Goal: Information Seeking & Learning: Learn about a topic

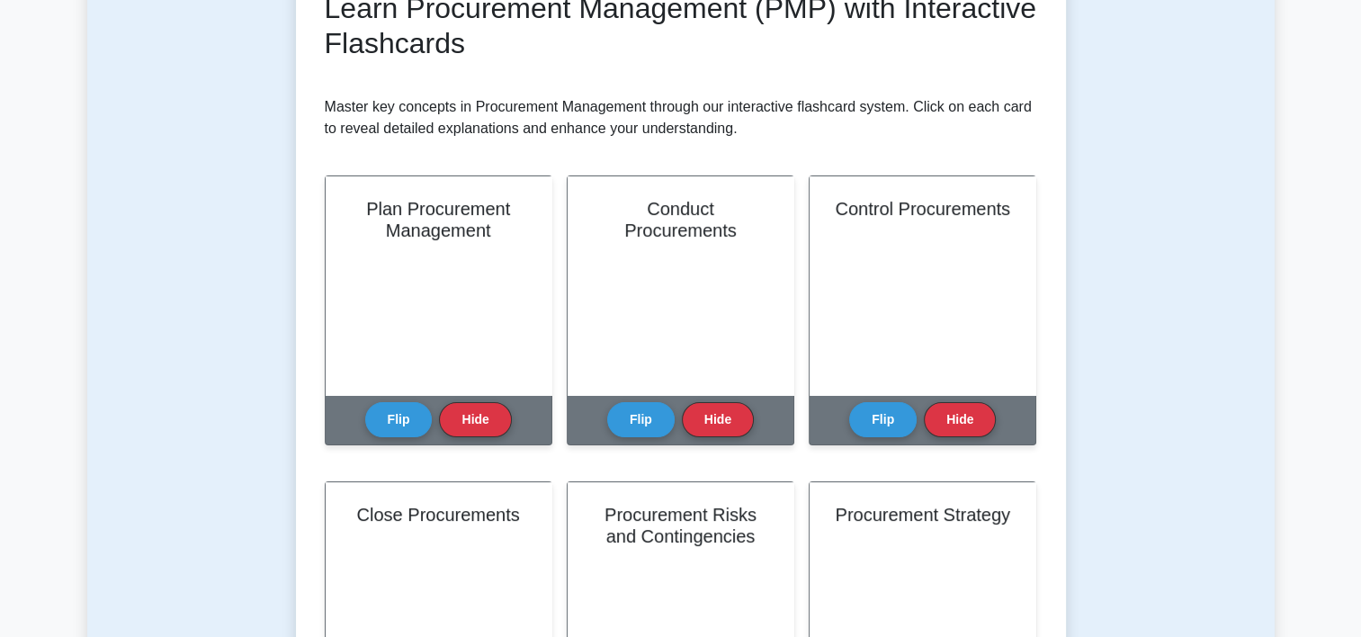
scroll to position [259, 0]
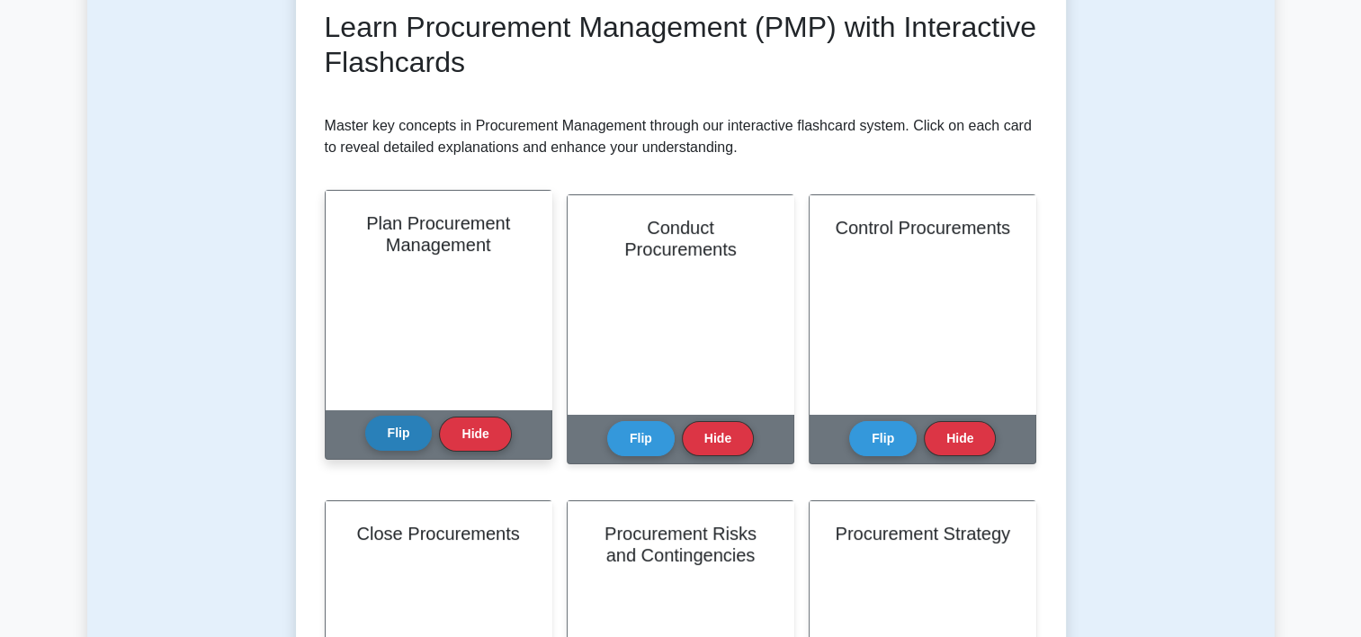
click at [404, 434] on button "Flip" at bounding box center [398, 433] width 67 height 35
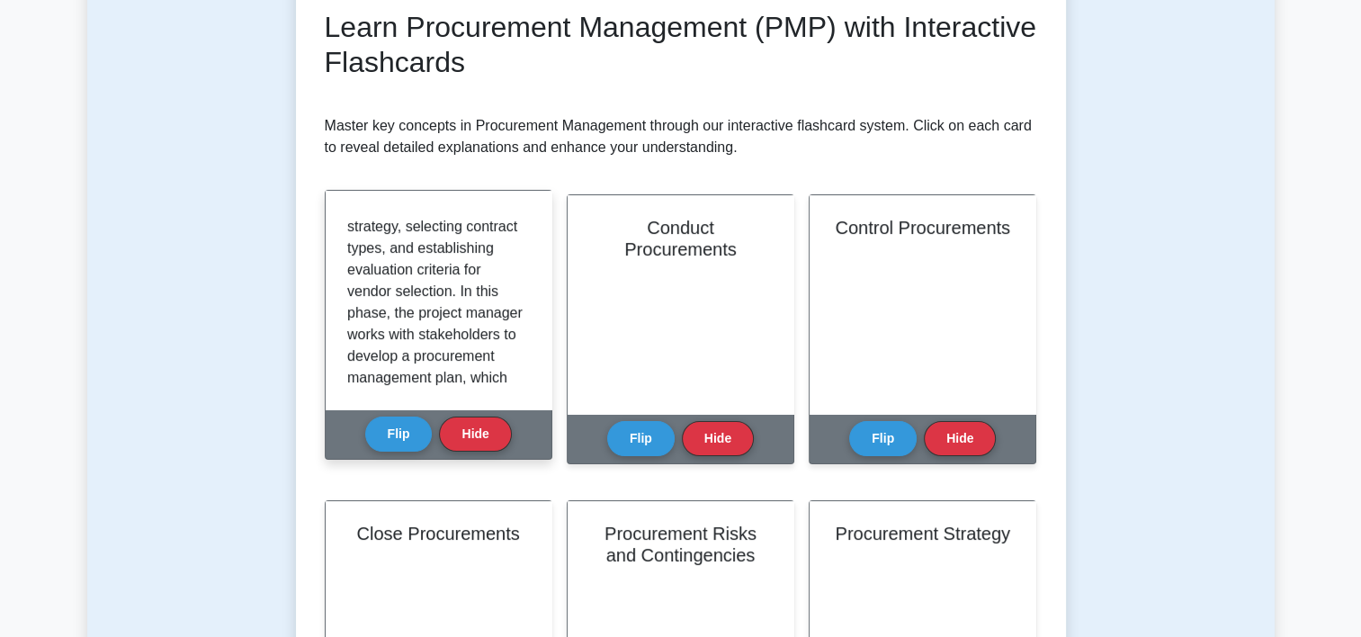
scroll to position [378, 0]
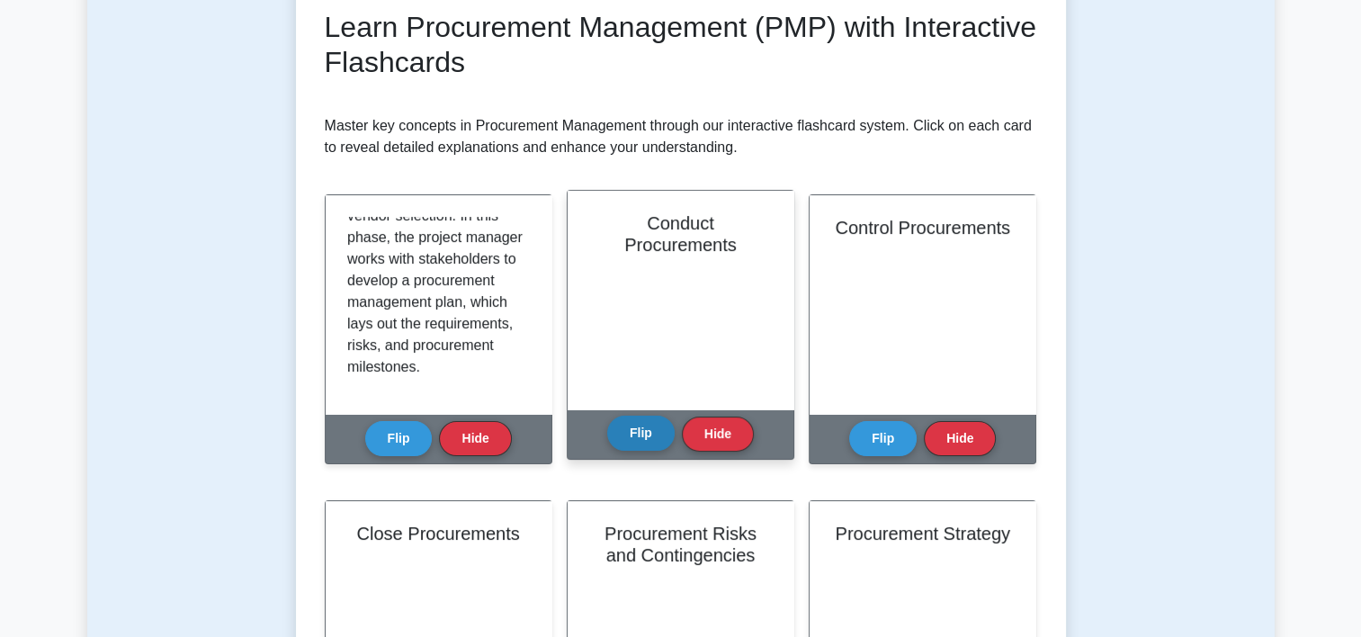
click at [641, 431] on button "Flip" at bounding box center [640, 433] width 67 height 35
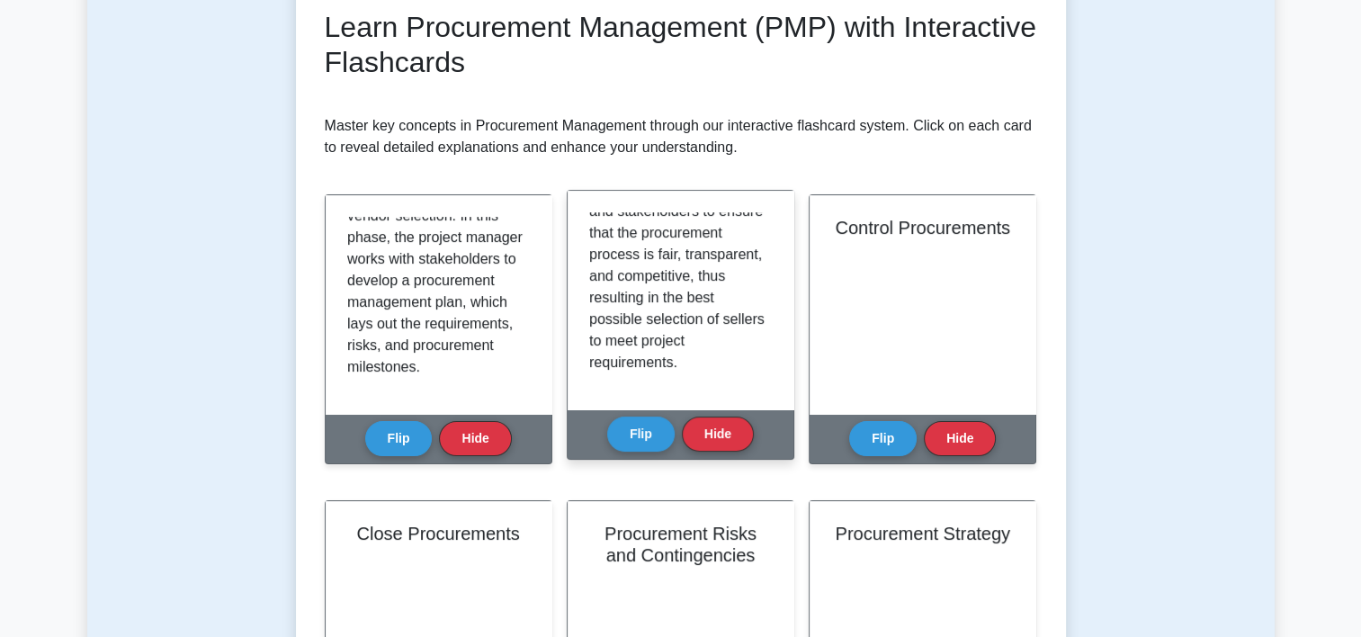
scroll to position [399, 0]
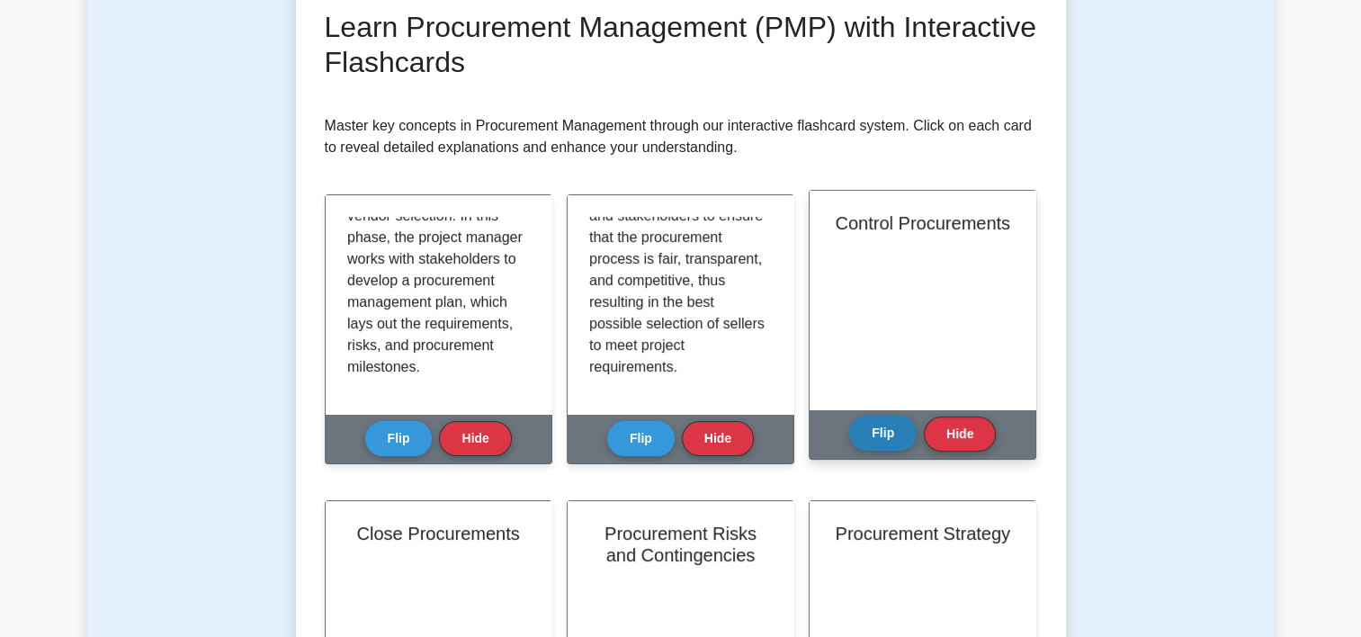
click at [877, 439] on button "Flip" at bounding box center [882, 433] width 67 height 35
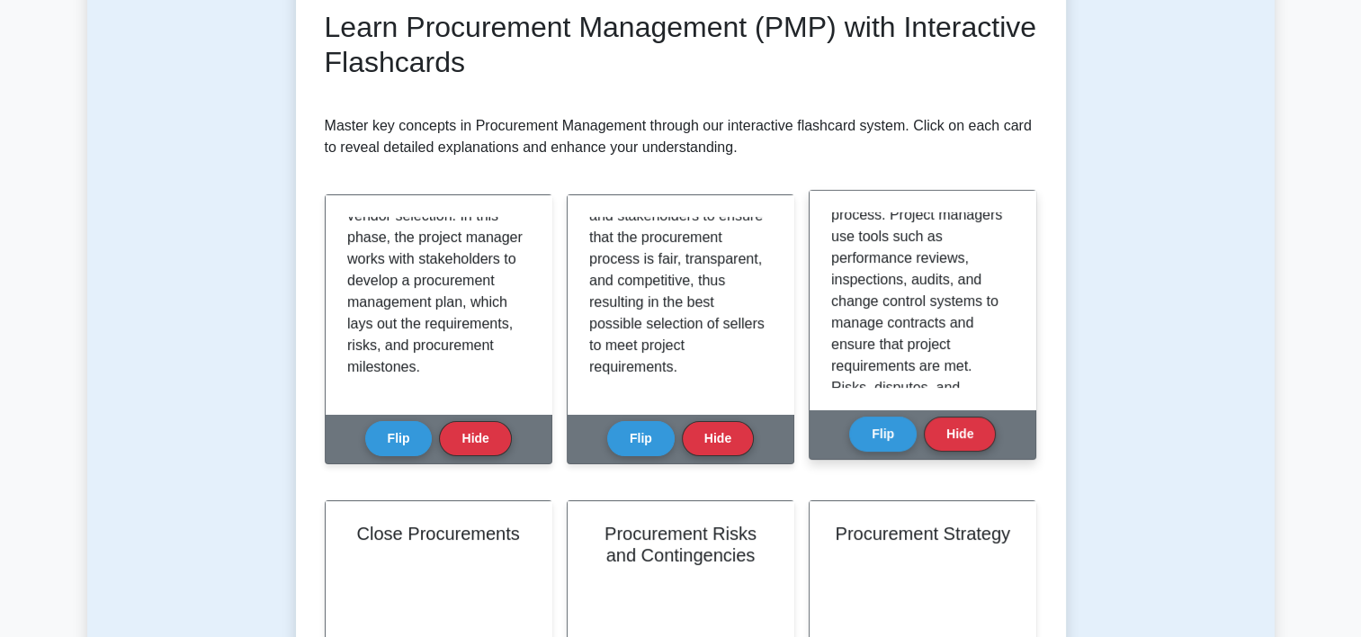
scroll to position [291, 0]
click at [1015, 331] on div "Control Procurements is the process of monitoring and managing procurement rela…" at bounding box center [923, 300] width 226 height 219
drag, startPoint x: 1015, startPoint y: 331, endPoint x: 972, endPoint y: 376, distance: 62.4
click at [972, 376] on p "Control Procurements is the process of monitoring and managing procurement rela…" at bounding box center [918, 212] width 175 height 583
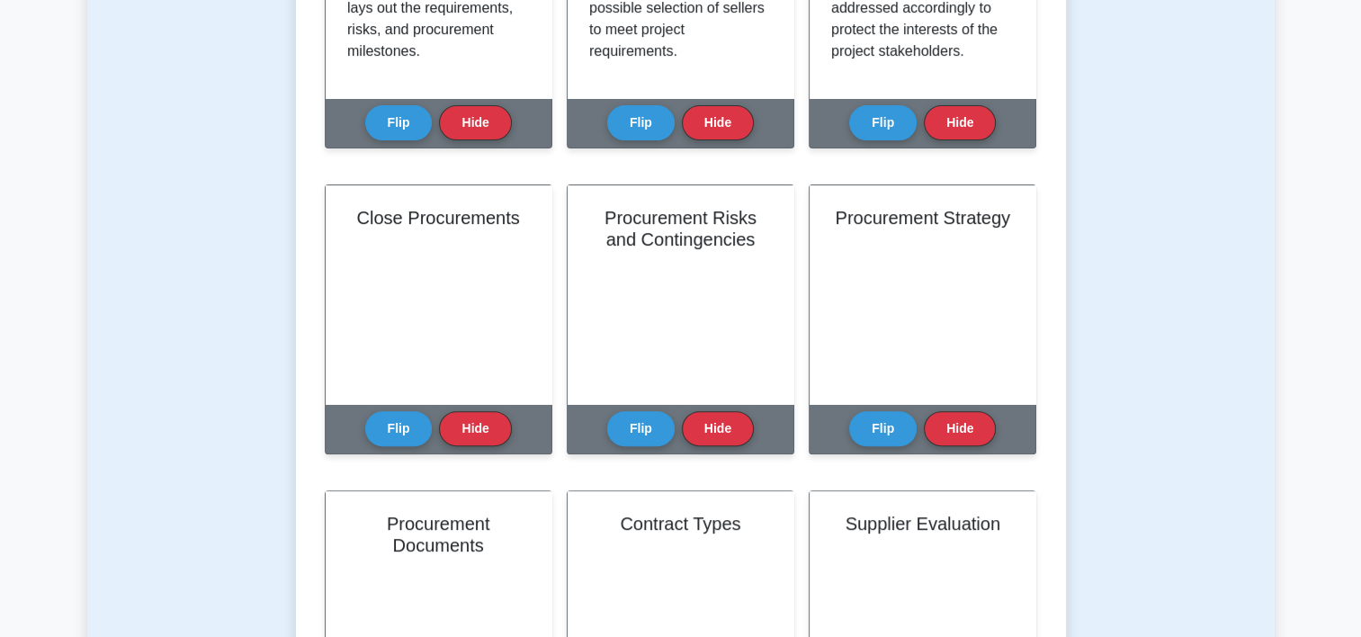
scroll to position [583, 0]
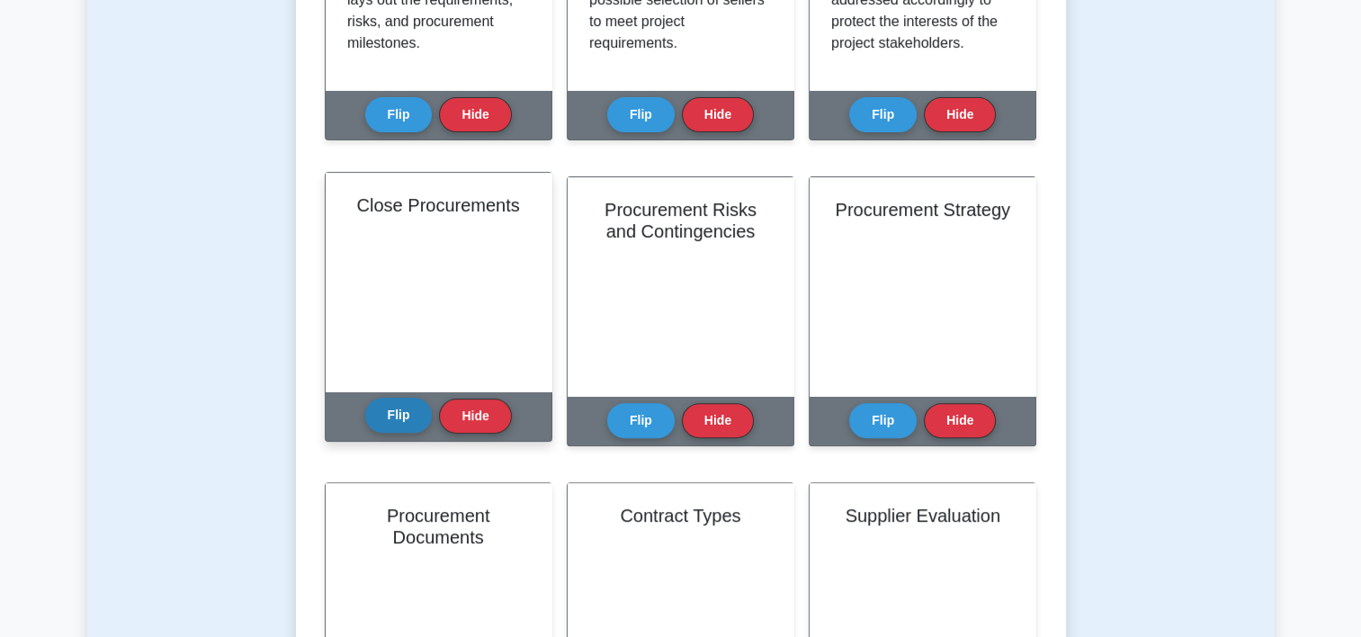
click at [398, 419] on button "Flip" at bounding box center [398, 415] width 67 height 35
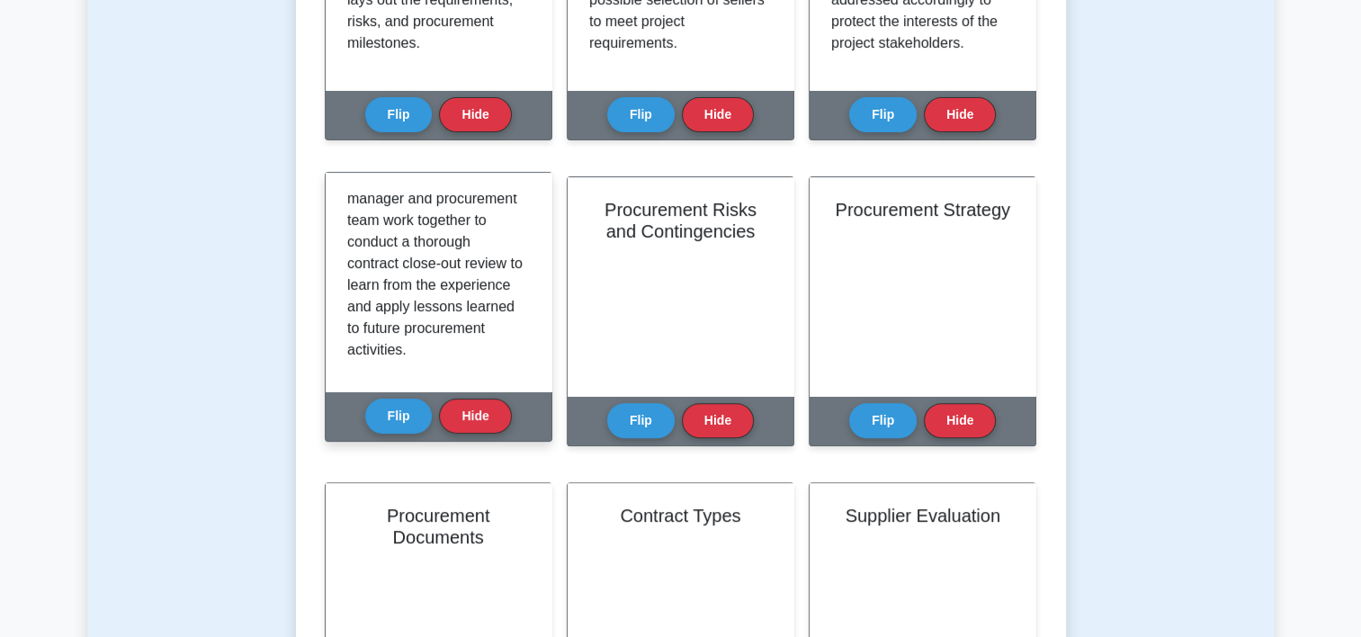
scroll to position [464, 0]
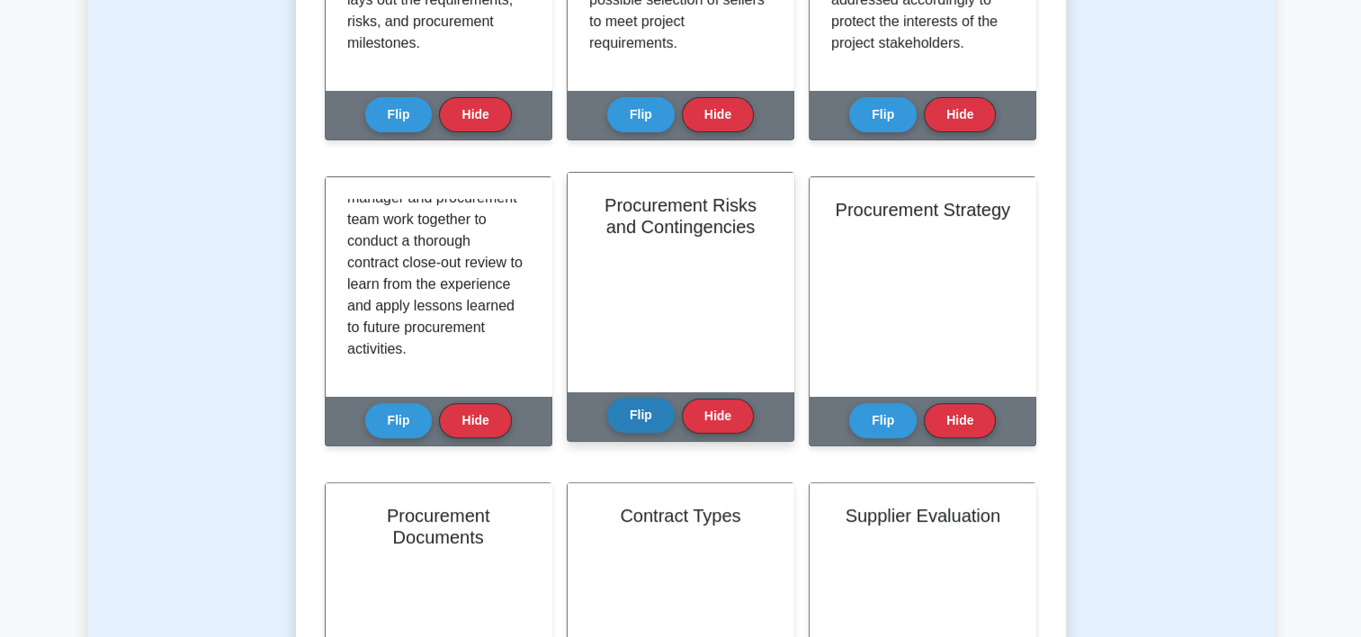
click at [645, 423] on button "Flip" at bounding box center [640, 415] width 67 height 35
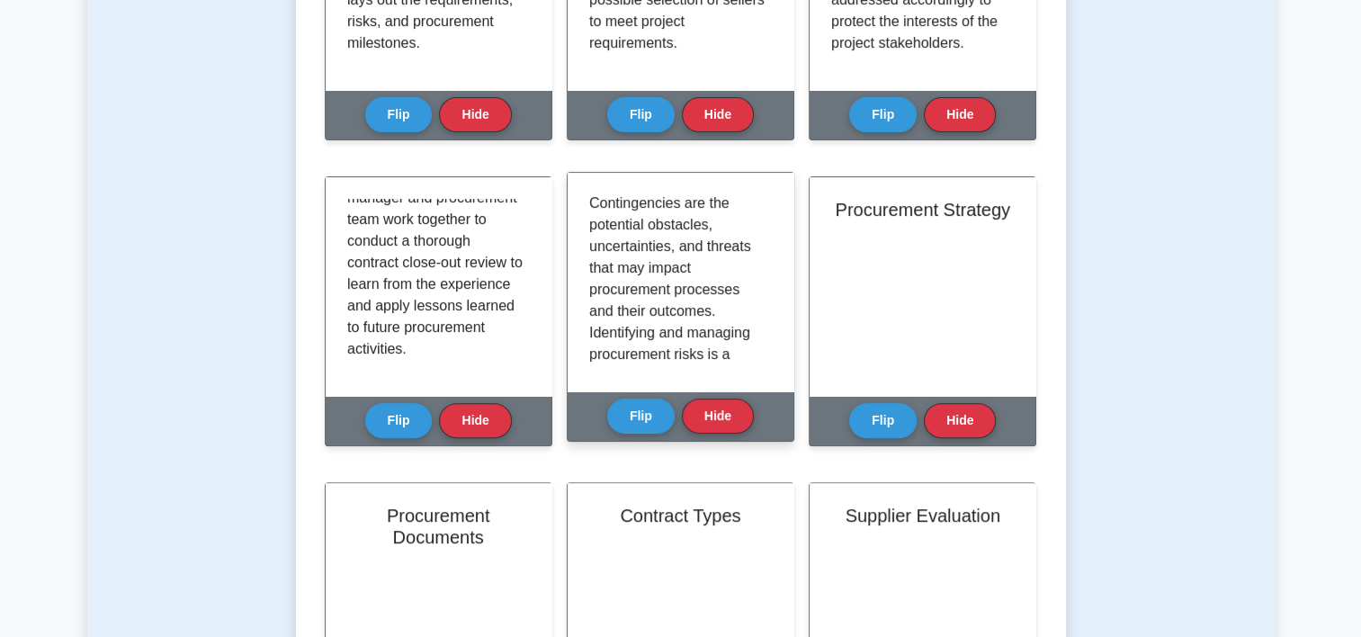
scroll to position [0, 0]
drag, startPoint x: 750, startPoint y: 202, endPoint x: 757, endPoint y: 213, distance: 13.0
click at [757, 213] on div "Procurement Risks and Contingencies are the potential obstacles, uncertainties,…" at bounding box center [680, 281] width 183 height 175
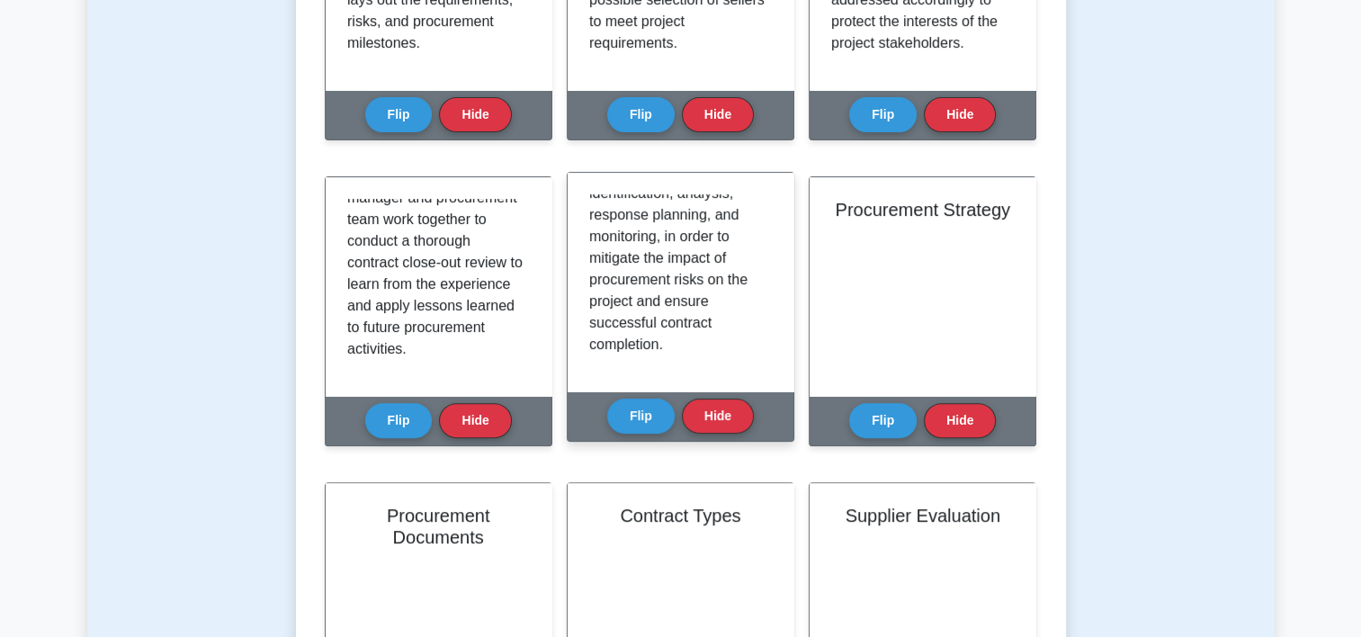
scroll to position [464, 0]
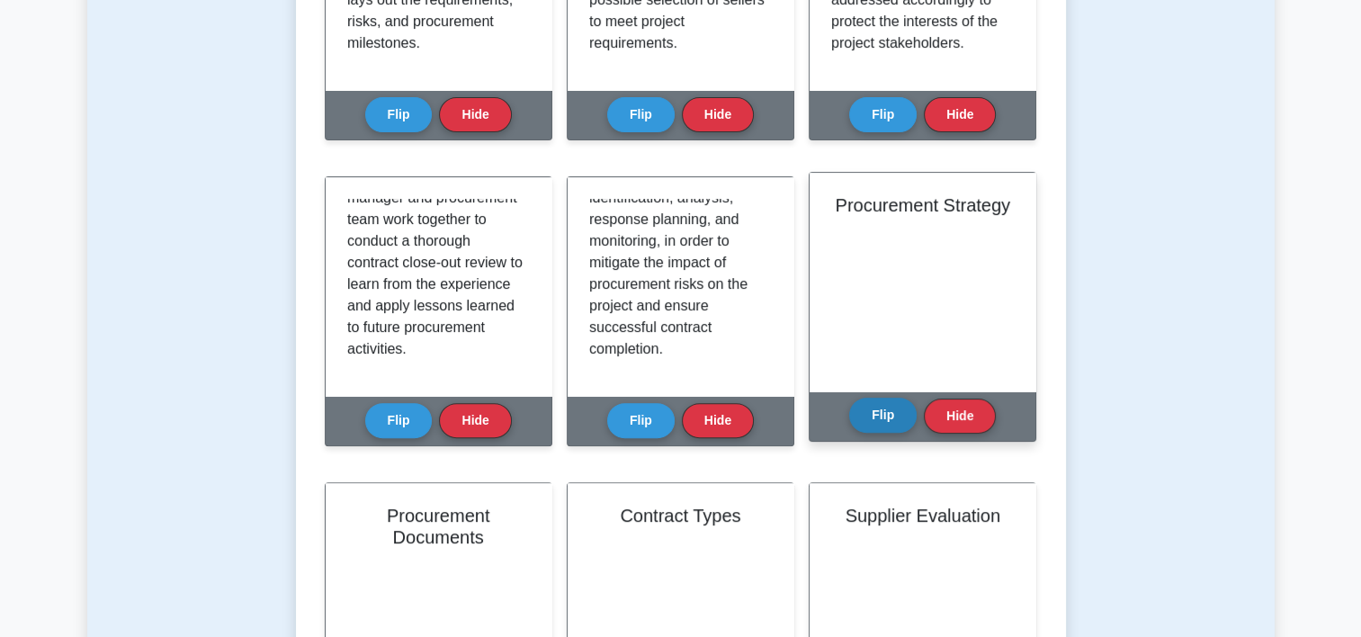
click at [875, 430] on button "Flip" at bounding box center [882, 415] width 67 height 35
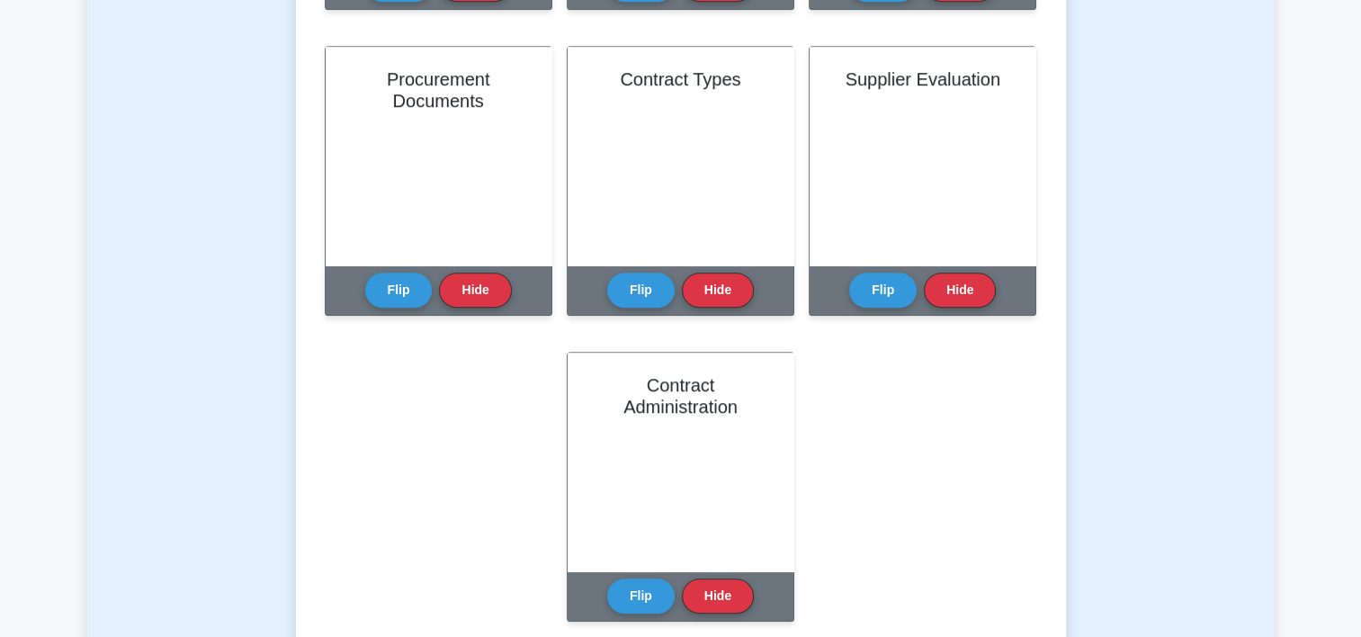
scroll to position [1000, 0]
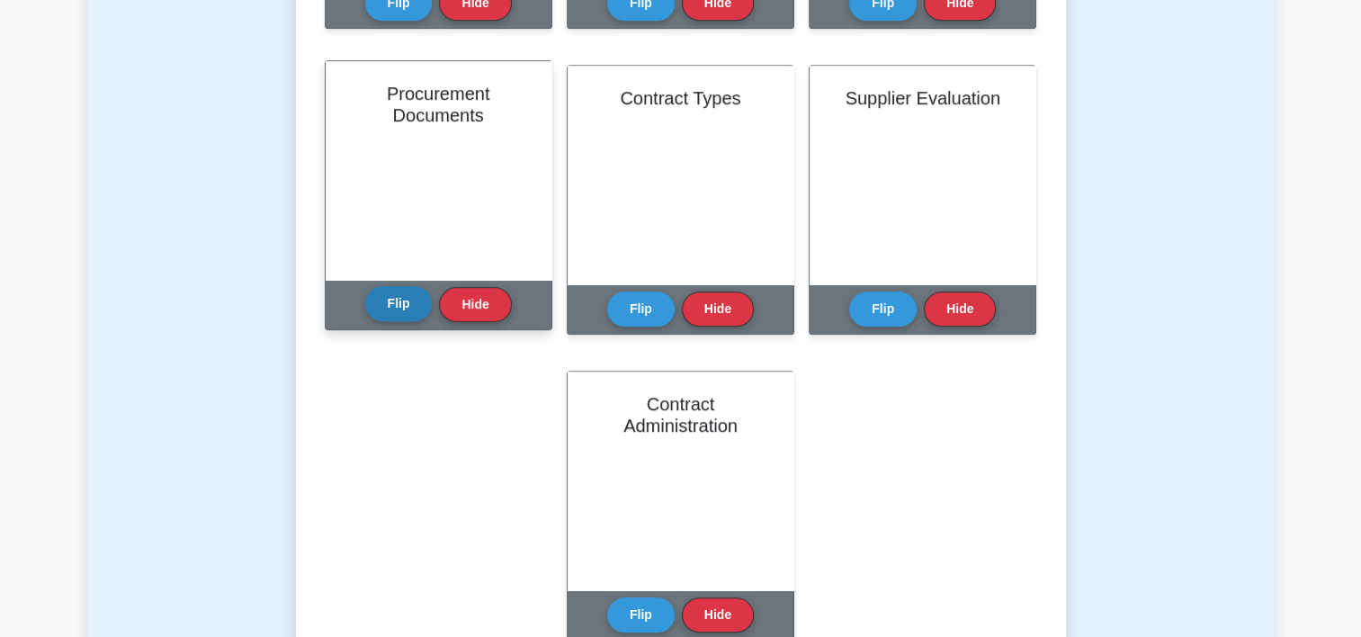
click at [401, 301] on button "Flip" at bounding box center [398, 303] width 67 height 35
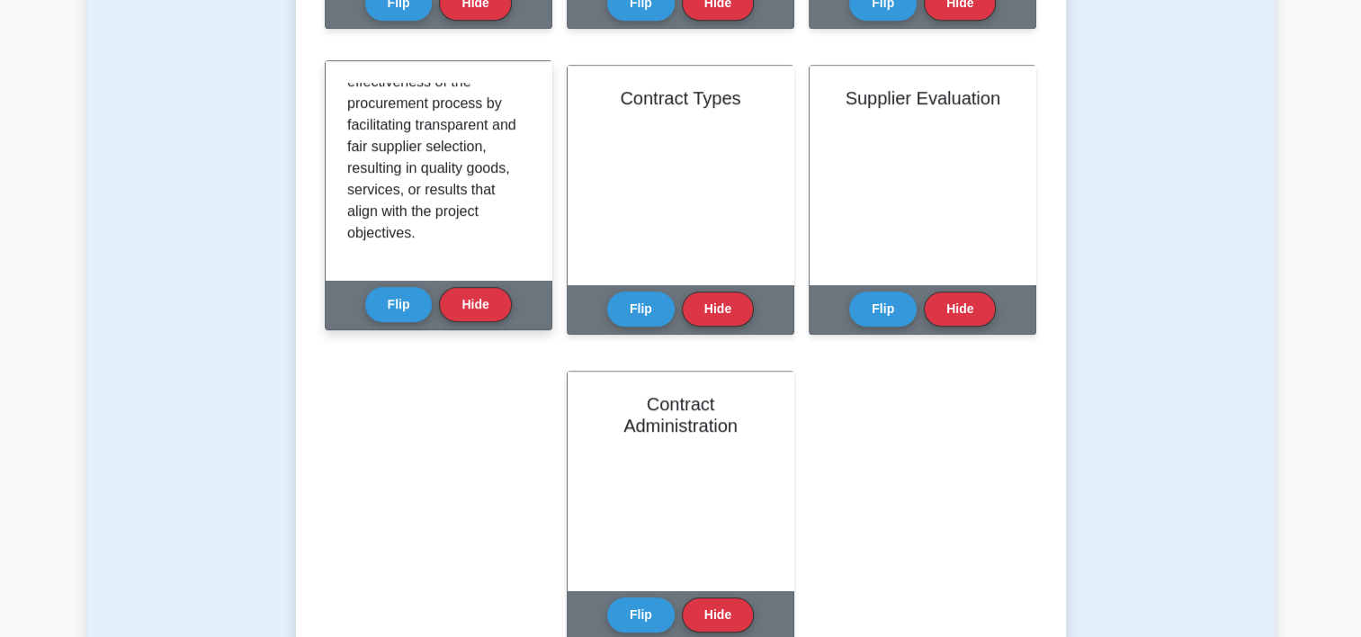
scroll to position [594, 0]
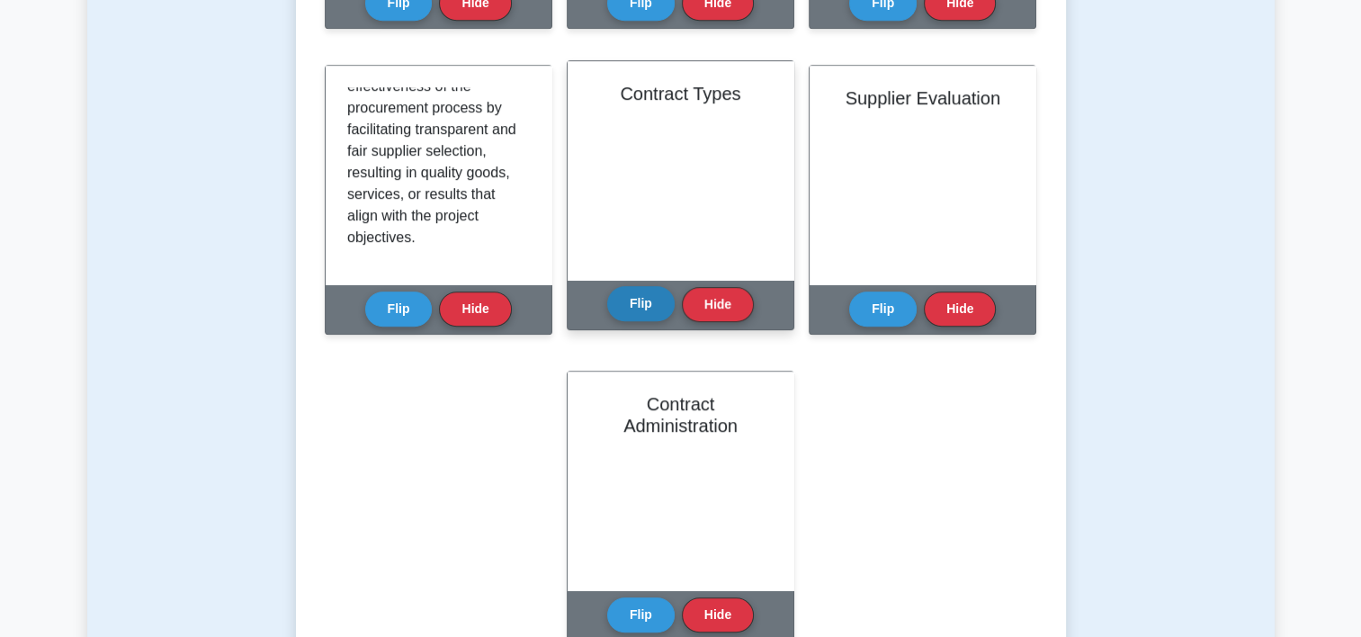
click at [635, 313] on button "Flip" at bounding box center [640, 303] width 67 height 35
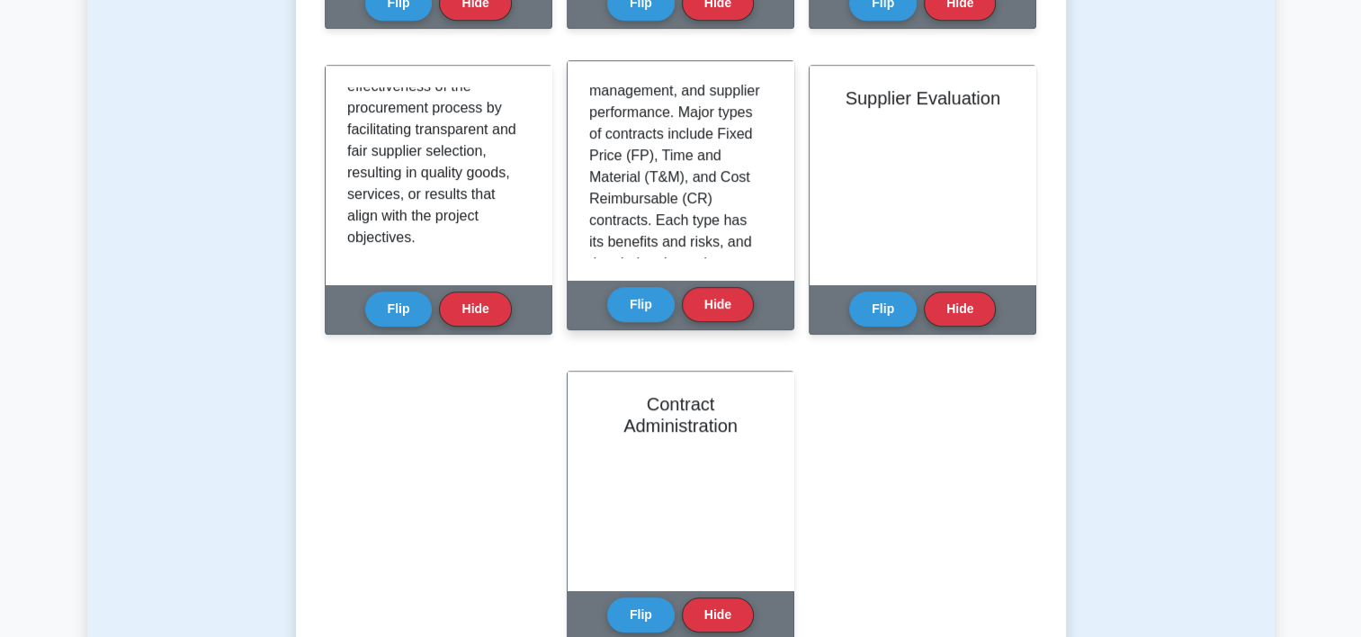
scroll to position [242, 0]
drag, startPoint x: 772, startPoint y: 164, endPoint x: 770, endPoint y: 187, distance: 23.5
click at [770, 187] on div "Contract Types are the different categories of contracts that define the struct…" at bounding box center [681, 170] width 226 height 219
drag, startPoint x: 770, startPoint y: 187, endPoint x: 759, endPoint y: 223, distance: 37.6
click at [759, 223] on div "Contract Types are the different categories of contracts that define the struct…" at bounding box center [680, 170] width 183 height 175
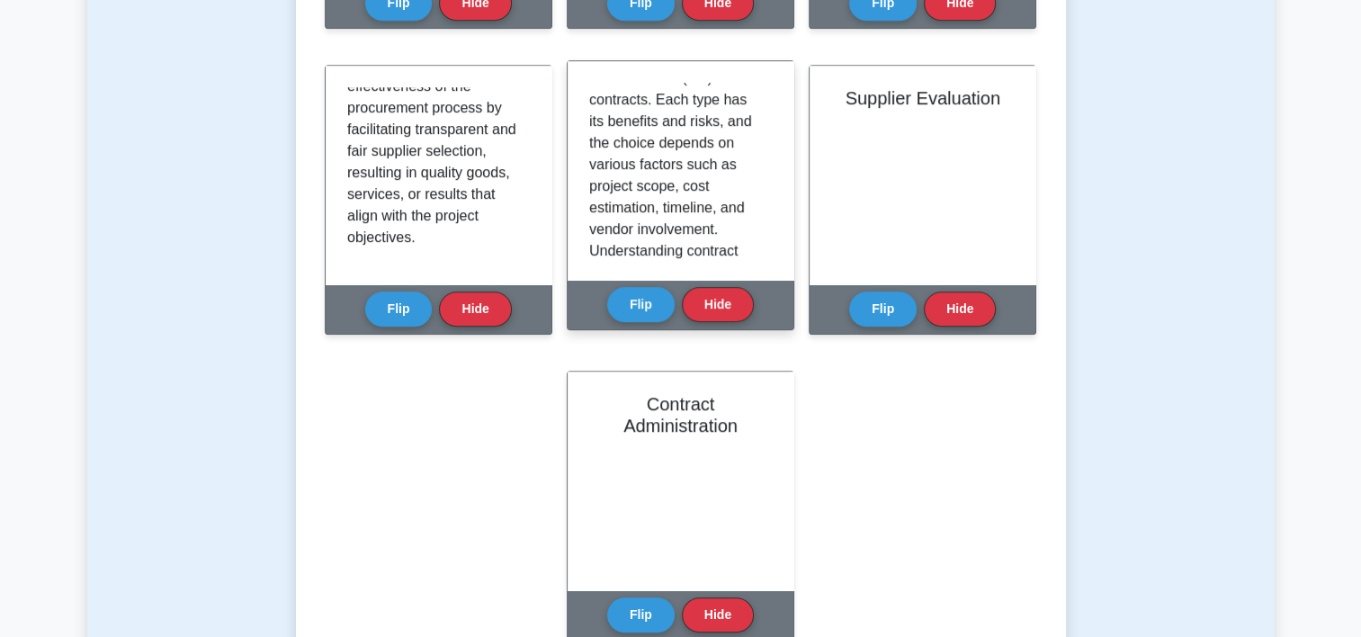
scroll to position [363, 0]
drag, startPoint x: 763, startPoint y: 196, endPoint x: 765, endPoint y: 222, distance: 26.1
click at [765, 222] on div "Contract Types are the different categories of contracts that define the struct…" at bounding box center [680, 170] width 183 height 175
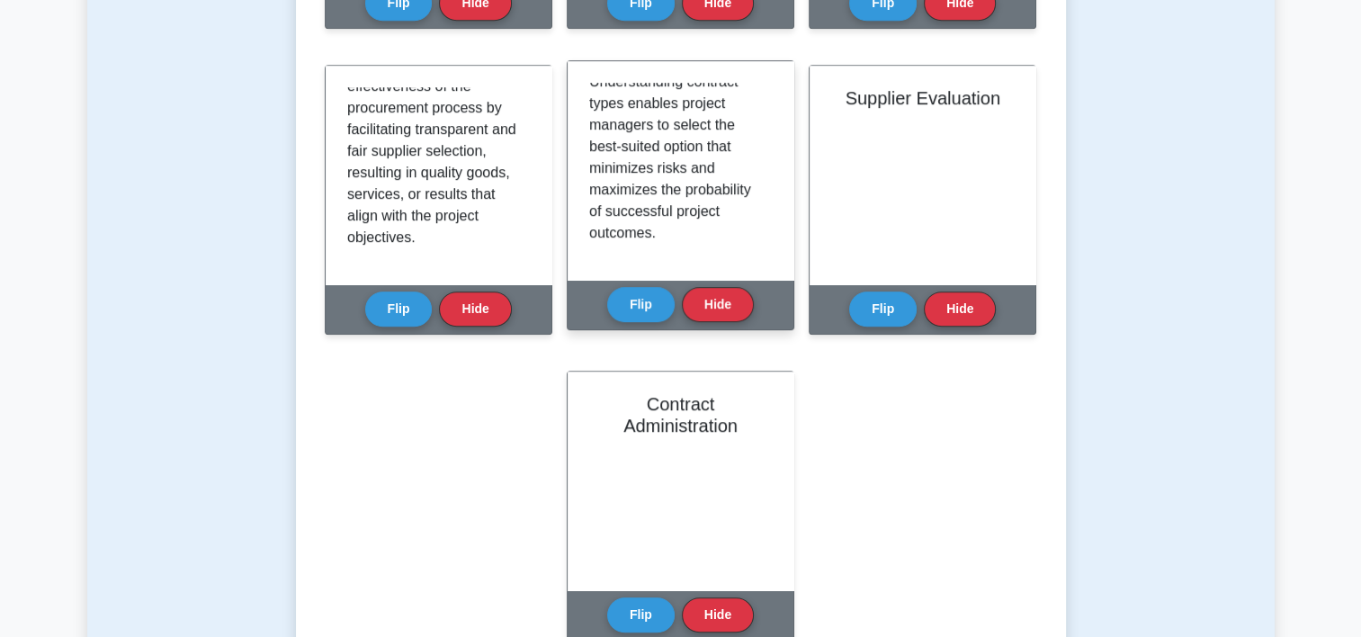
scroll to position [551, 0]
drag, startPoint x: 784, startPoint y: 258, endPoint x: 732, endPoint y: 222, distance: 63.4
click at [732, 222] on div "Contract Types are the different categories of contracts that define the struct…" at bounding box center [681, 170] width 226 height 219
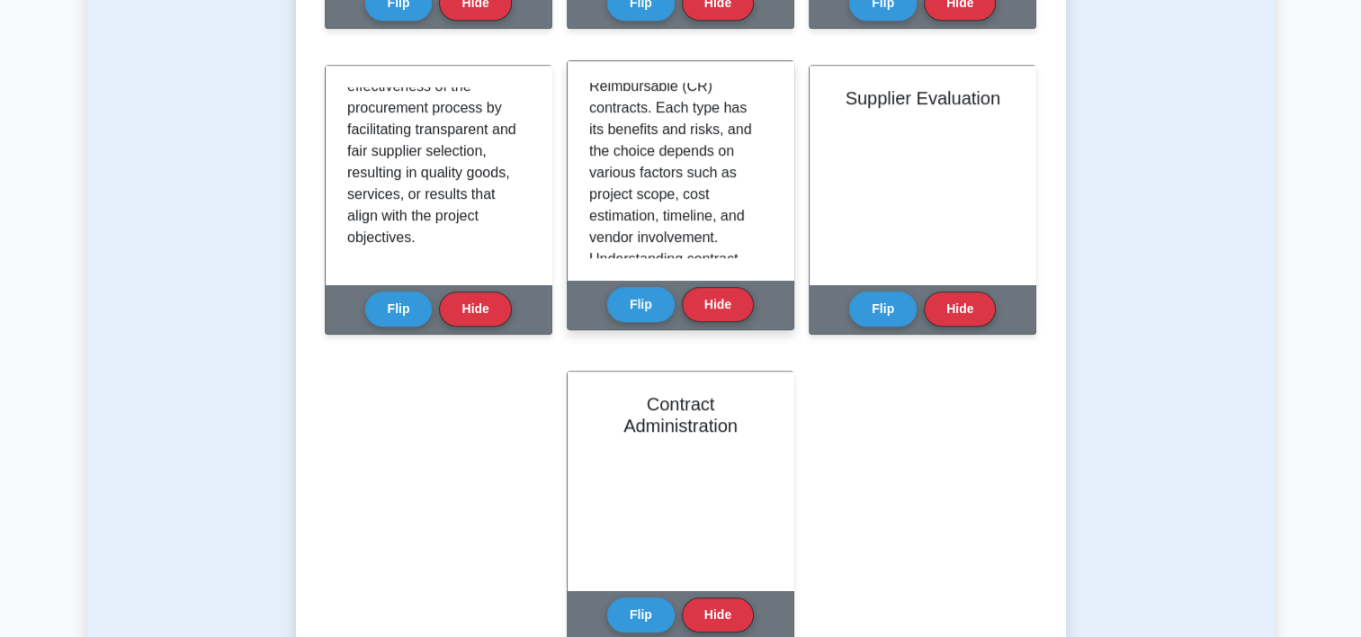
scroll to position [349, 0]
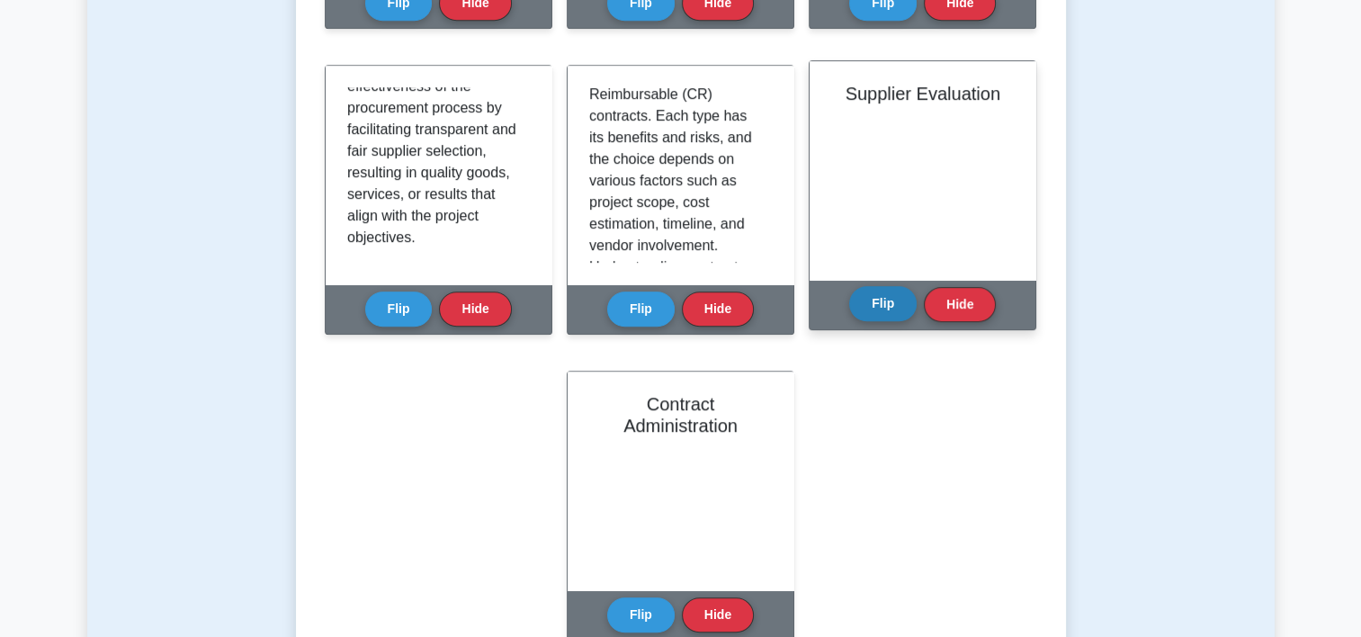
click at [889, 299] on button "Flip" at bounding box center [882, 303] width 67 height 35
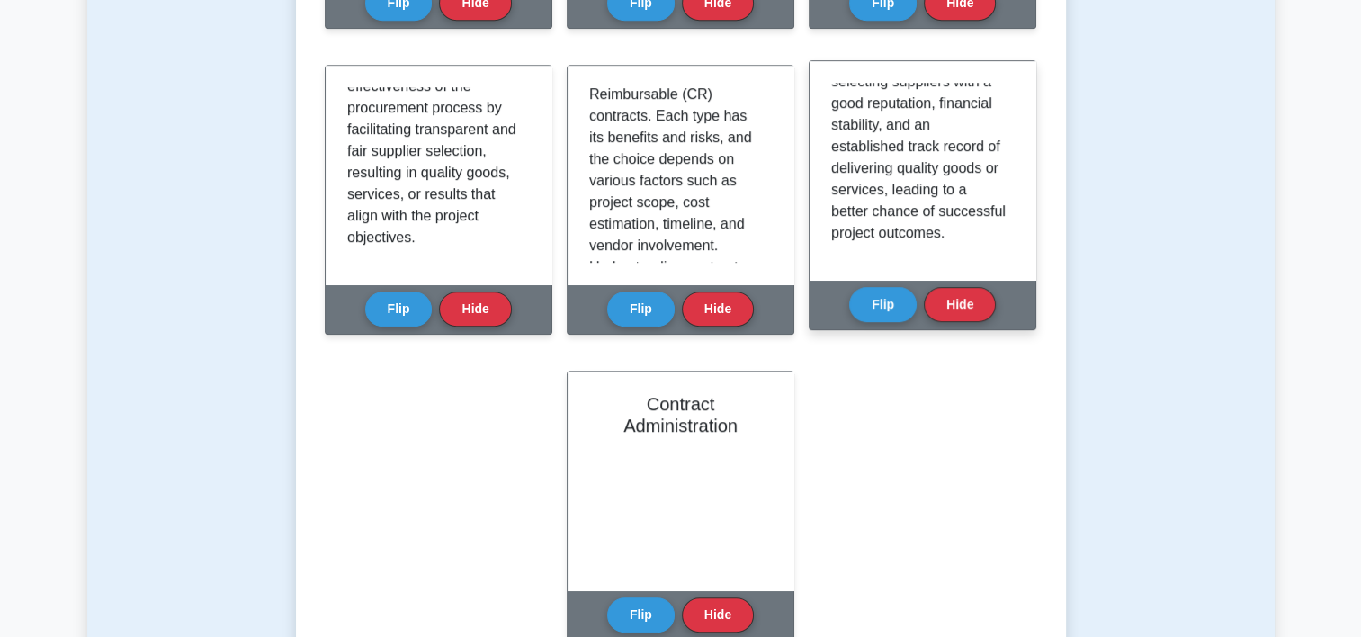
scroll to position [551, 0]
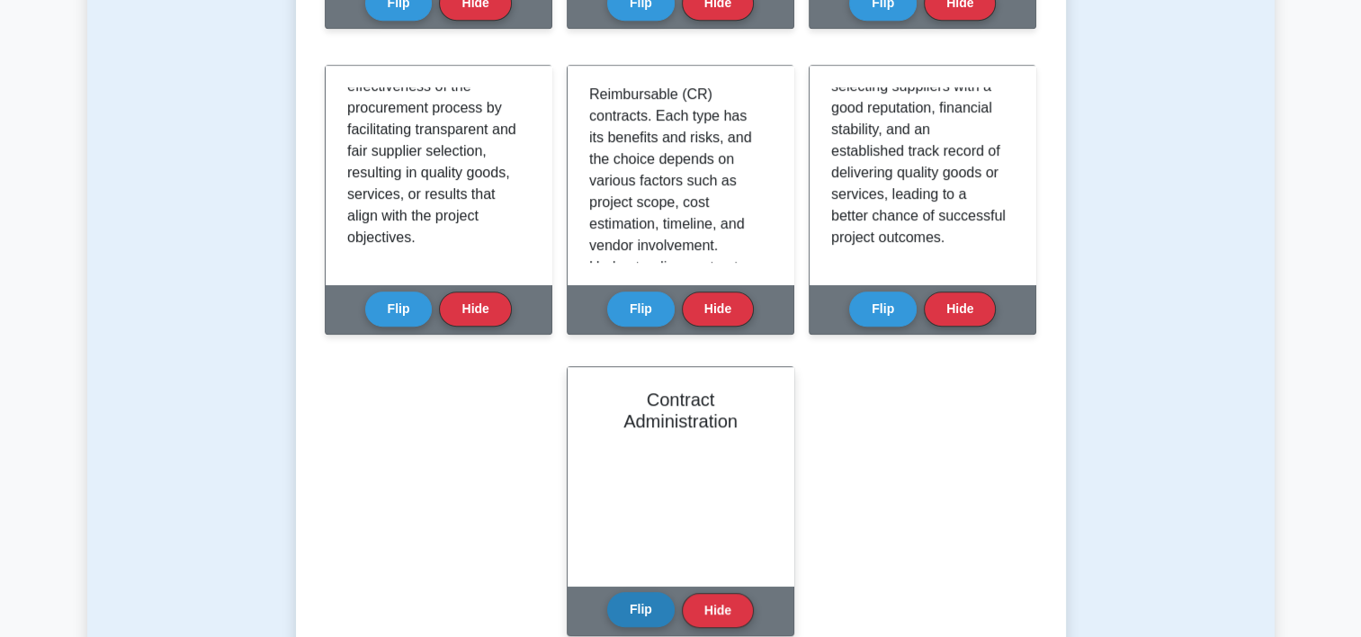
click at [645, 606] on button "Flip" at bounding box center [640, 609] width 67 height 35
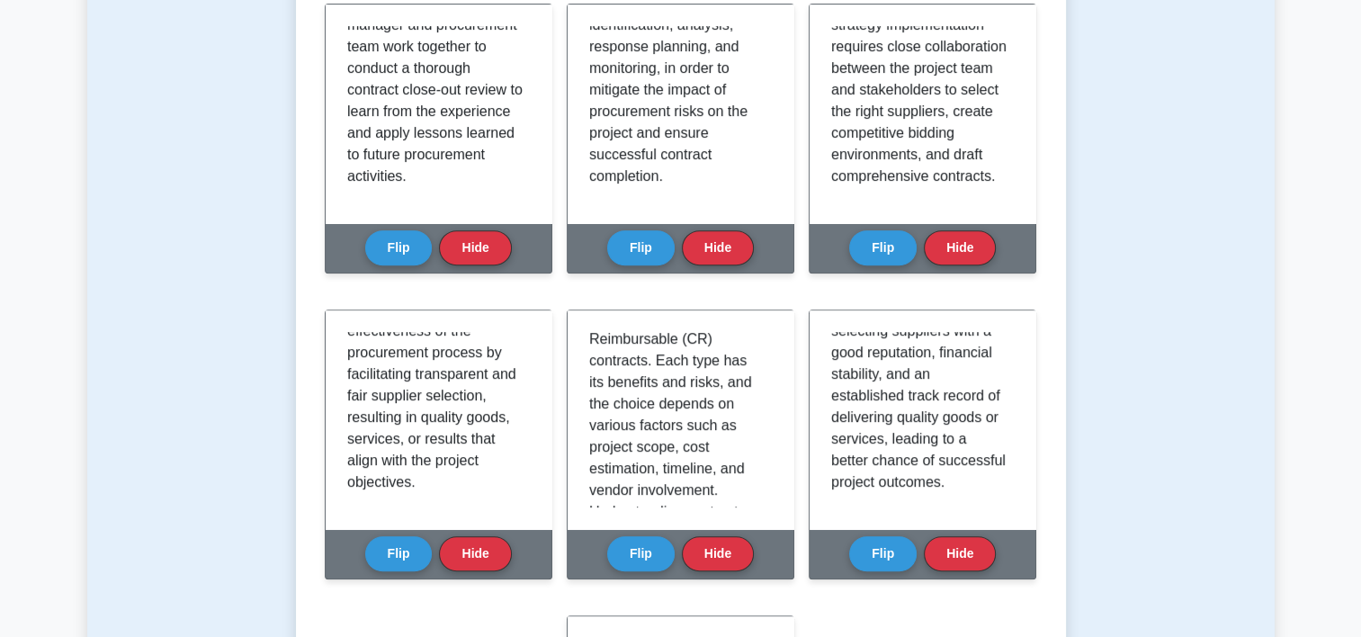
scroll to position [708, 0]
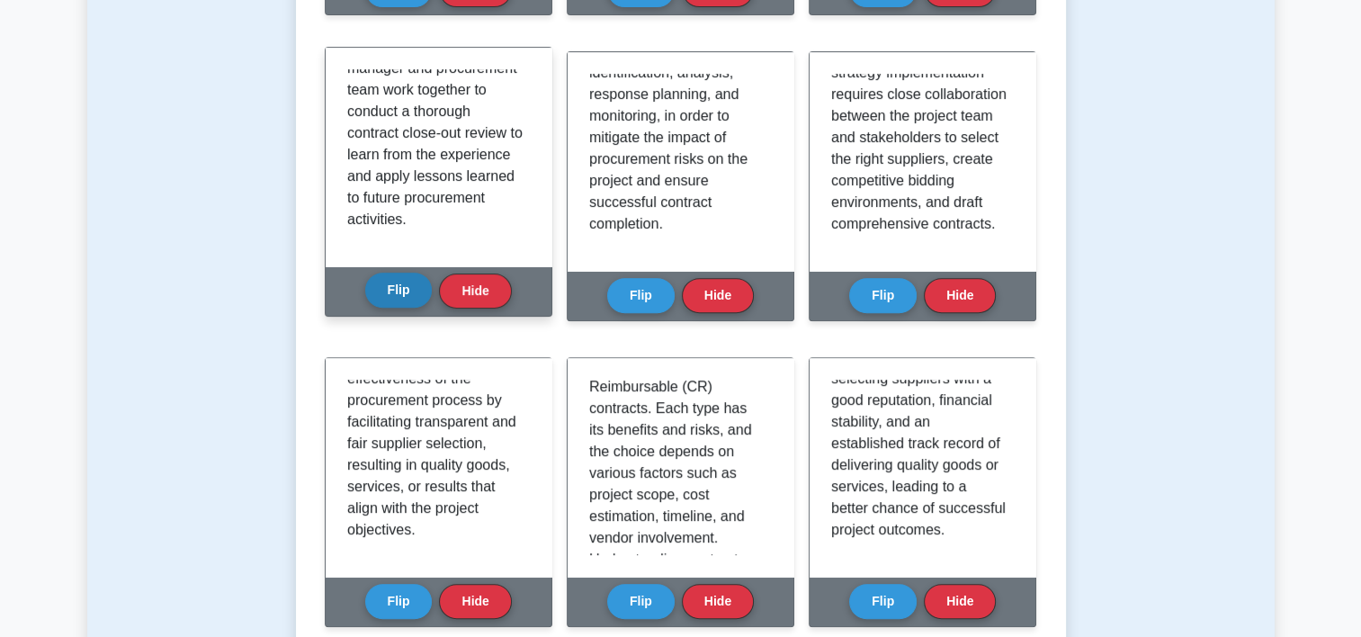
click at [410, 278] on button "Flip" at bounding box center [398, 290] width 67 height 35
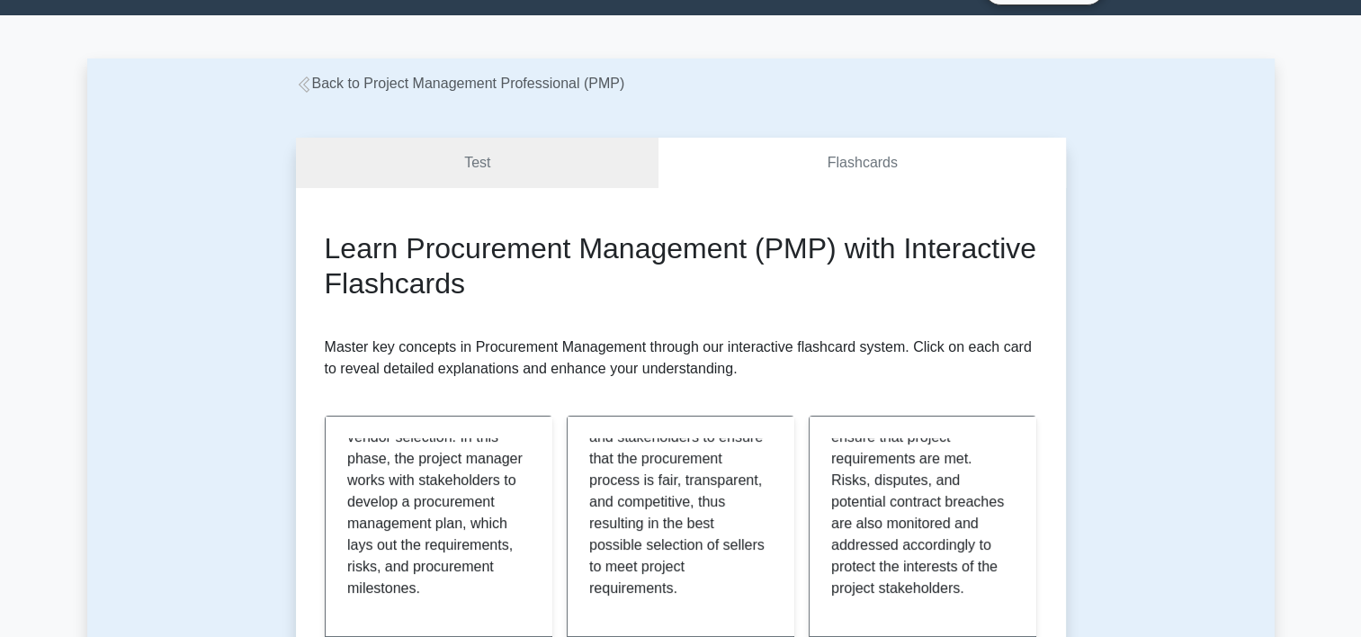
scroll to position [0, 0]
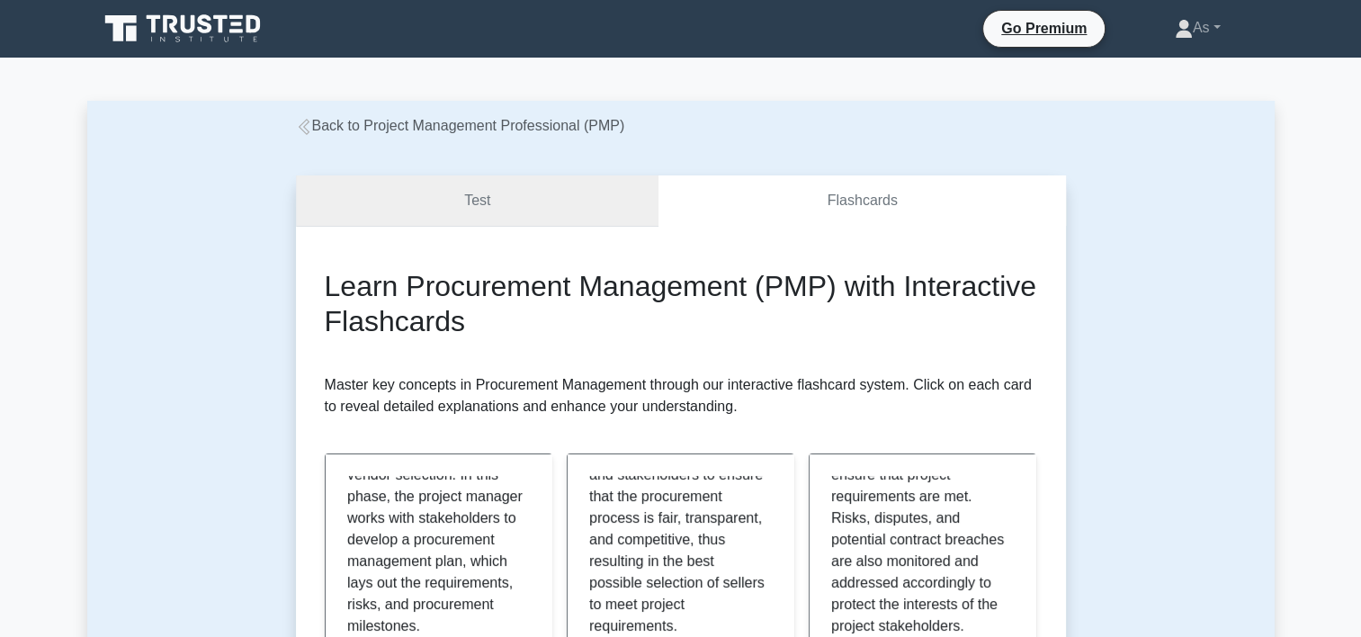
click at [464, 188] on link "Test" at bounding box center [477, 200] width 363 height 51
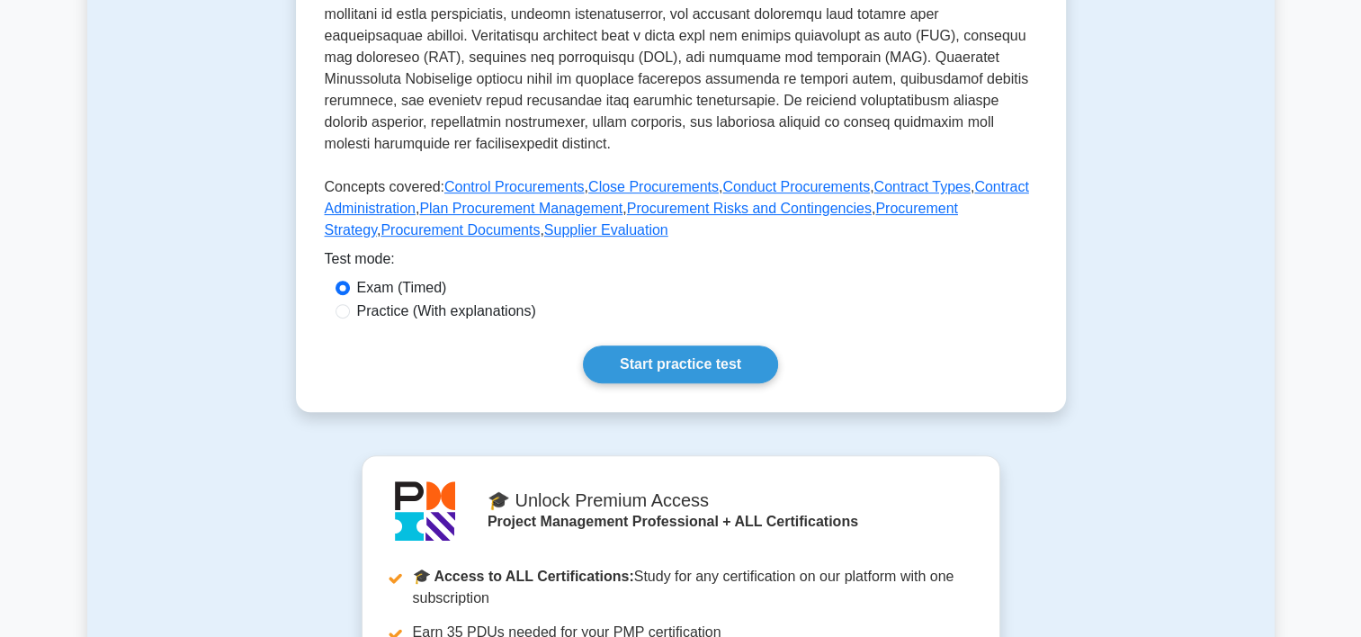
scroll to position [705, 0]
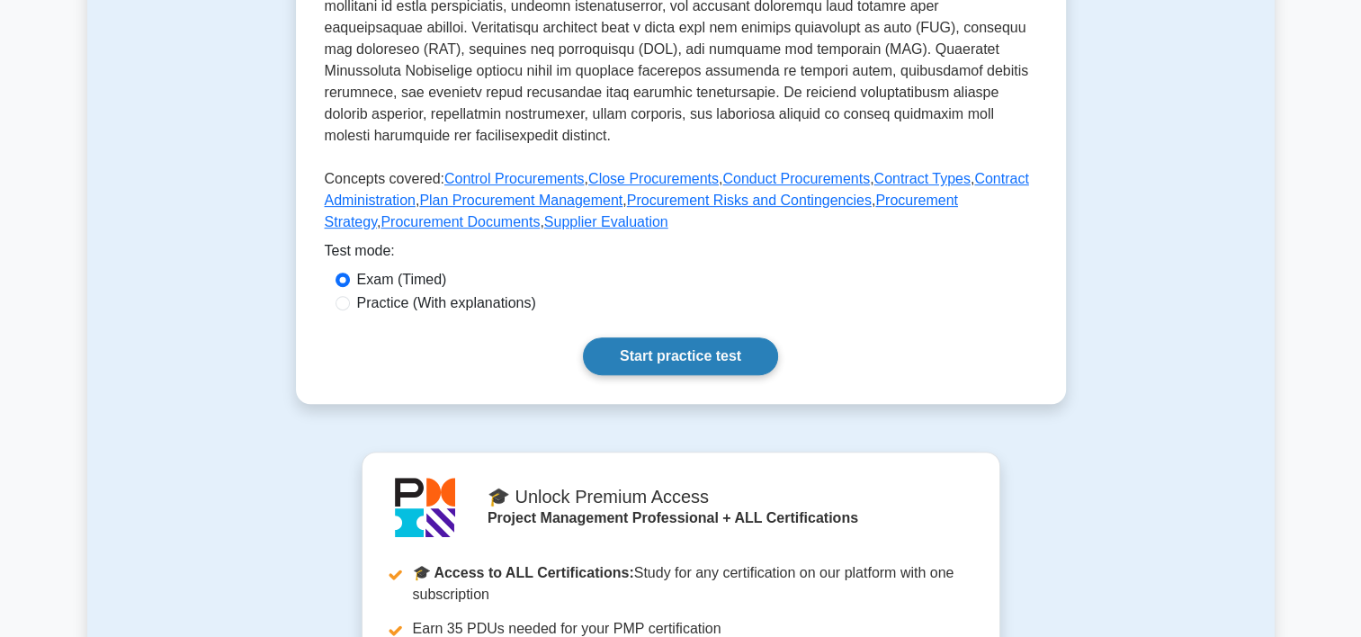
click at [743, 375] on link "Start practice test" at bounding box center [680, 356] width 195 height 38
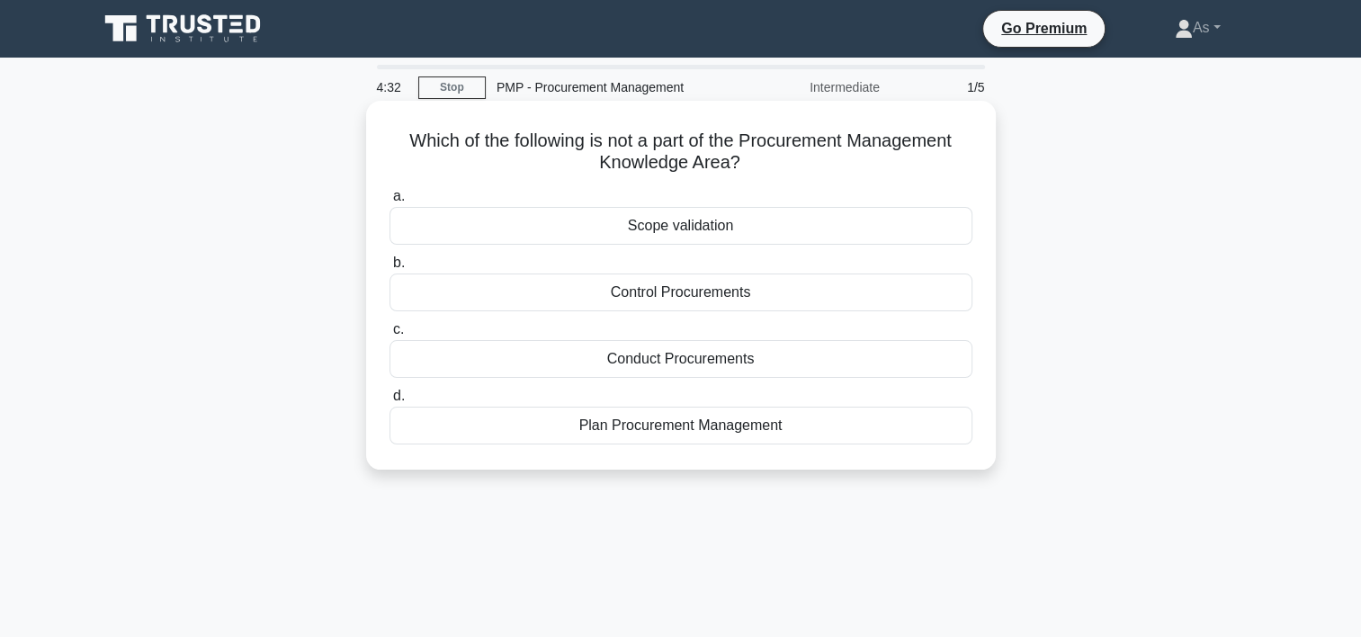
click at [841, 232] on div "Scope validation" at bounding box center [681, 226] width 583 height 38
click at [390, 202] on input "a. Scope validation" at bounding box center [390, 197] width 0 height 12
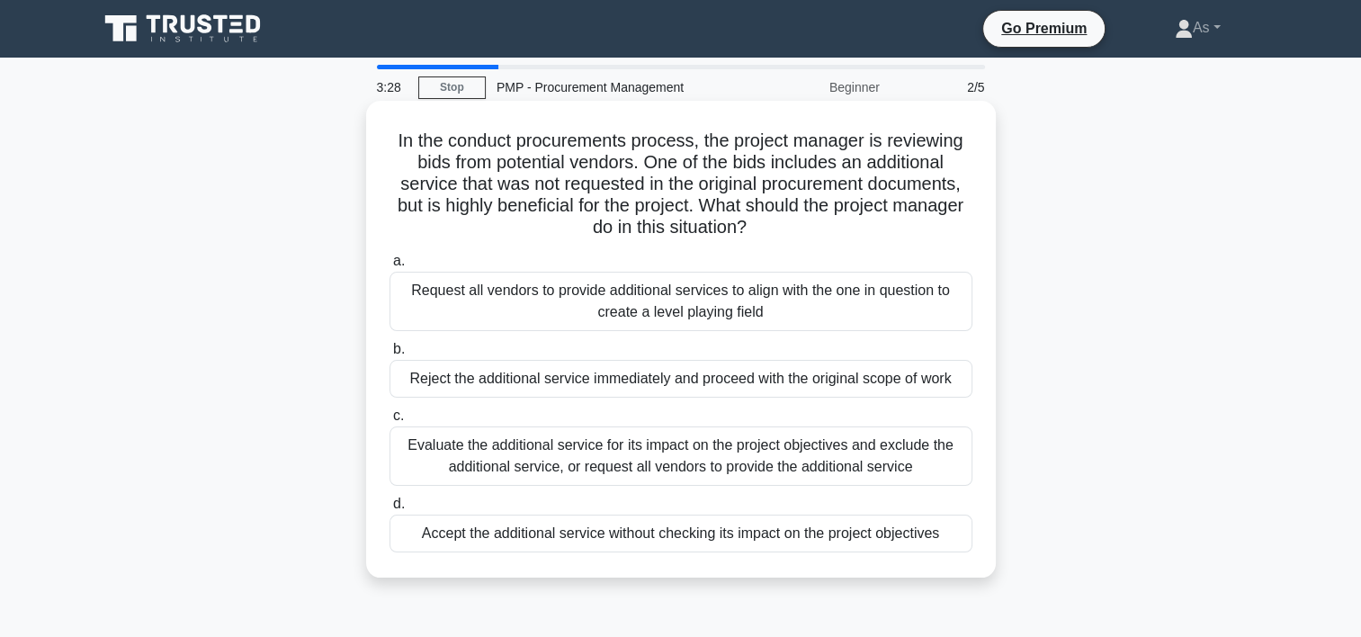
click at [822, 468] on div "Evaluate the additional service for its impact on the project objectives and ex…" at bounding box center [681, 455] width 583 height 59
click at [390, 422] on input "c. Evaluate the additional service for its impact on the project objectives and…" at bounding box center [390, 416] width 0 height 12
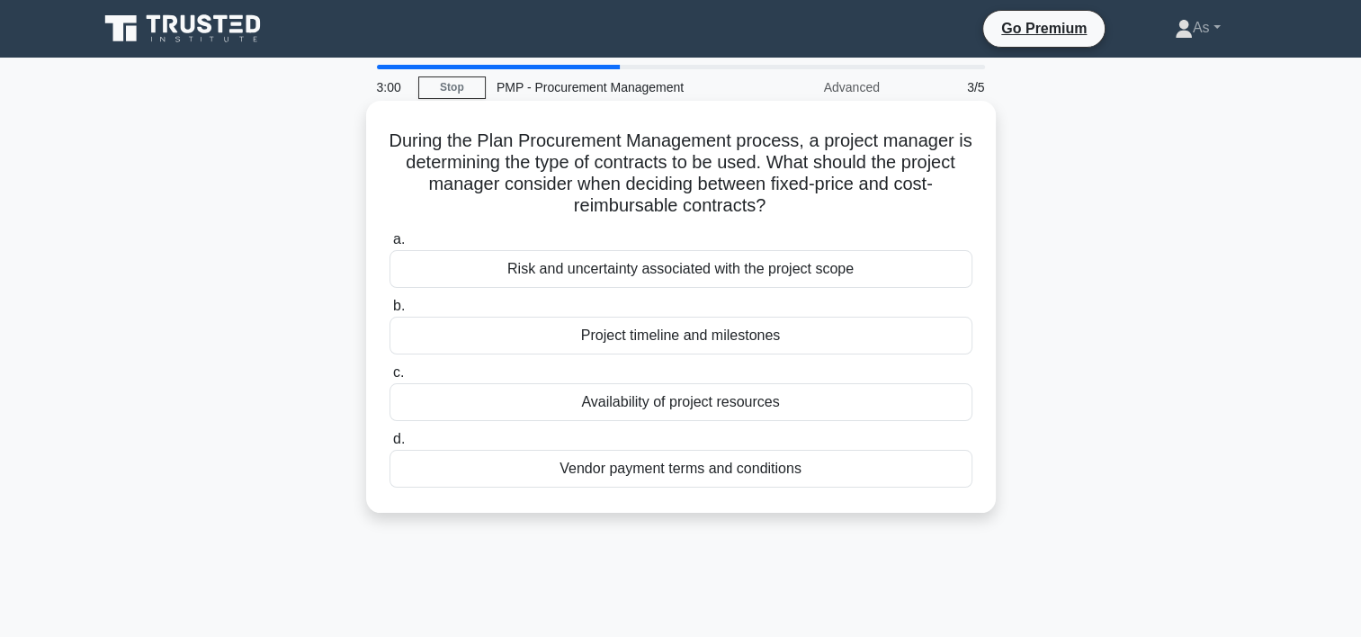
click at [879, 277] on div "Risk and uncertainty associated with the project scope" at bounding box center [681, 269] width 583 height 38
click at [390, 246] on input "a. Risk and uncertainty associated with the project scope" at bounding box center [390, 240] width 0 height 12
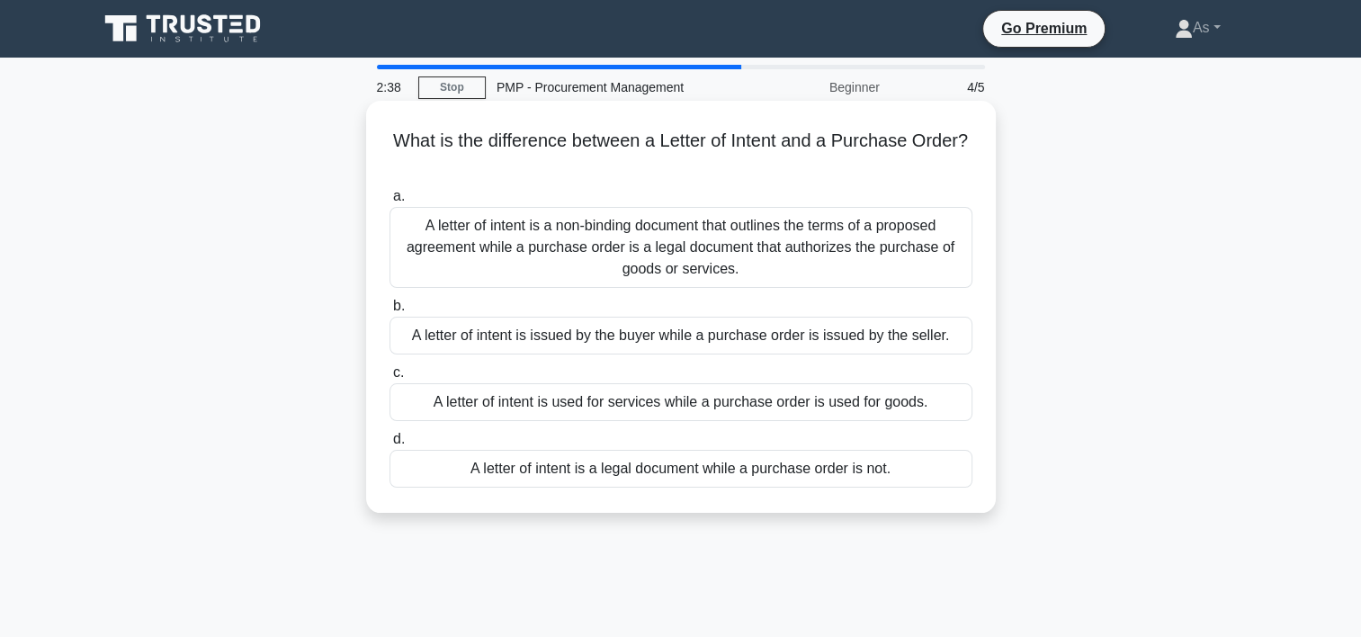
click at [797, 262] on div "A letter of intent is a non-binding document that outlines the terms of a propo…" at bounding box center [681, 247] width 583 height 81
click at [390, 202] on input "a. A letter of intent is a non-binding document that outlines the terms of a pr…" at bounding box center [390, 197] width 0 height 12
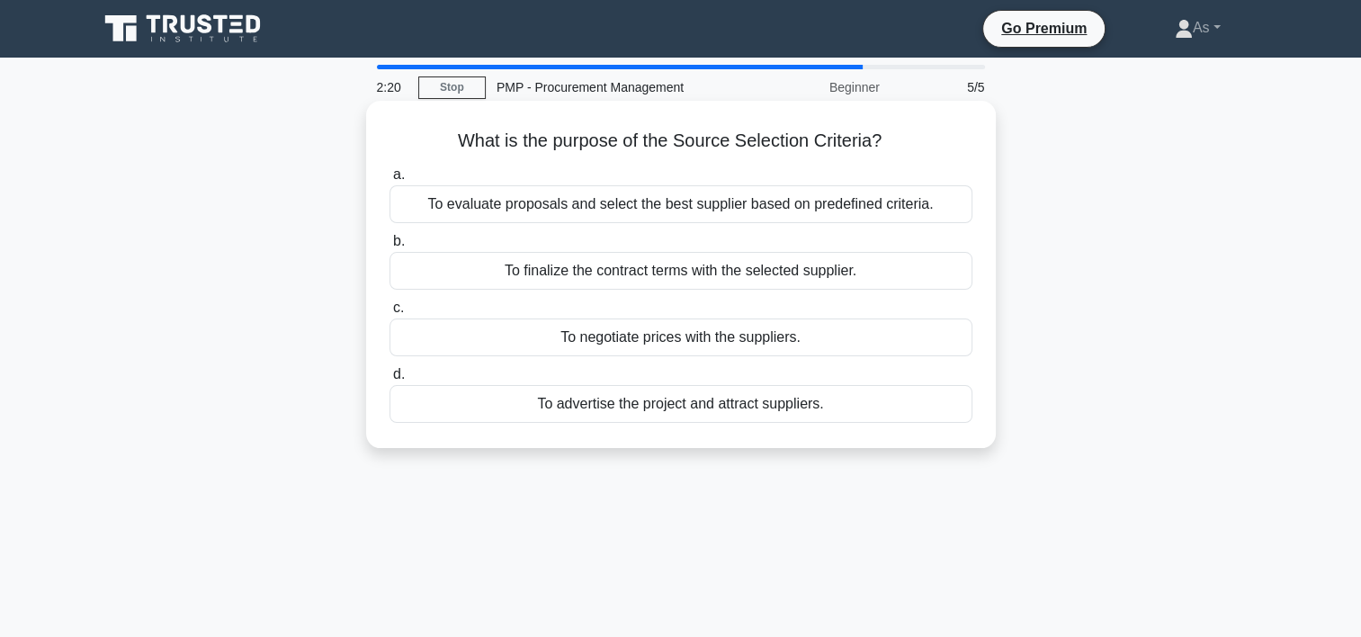
click at [951, 206] on div "To evaluate proposals and select the best supplier based on predefined criteria." at bounding box center [681, 204] width 583 height 38
click at [390, 181] on input "a. To evaluate proposals and select the best supplier based on predefined crite…" at bounding box center [390, 175] width 0 height 12
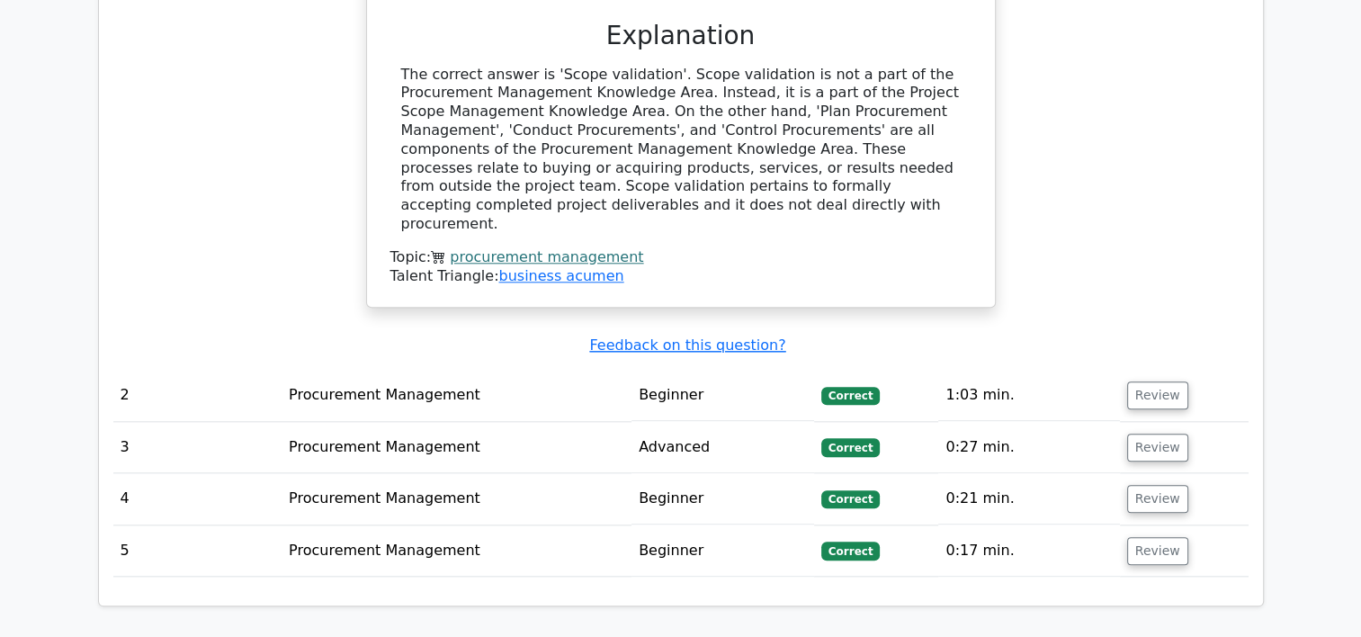
scroll to position [1874, 0]
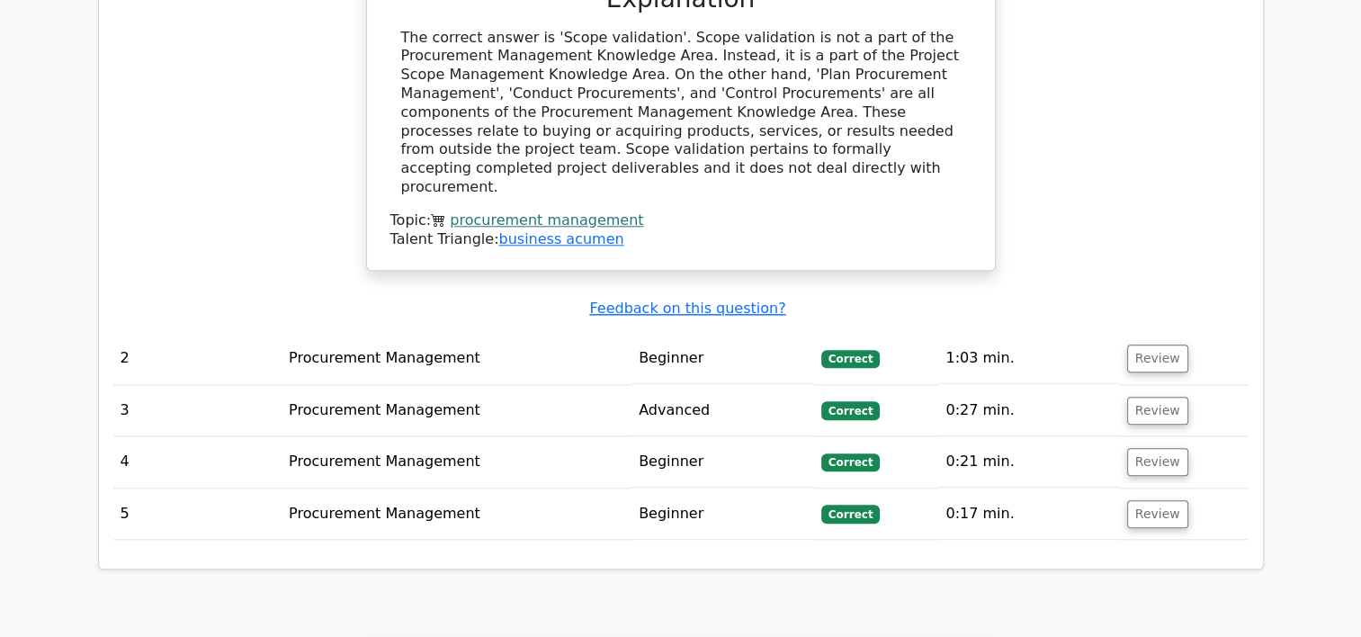
click at [1137, 333] on td "Review" at bounding box center [1184, 358] width 129 height 51
click at [1151, 345] on button "Review" at bounding box center [1157, 359] width 61 height 28
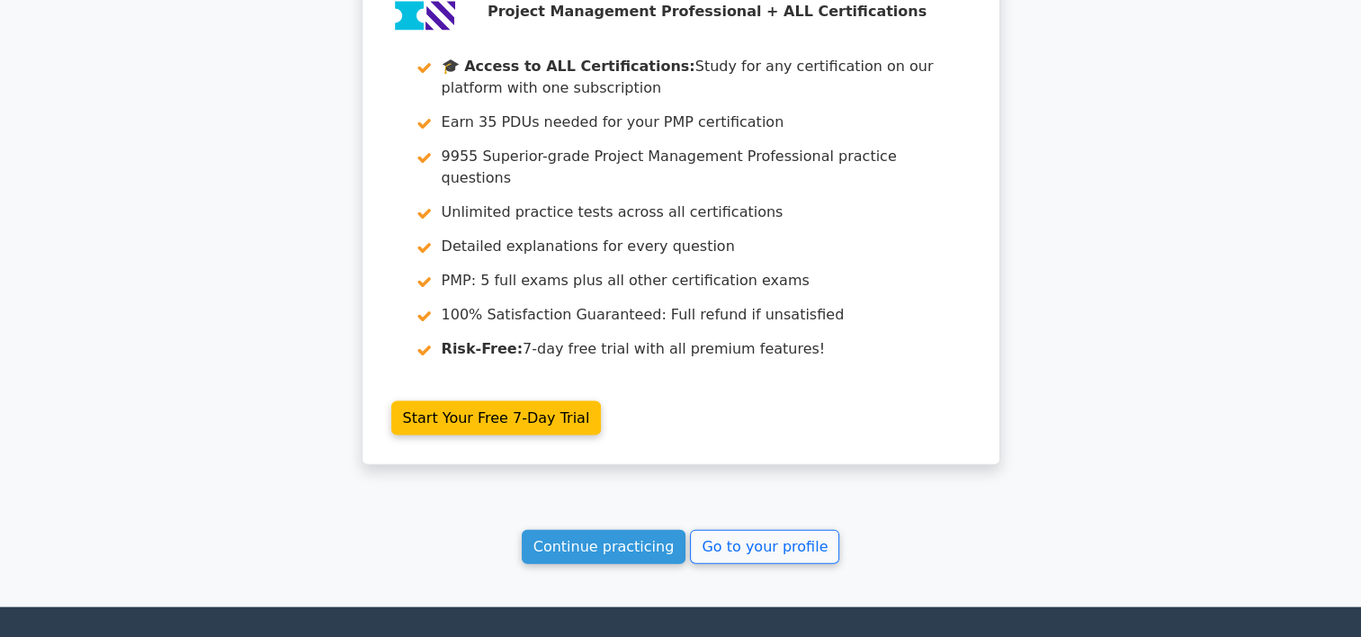
scroll to position [3818, 0]
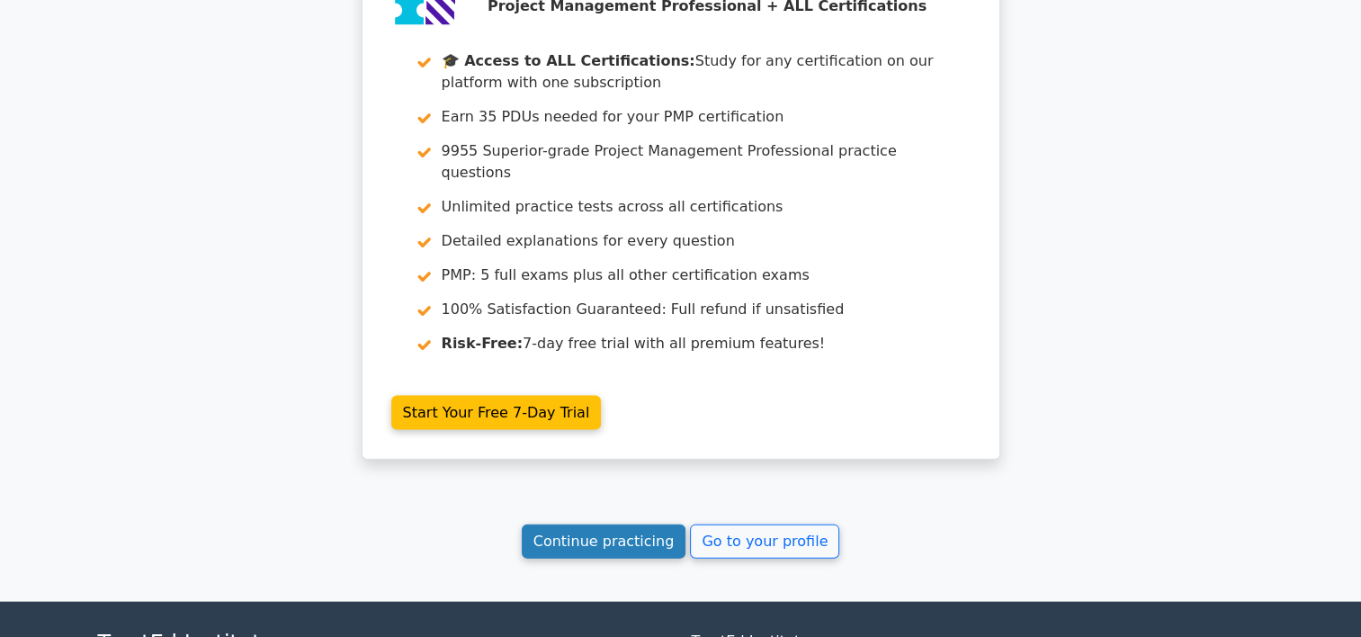
click at [641, 524] on link "Continue practicing" at bounding box center [604, 541] width 165 height 34
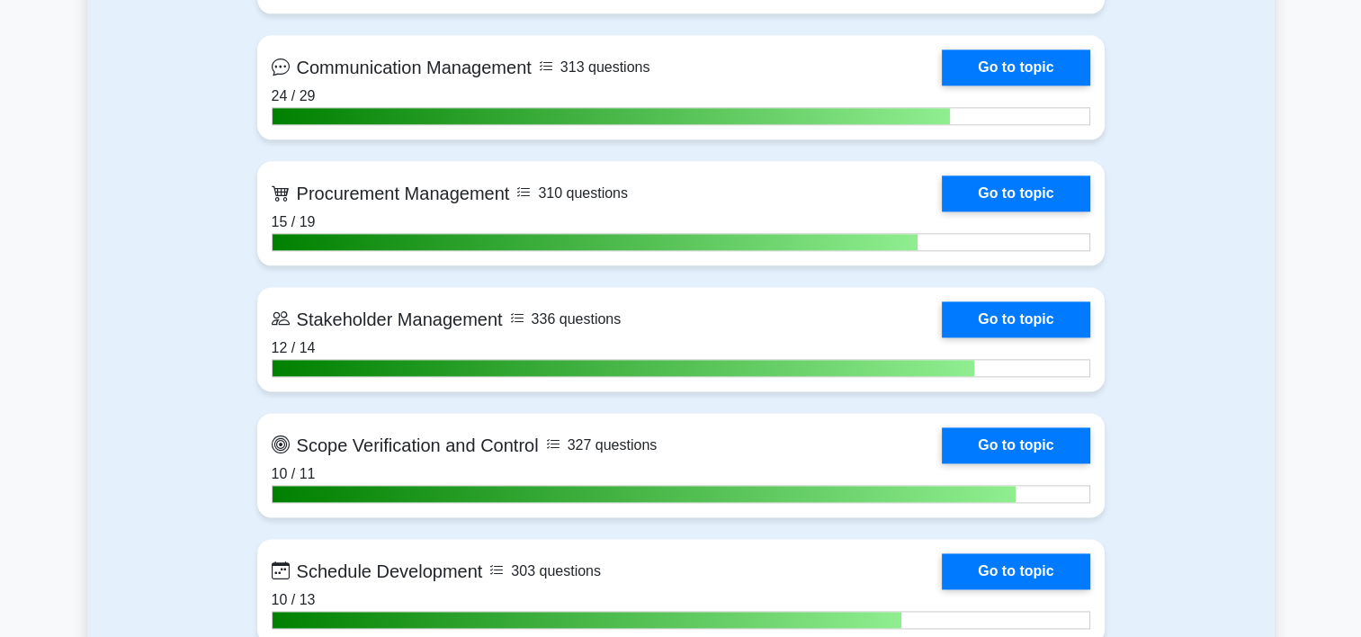
scroll to position [2265, 0]
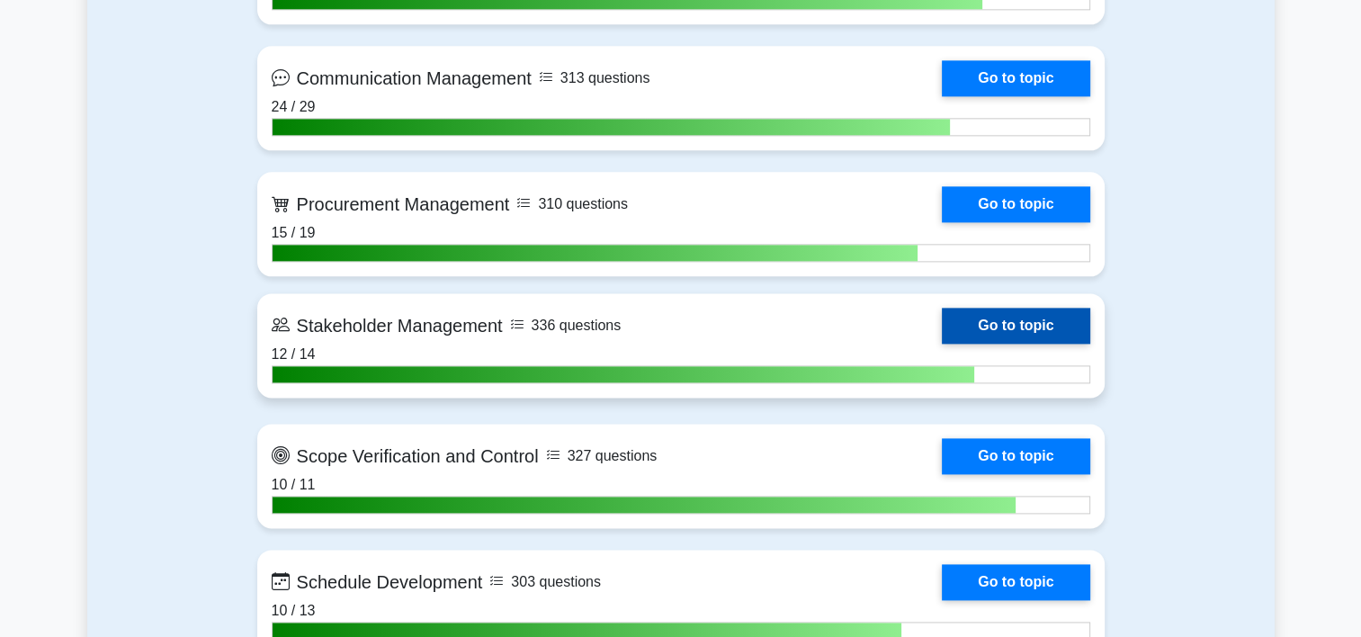
click at [942, 311] on link "Go to topic" at bounding box center [1016, 326] width 148 height 36
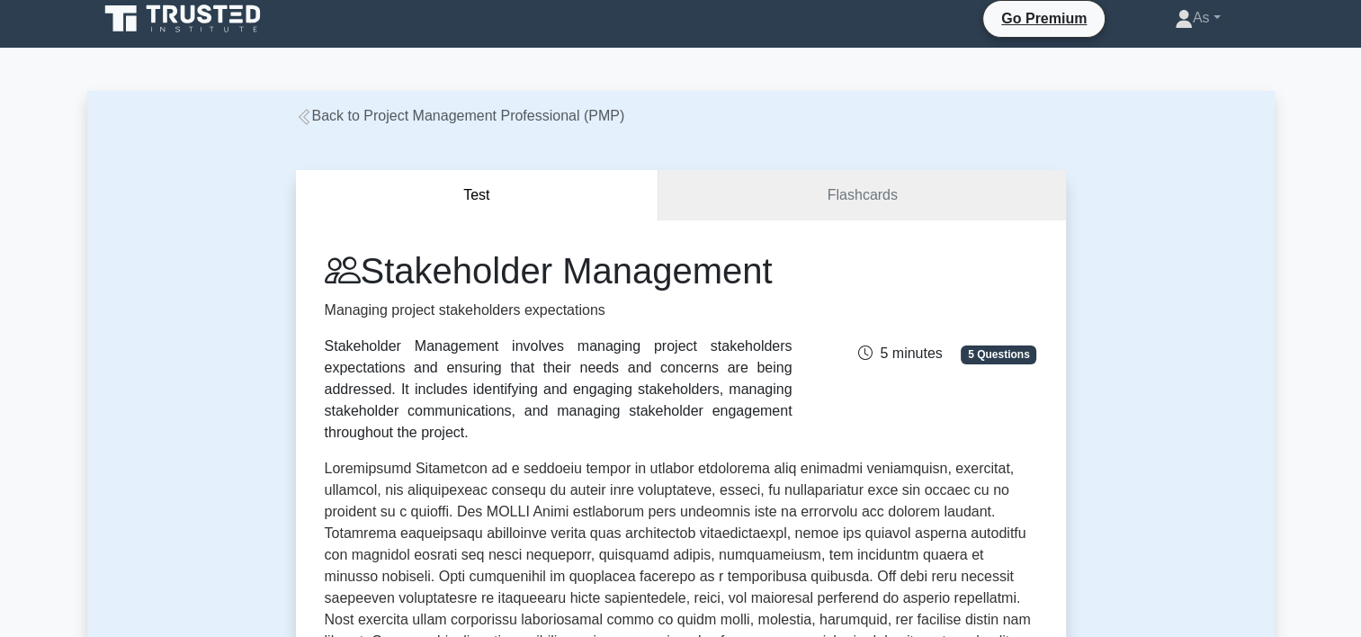
scroll to position [13, 0]
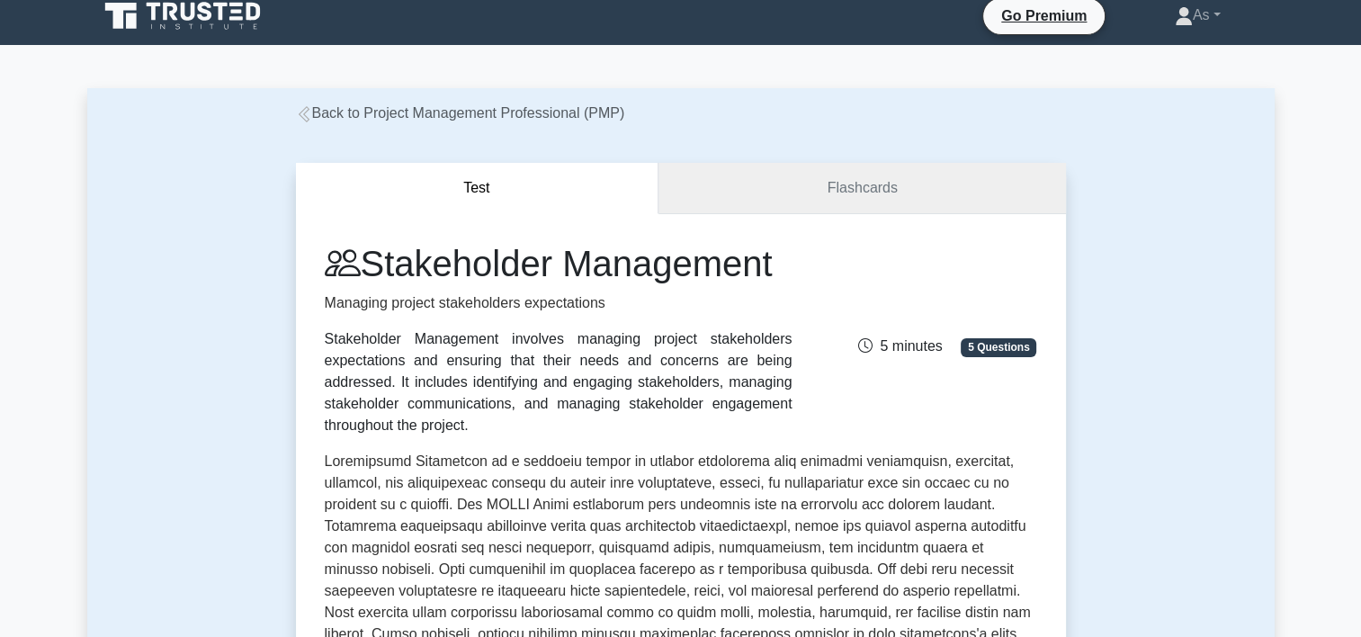
click at [946, 192] on link "Flashcards" at bounding box center [861, 188] width 407 height 51
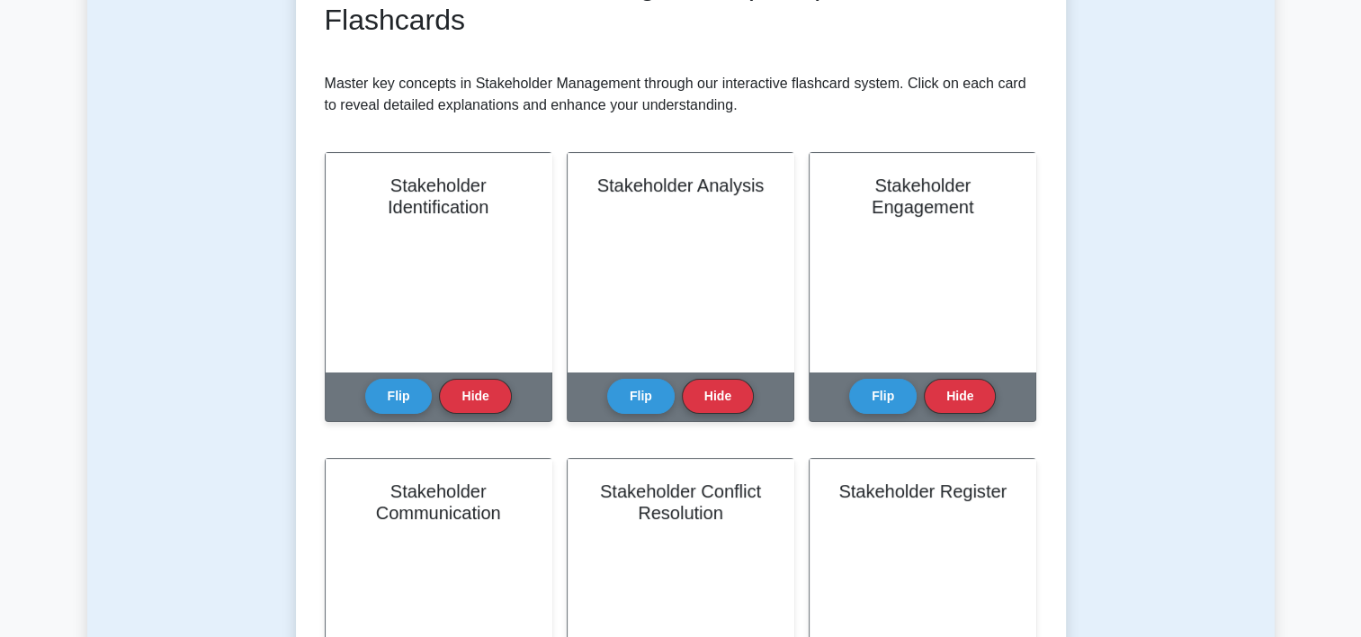
scroll to position [336, 0]
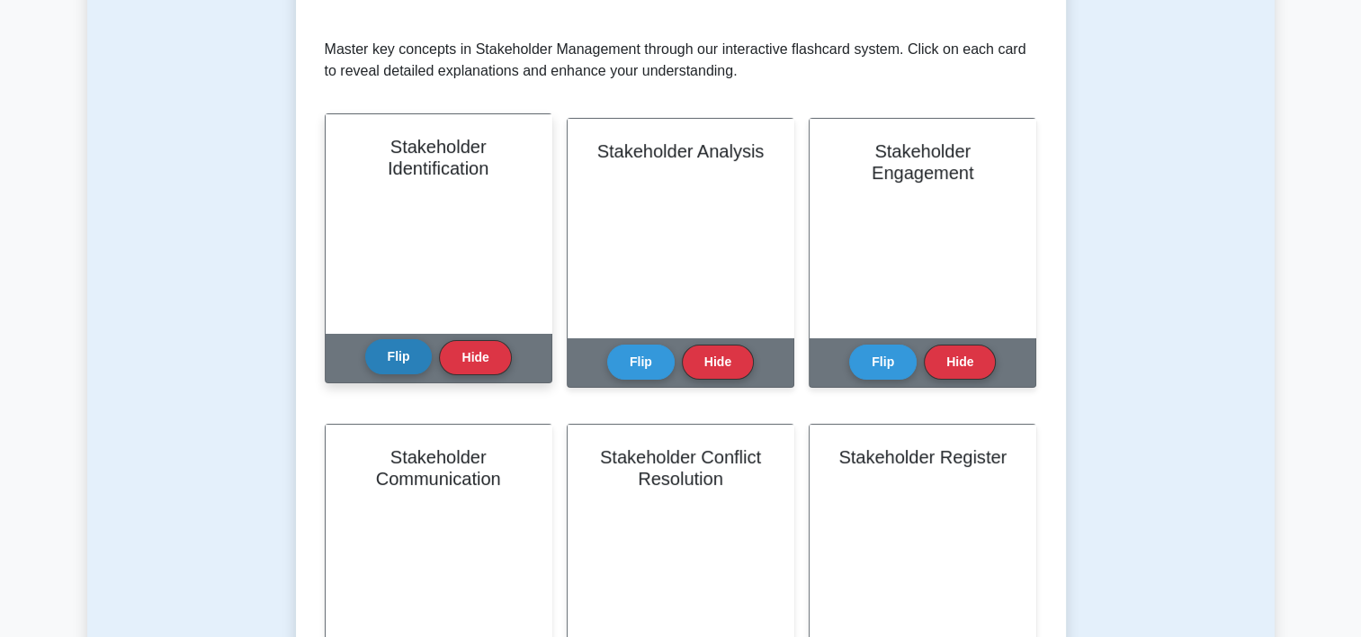
click at [395, 363] on button "Flip" at bounding box center [398, 356] width 67 height 35
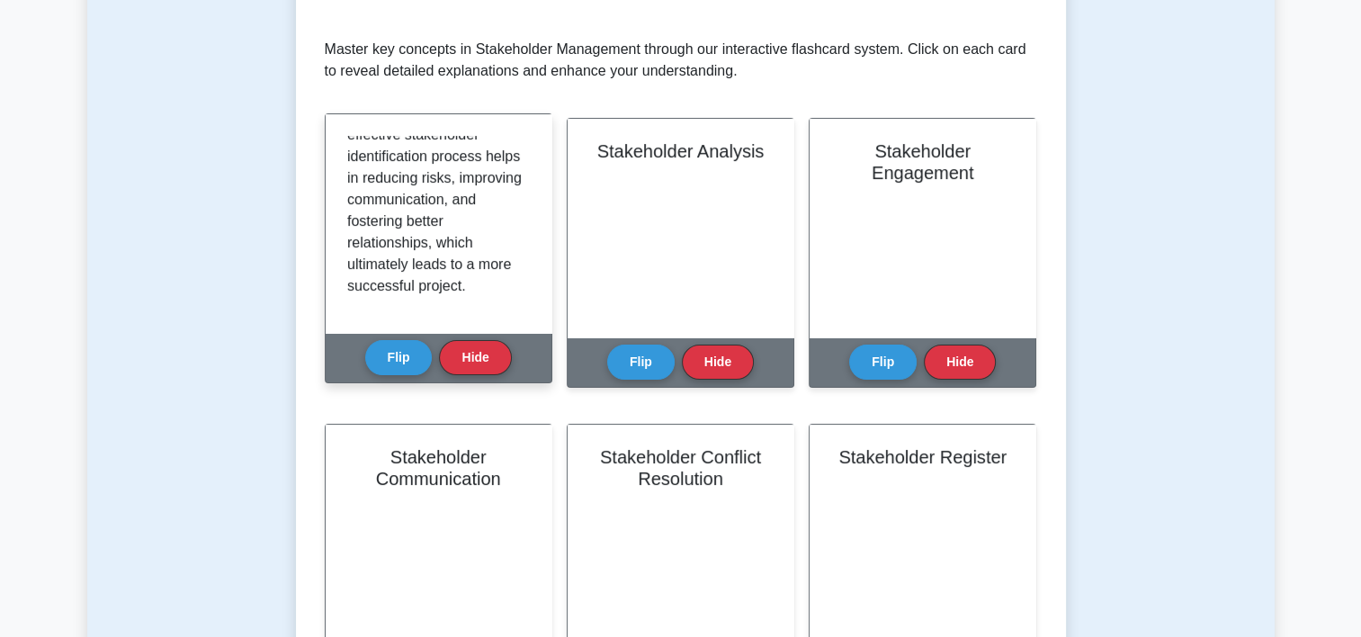
scroll to position [356, 0]
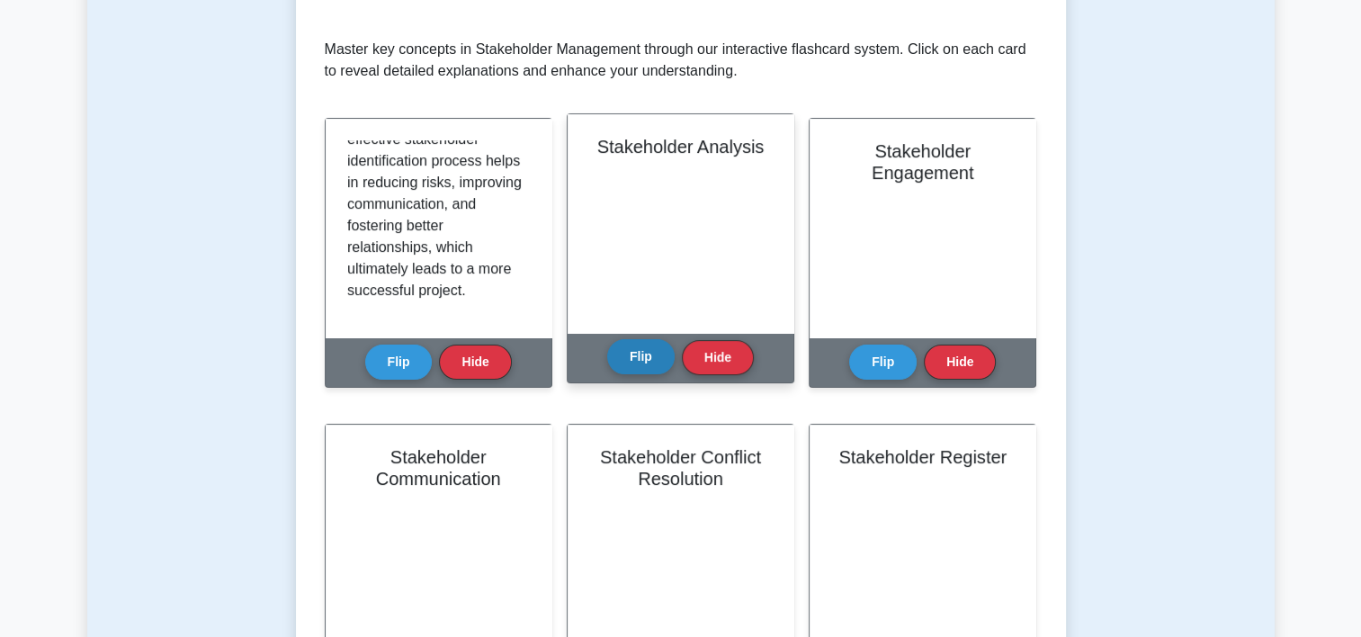
click at [642, 352] on button "Flip" at bounding box center [640, 356] width 67 height 35
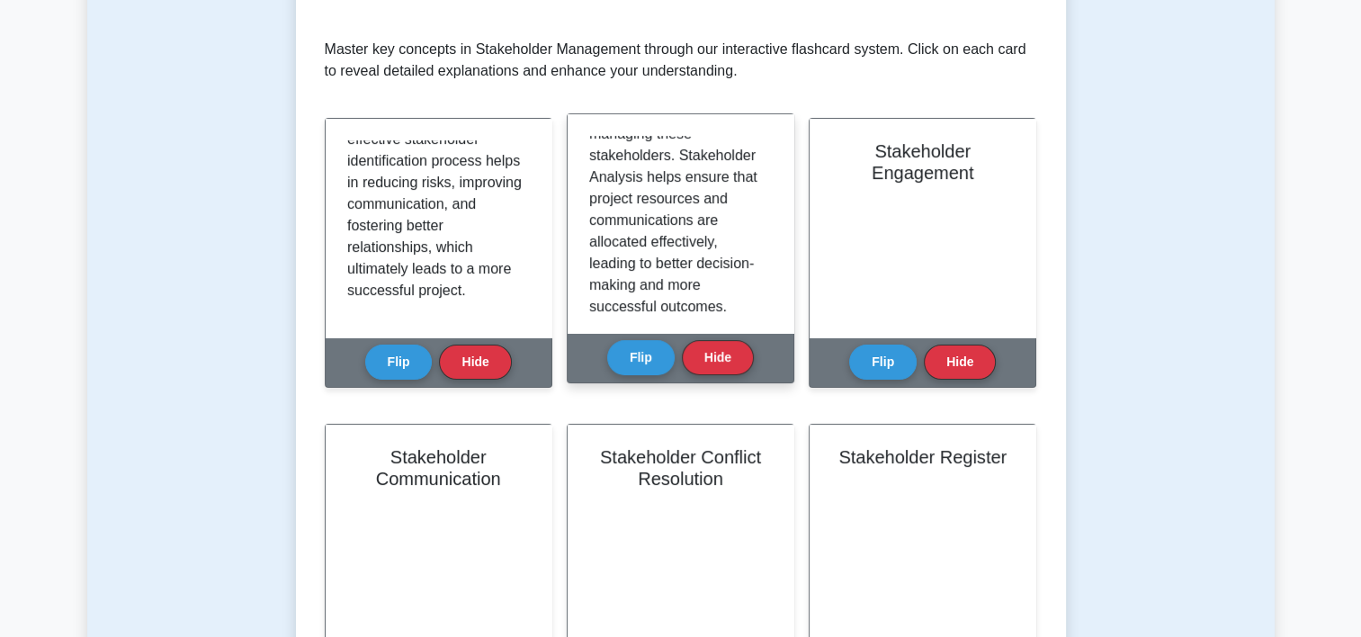
scroll to position [421, 0]
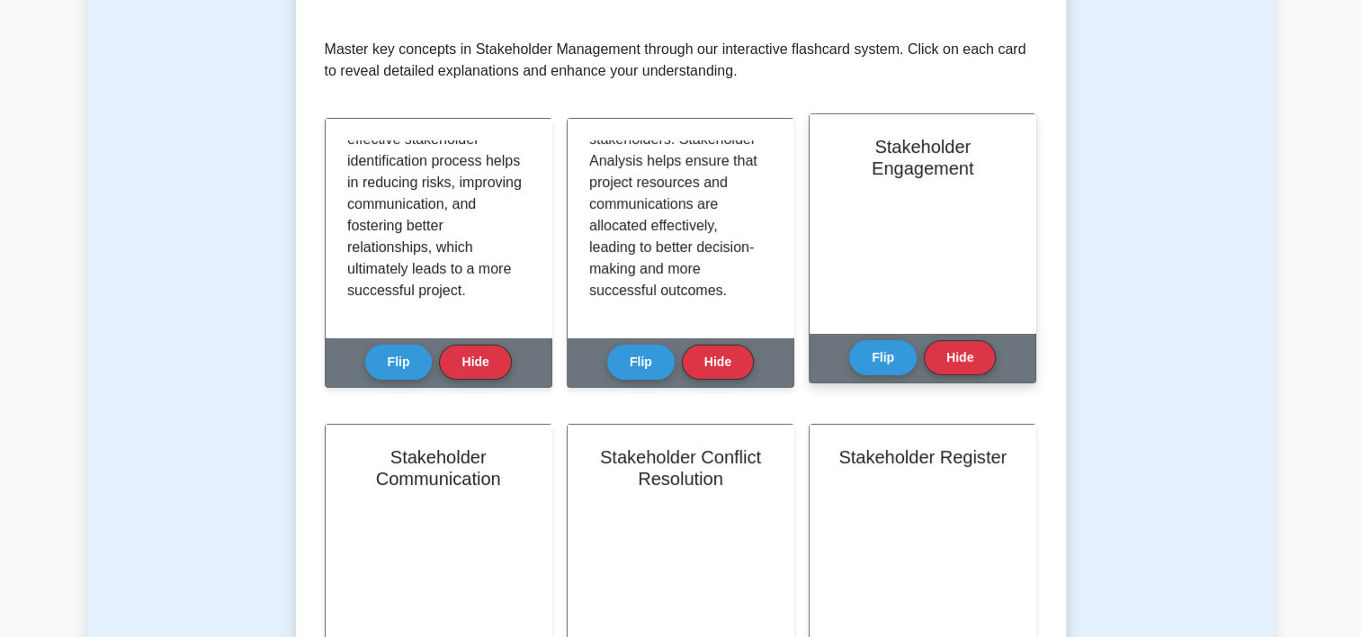
click at [887, 336] on div "Flip Hide" at bounding box center [922, 357] width 147 height 49
click at [889, 351] on button "Flip" at bounding box center [882, 356] width 67 height 35
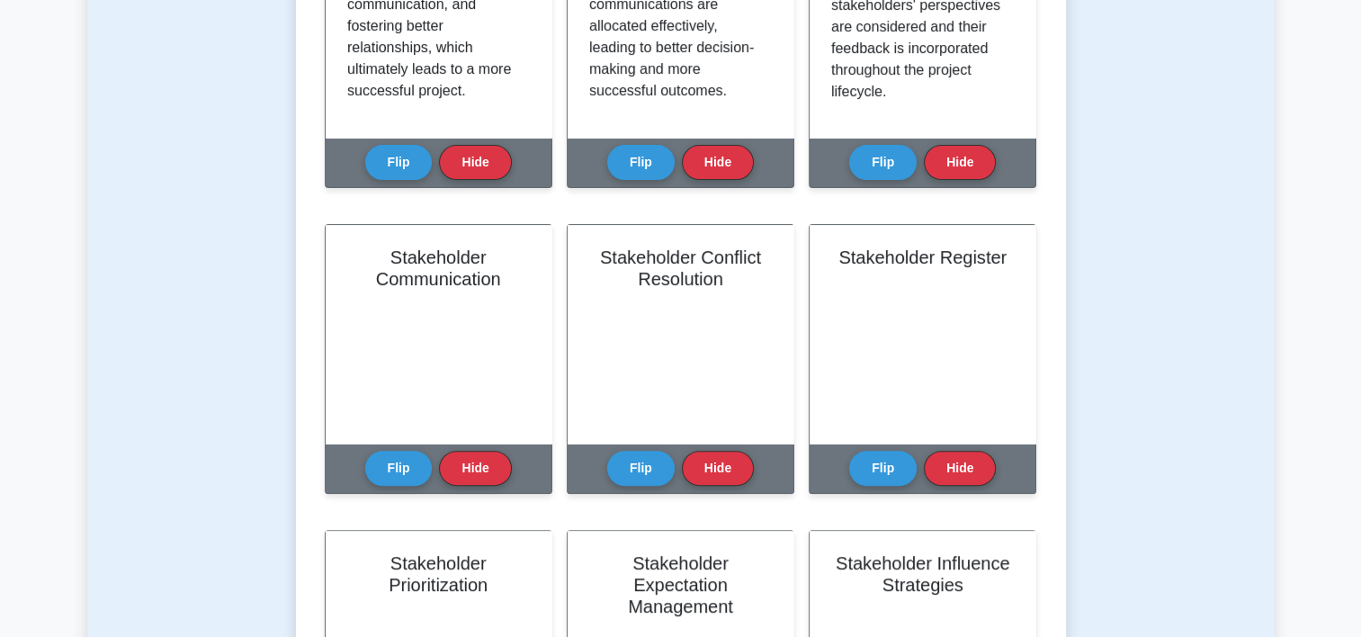
scroll to position [553, 0]
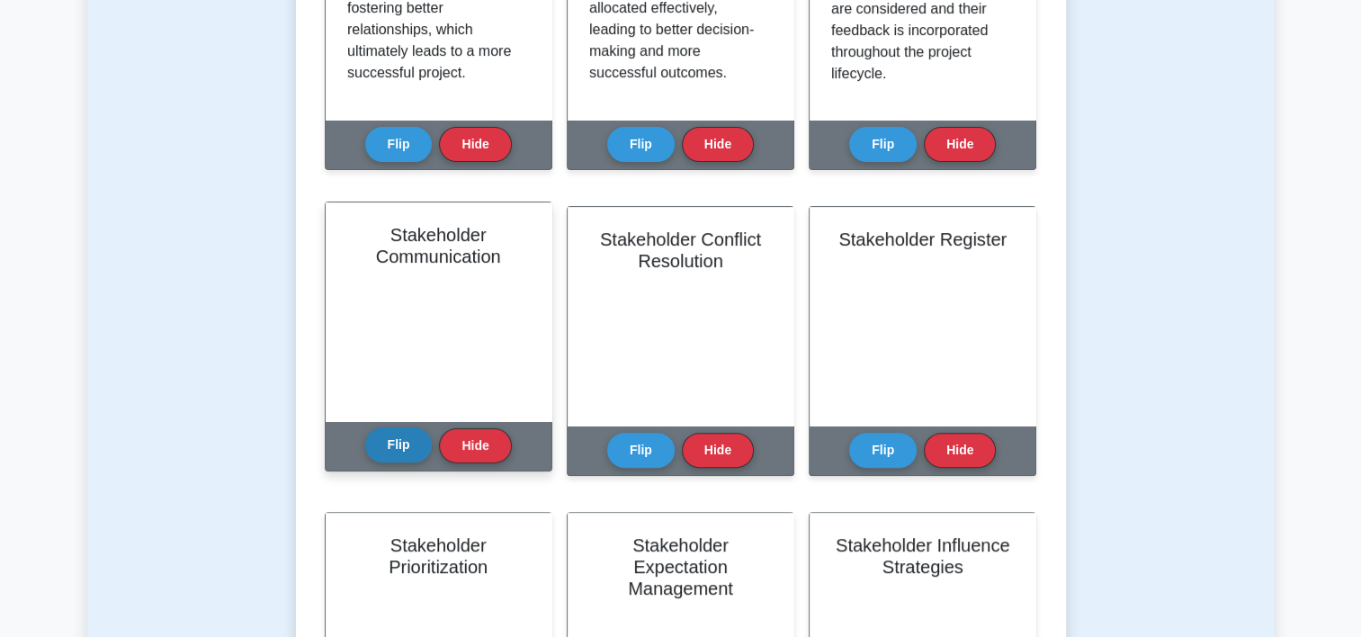
click at [390, 446] on button "Flip" at bounding box center [398, 444] width 67 height 35
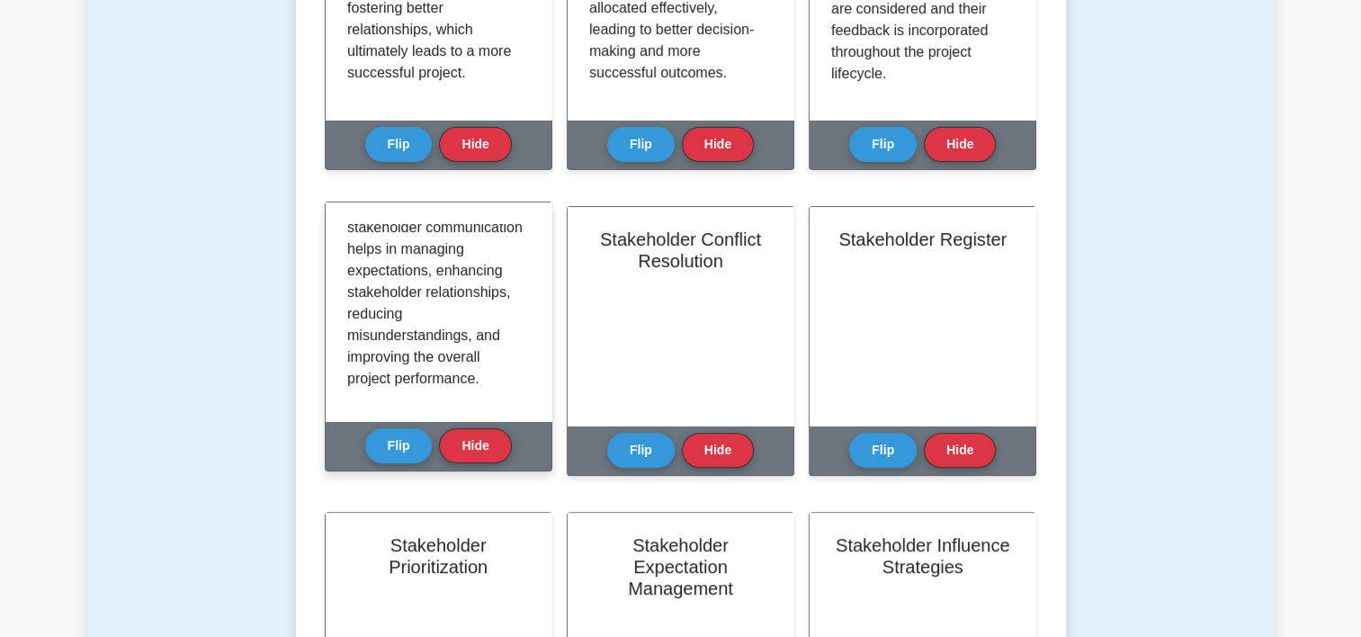
scroll to position [421, 0]
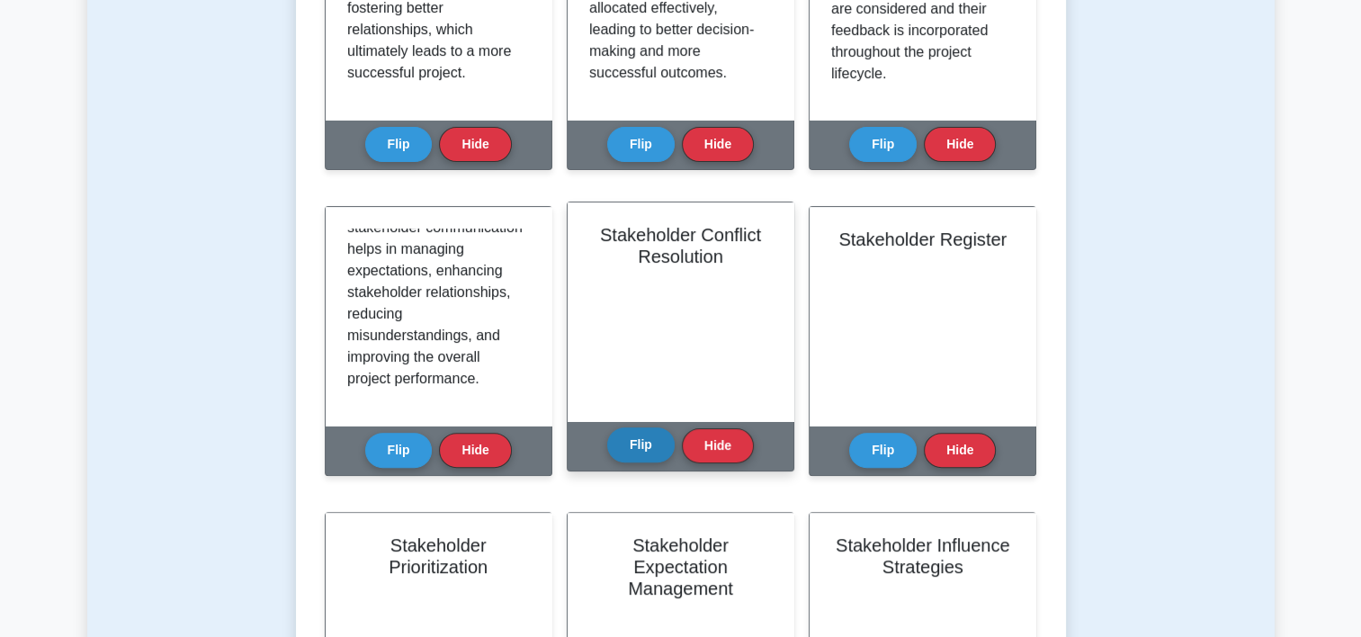
click at [640, 448] on button "Flip" at bounding box center [640, 444] width 67 height 35
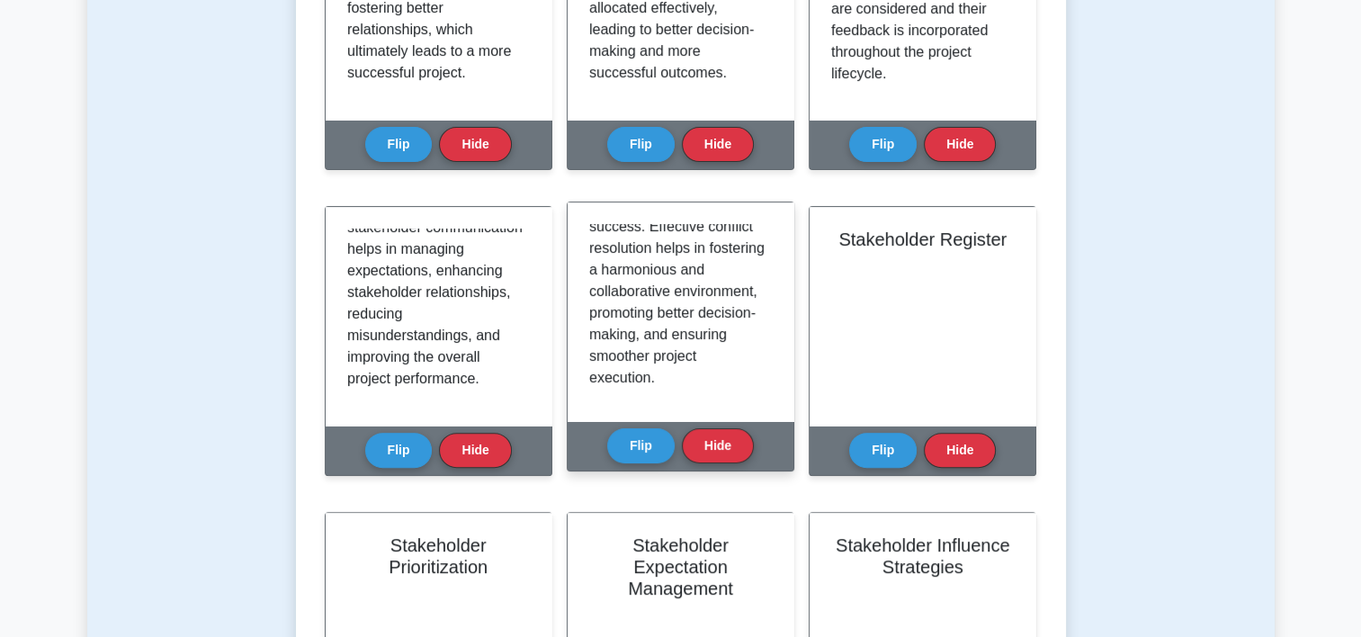
scroll to position [378, 0]
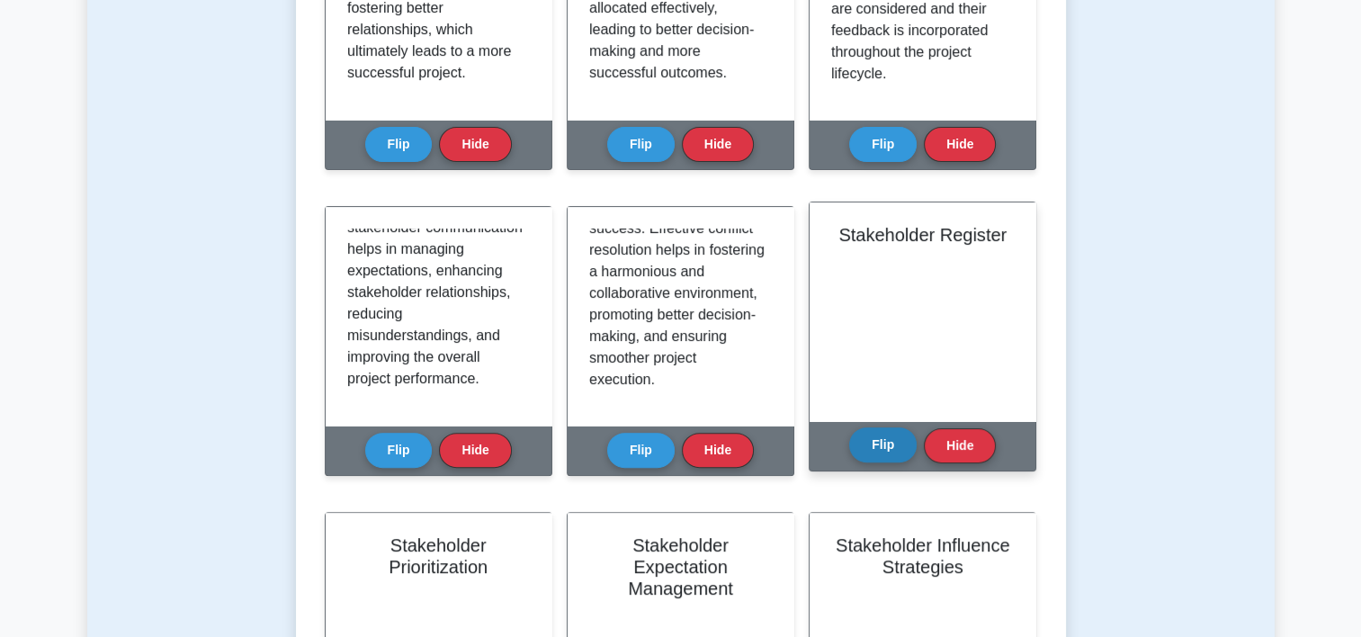
click at [887, 447] on button "Flip" at bounding box center [882, 444] width 67 height 35
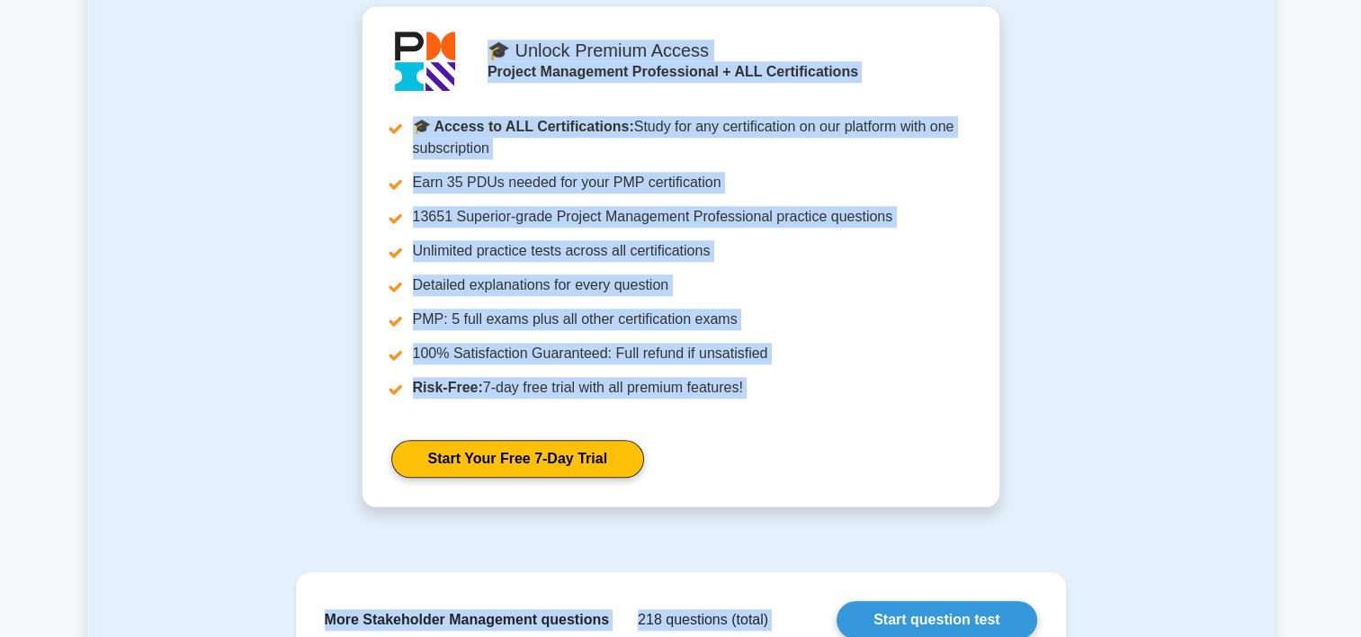
scroll to position [1824, 0]
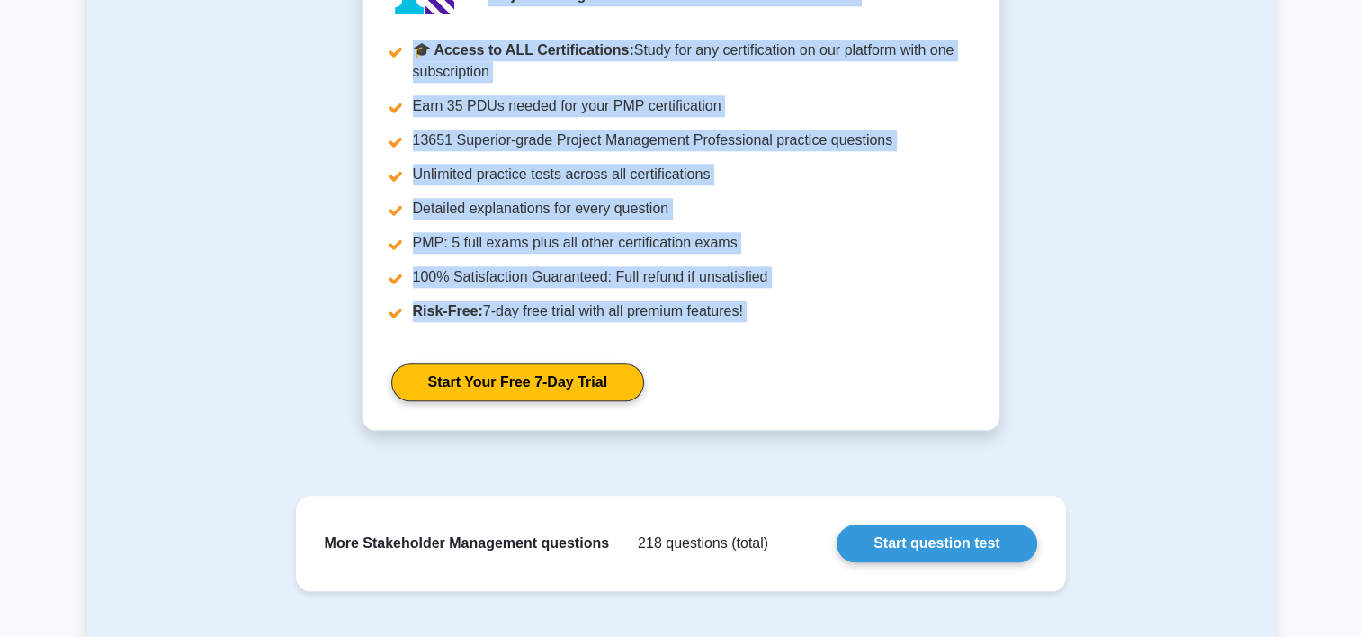
drag, startPoint x: 1019, startPoint y: 264, endPoint x: 1141, endPoint y: 351, distance: 149.5
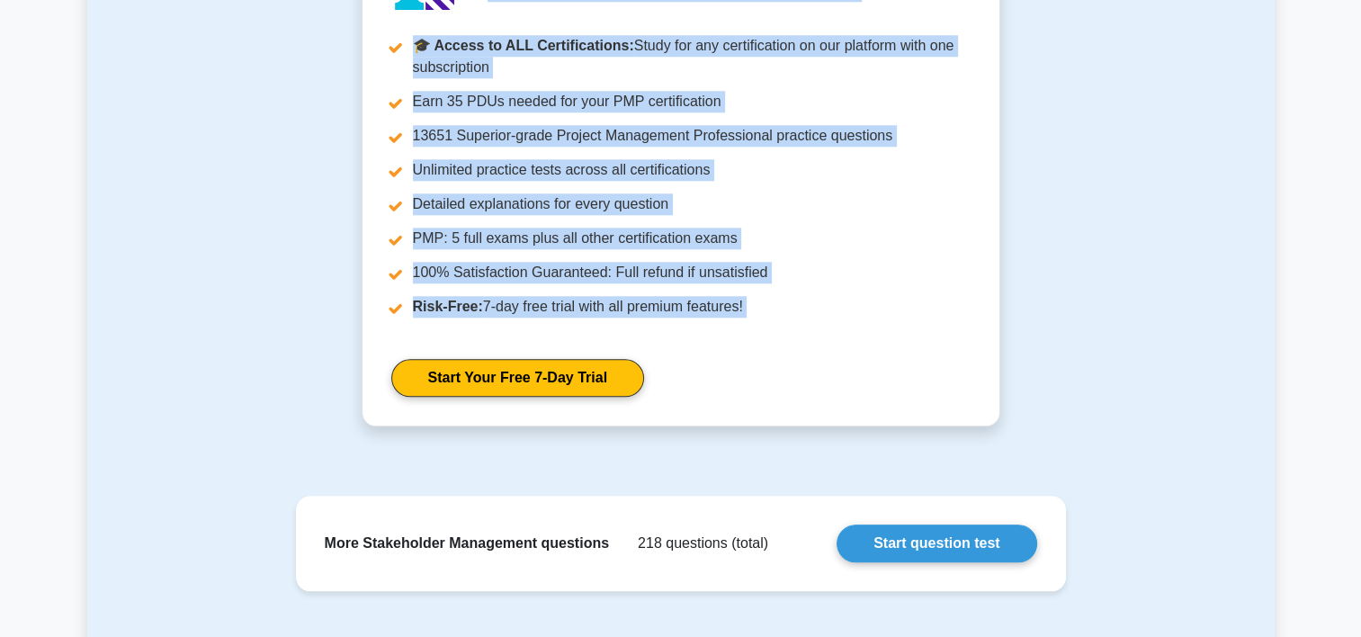
click at [958, 297] on li "Risk-Free: 7-day free trial with all premium features!" at bounding box center [680, 307] width 579 height 22
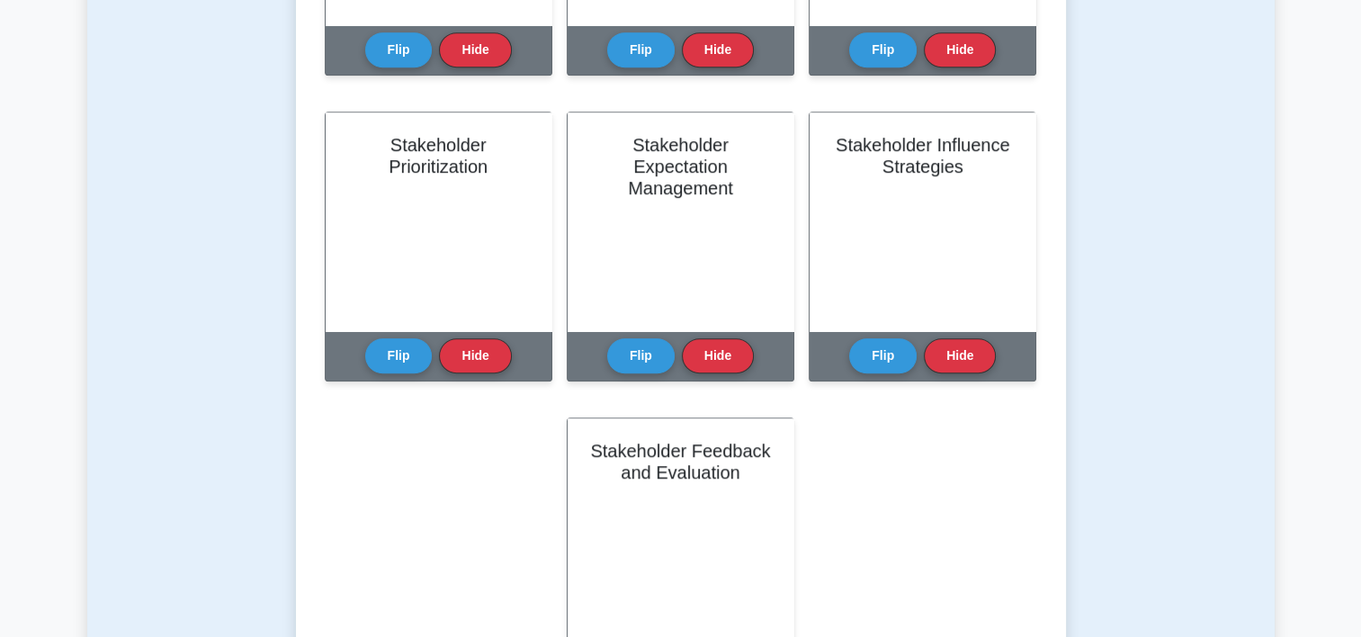
scroll to position [965, 0]
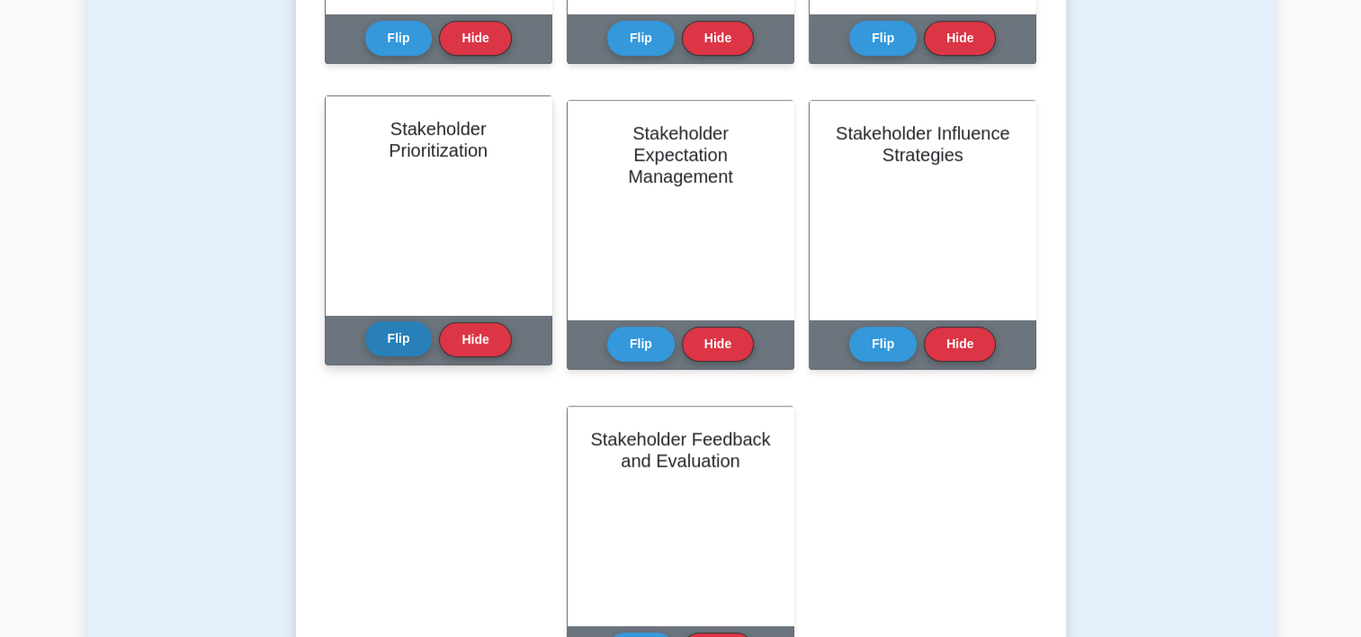
click at [401, 333] on button "Flip" at bounding box center [398, 338] width 67 height 35
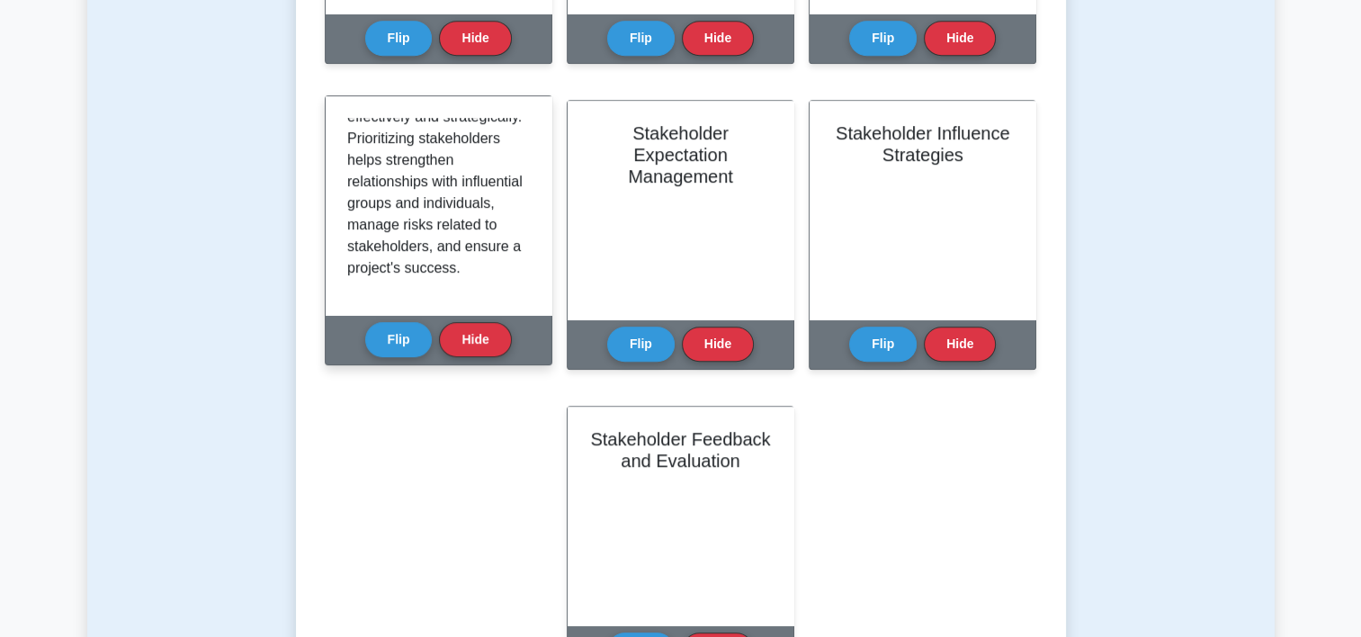
scroll to position [421, 0]
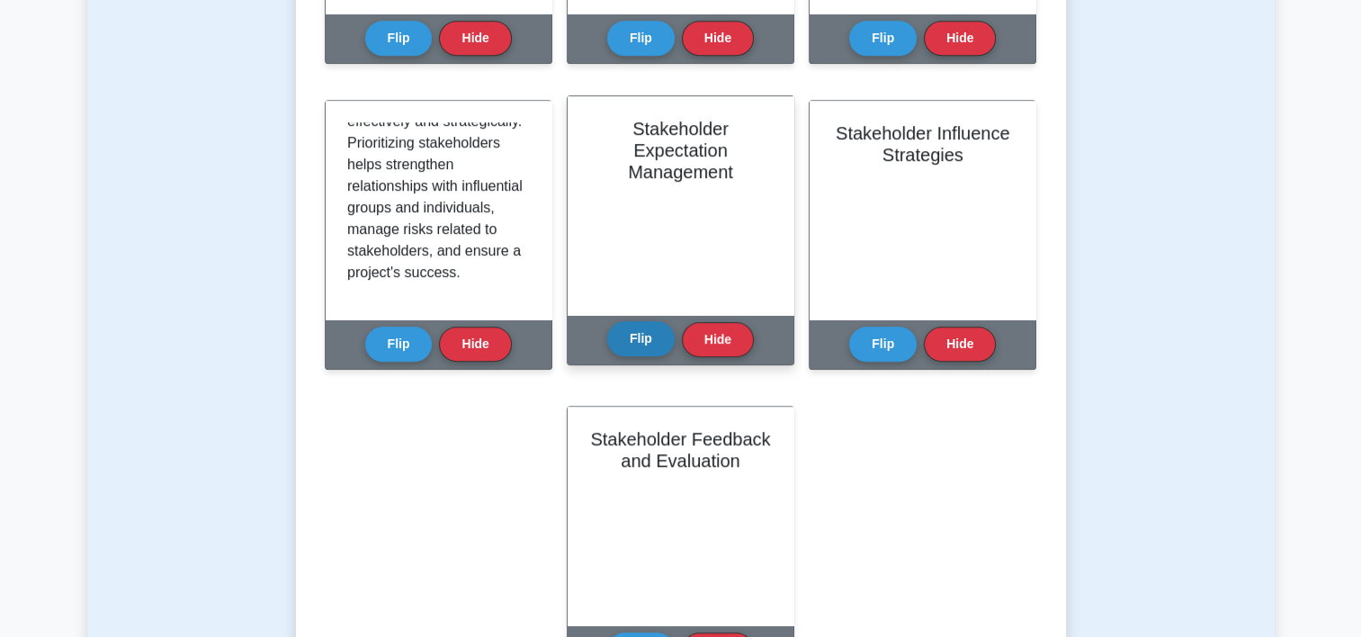
click at [656, 338] on button "Flip" at bounding box center [640, 338] width 67 height 35
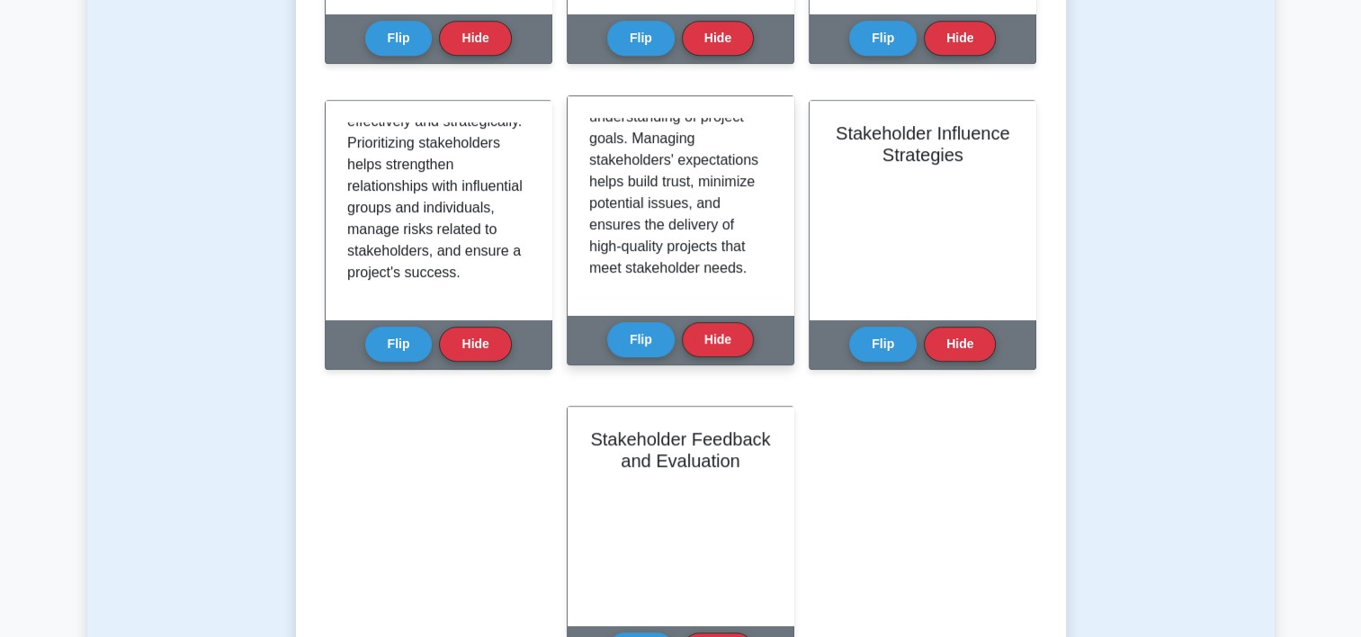
scroll to position [464, 0]
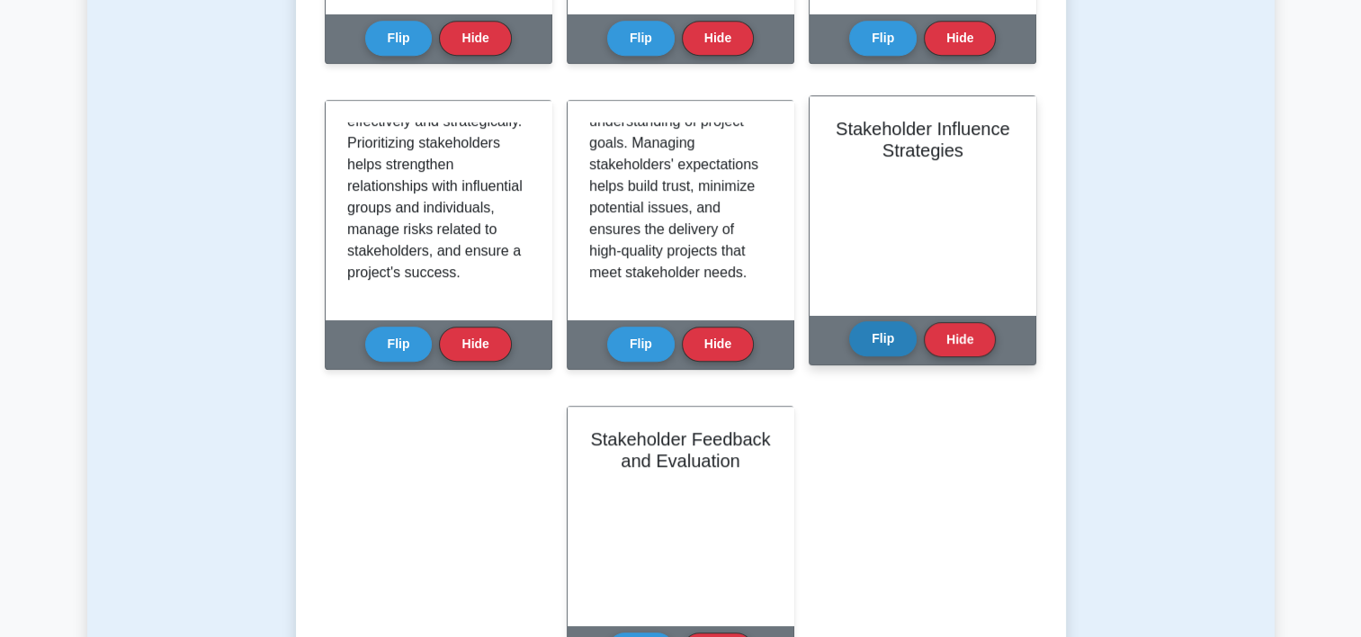
click at [888, 341] on button "Flip" at bounding box center [882, 338] width 67 height 35
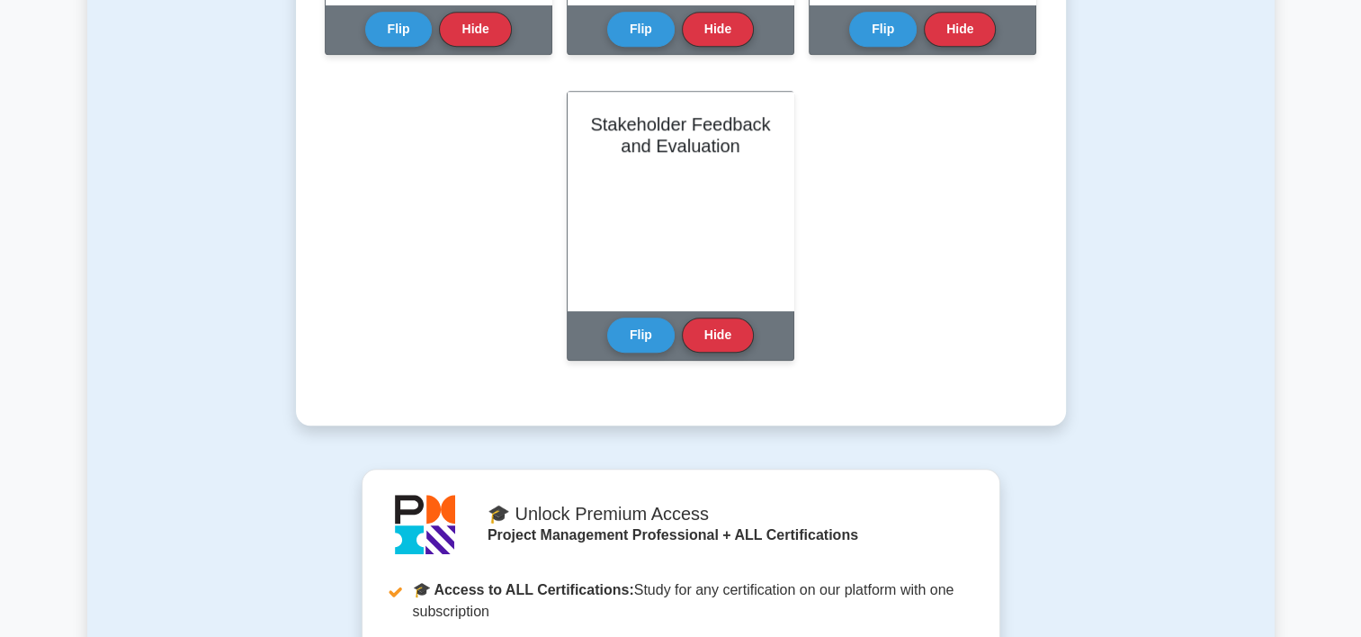
scroll to position [1291, 0]
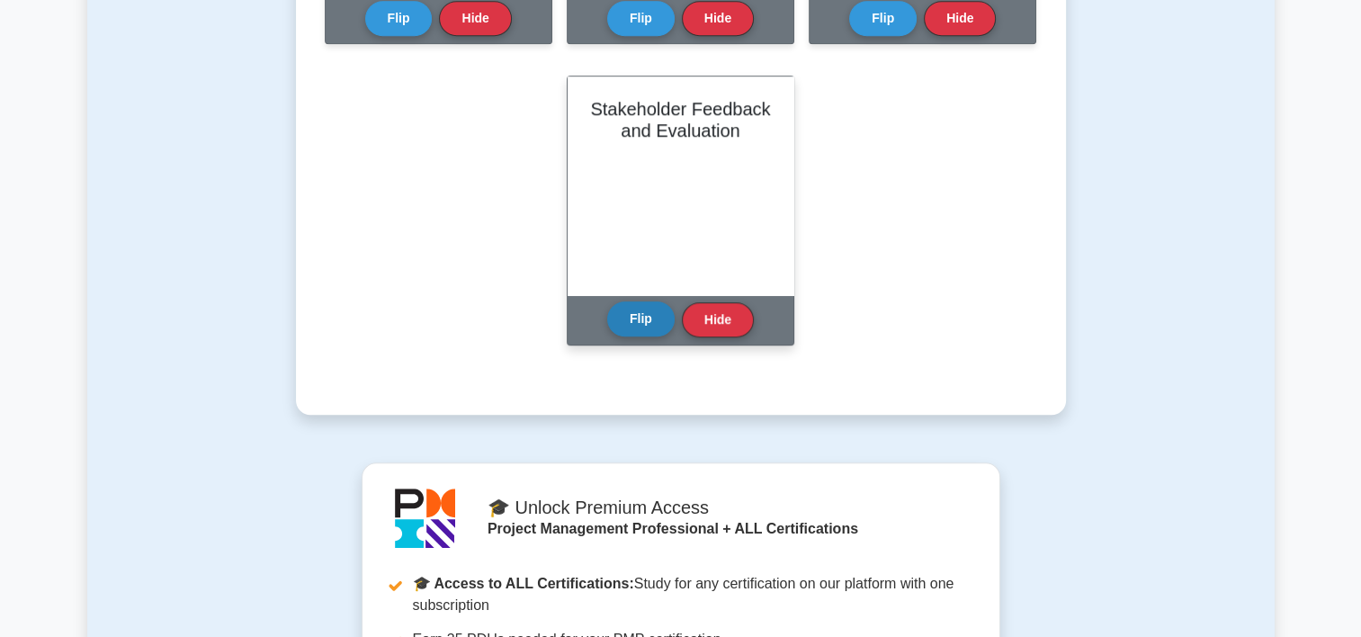
click at [647, 327] on button "Flip" at bounding box center [640, 318] width 67 height 35
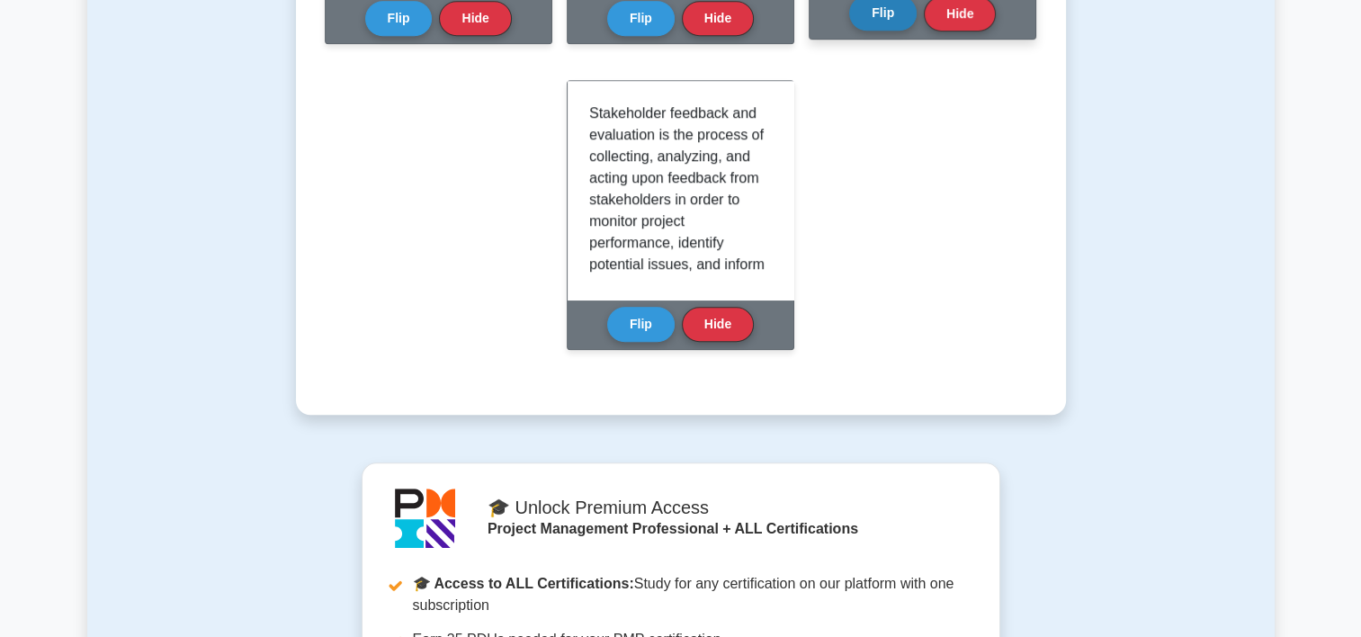
click at [873, 18] on button "Flip" at bounding box center [882, 13] width 67 height 35
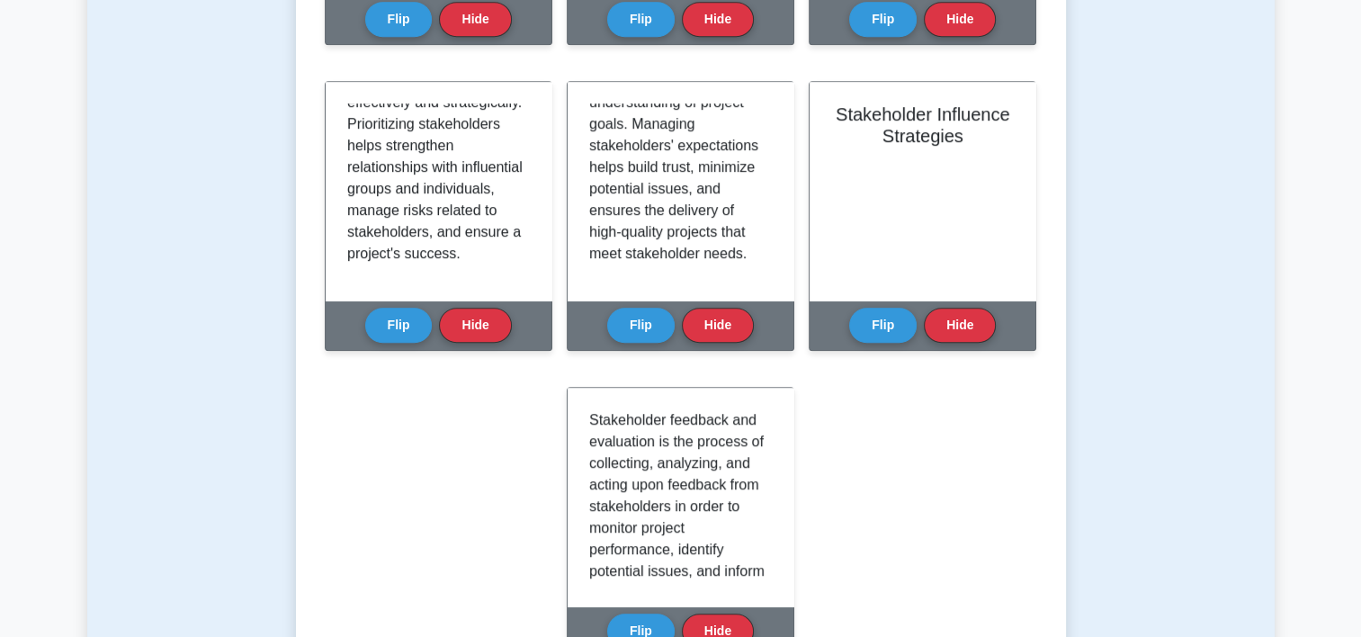
scroll to position [998, 0]
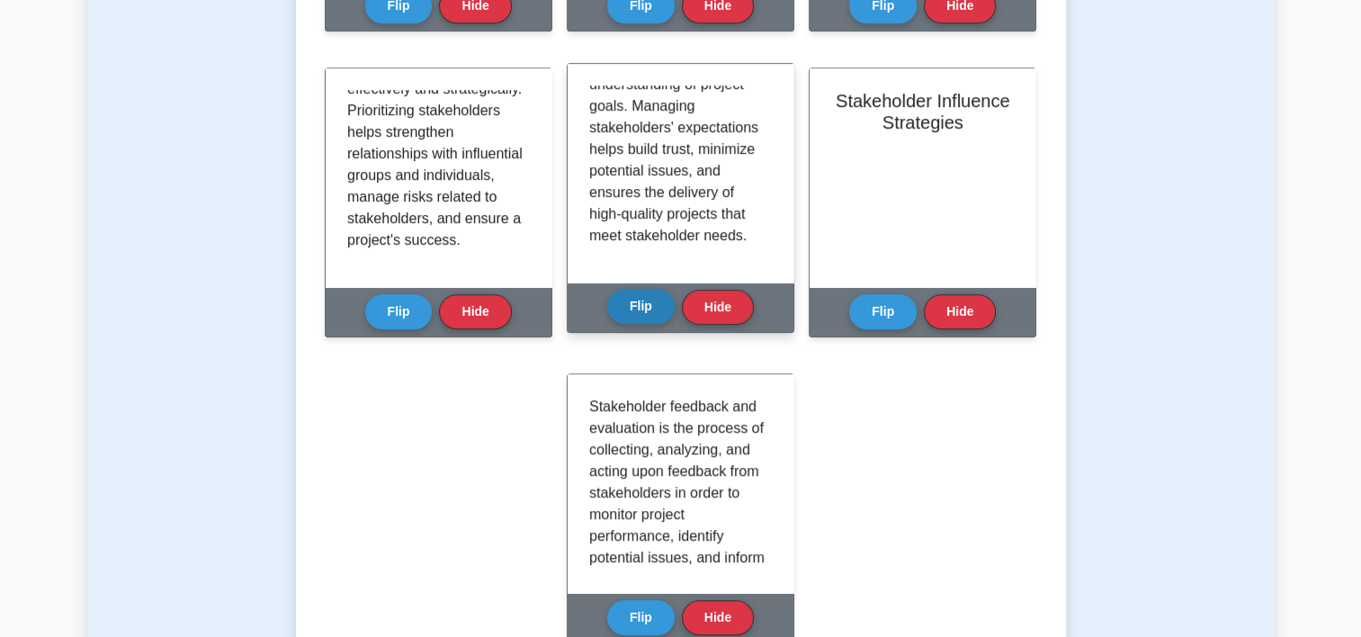
click at [633, 306] on button "Flip" at bounding box center [640, 306] width 67 height 35
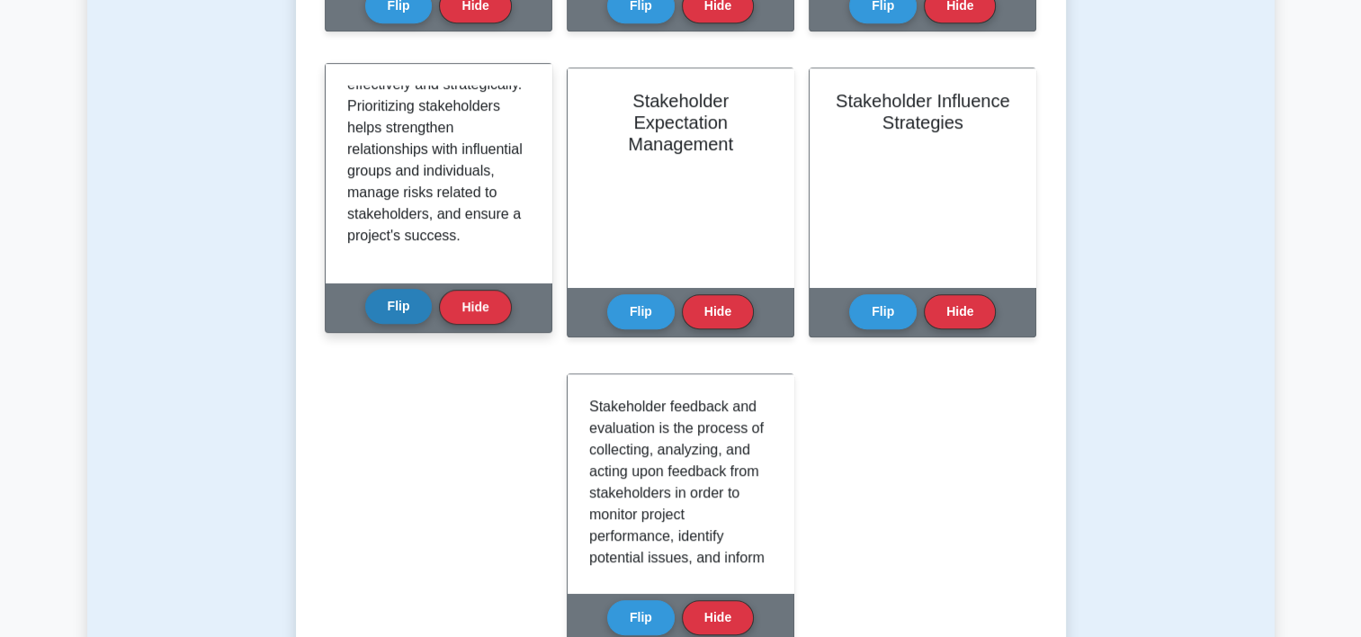
click at [381, 318] on button "Flip" at bounding box center [398, 306] width 67 height 35
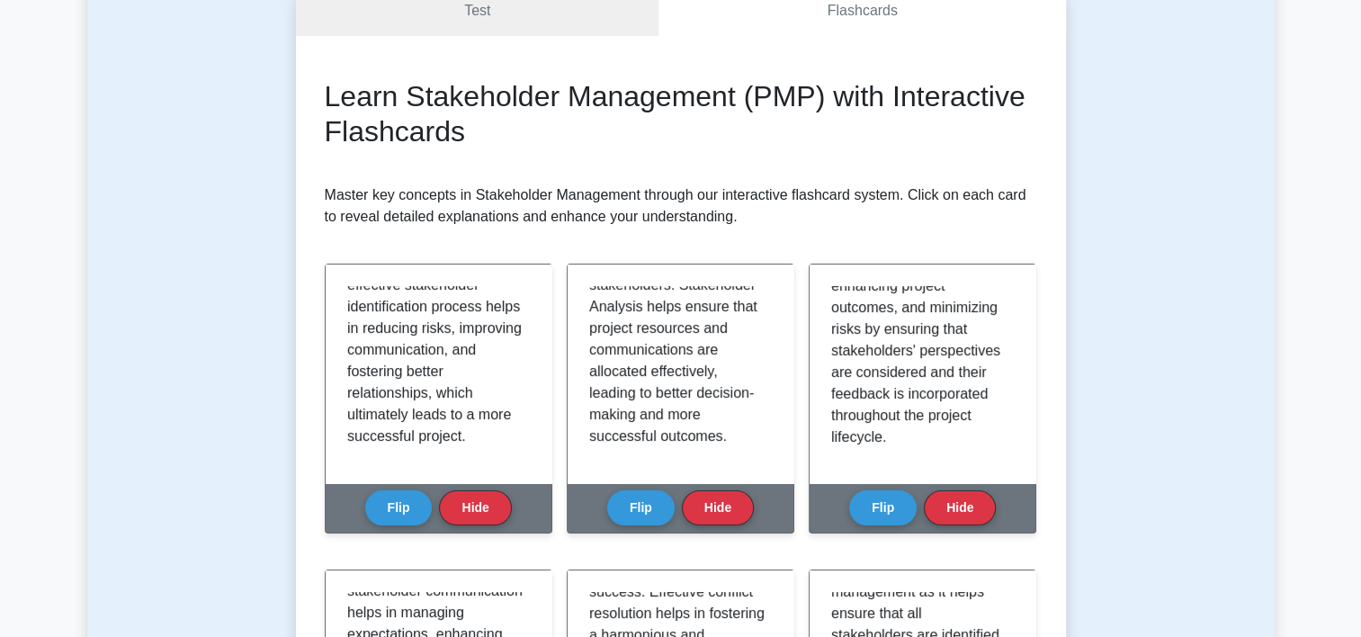
scroll to position [83, 0]
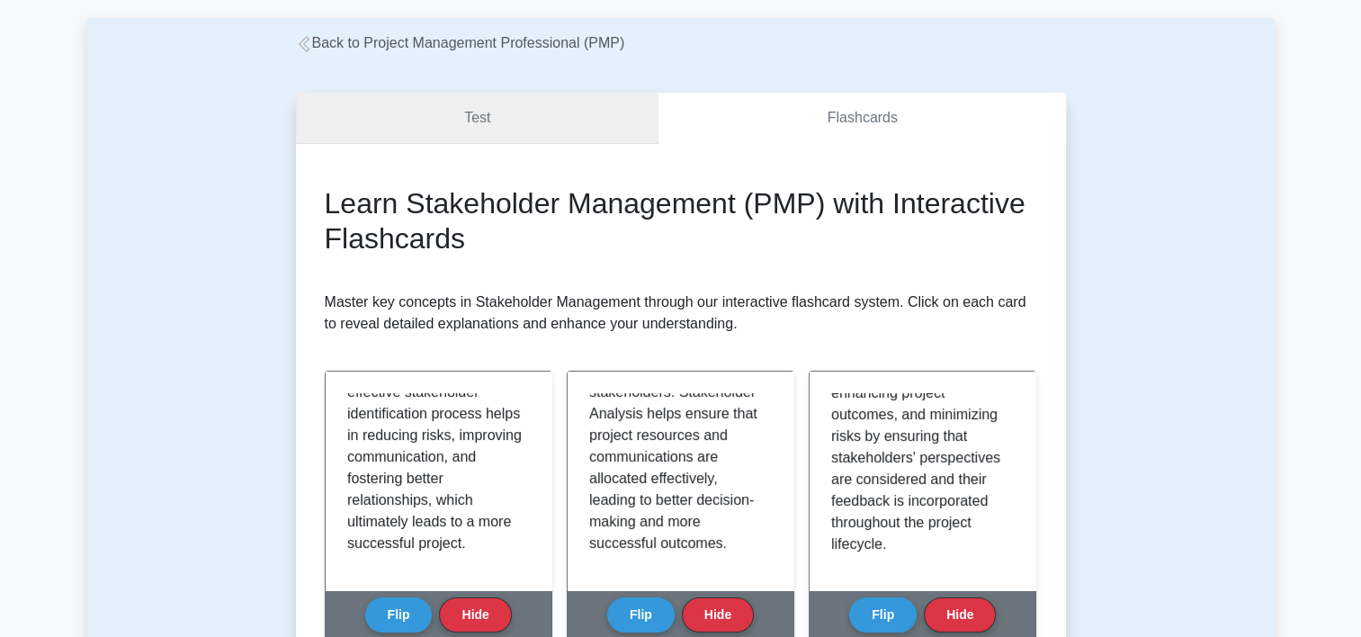
click at [603, 120] on link "Test" at bounding box center [477, 118] width 363 height 51
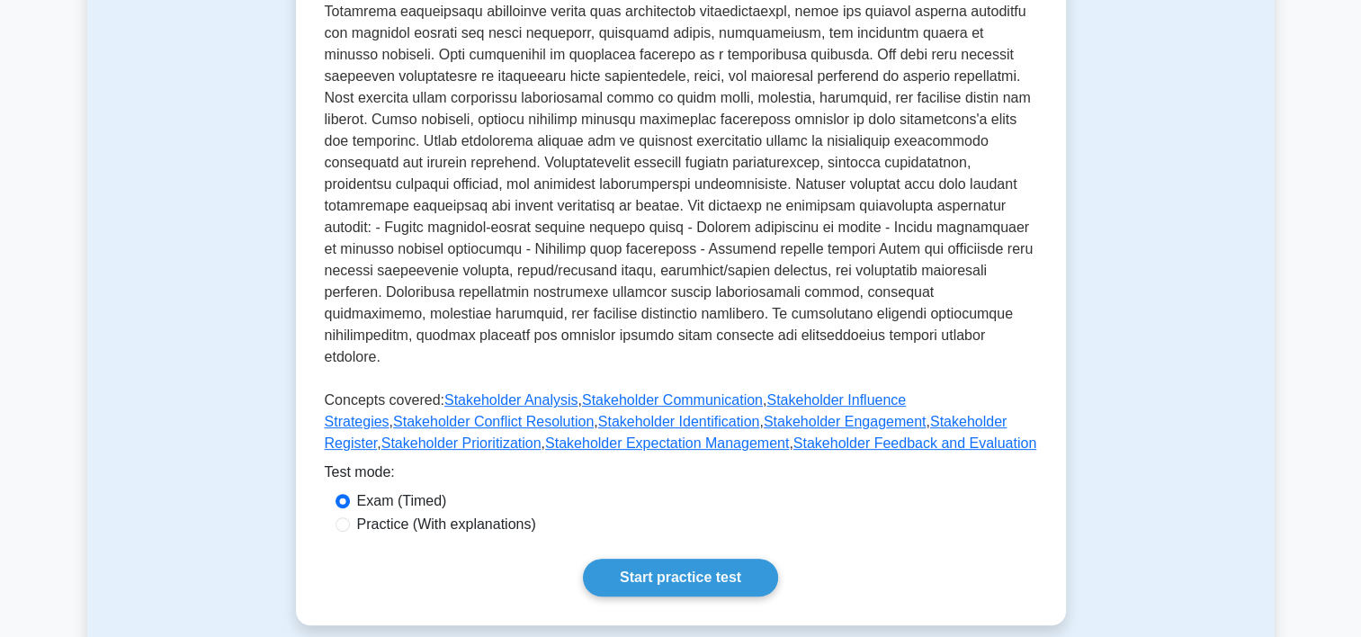
scroll to position [536, 0]
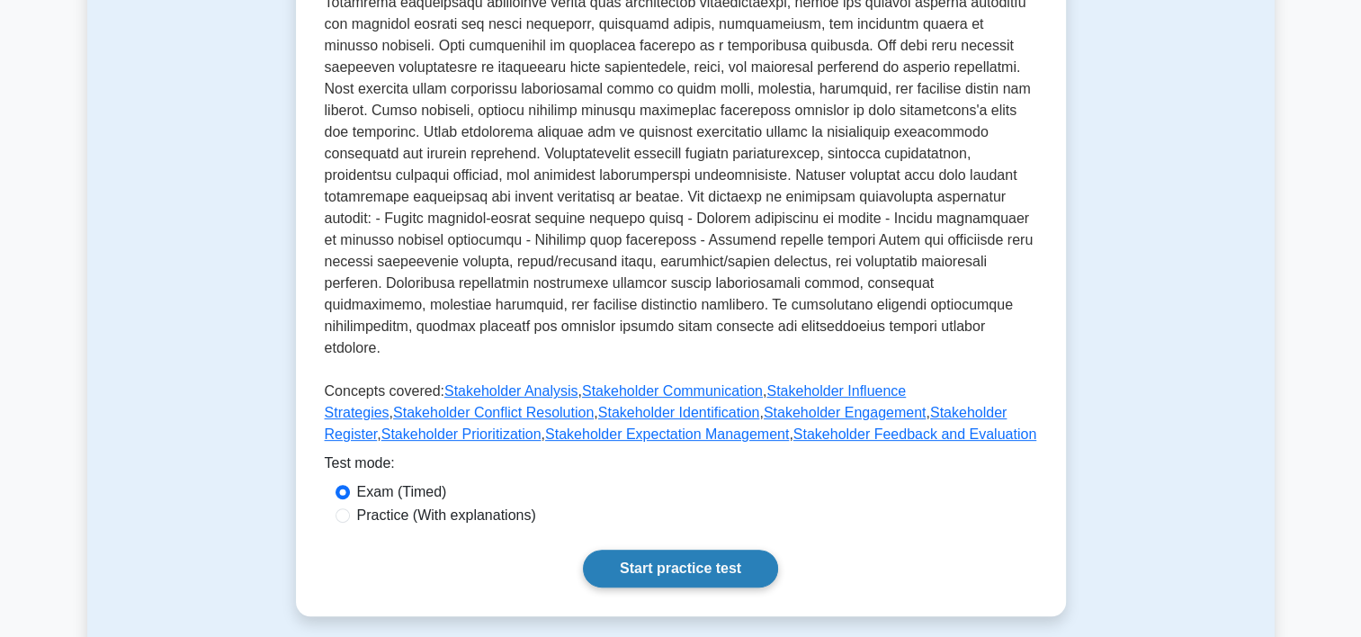
click at [715, 550] on link "Start practice test" at bounding box center [680, 569] width 195 height 38
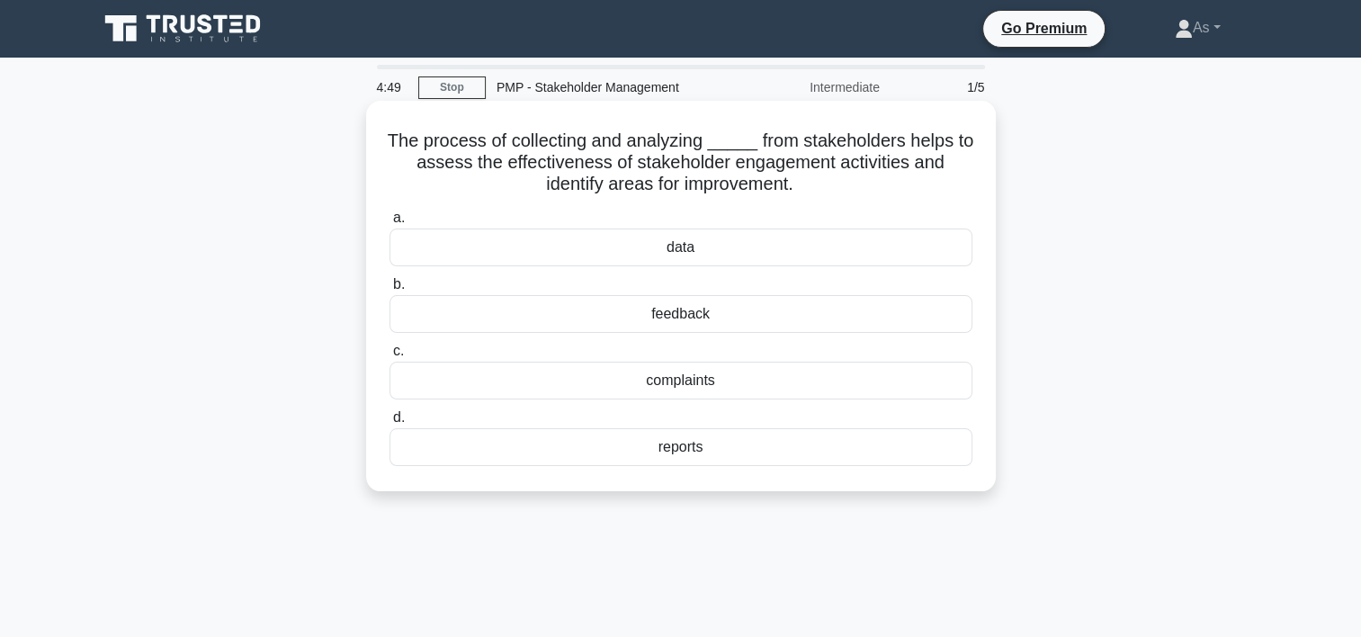
click at [768, 318] on div "feedback" at bounding box center [681, 314] width 583 height 38
click at [390, 291] on input "b. feedback" at bounding box center [390, 285] width 0 height 12
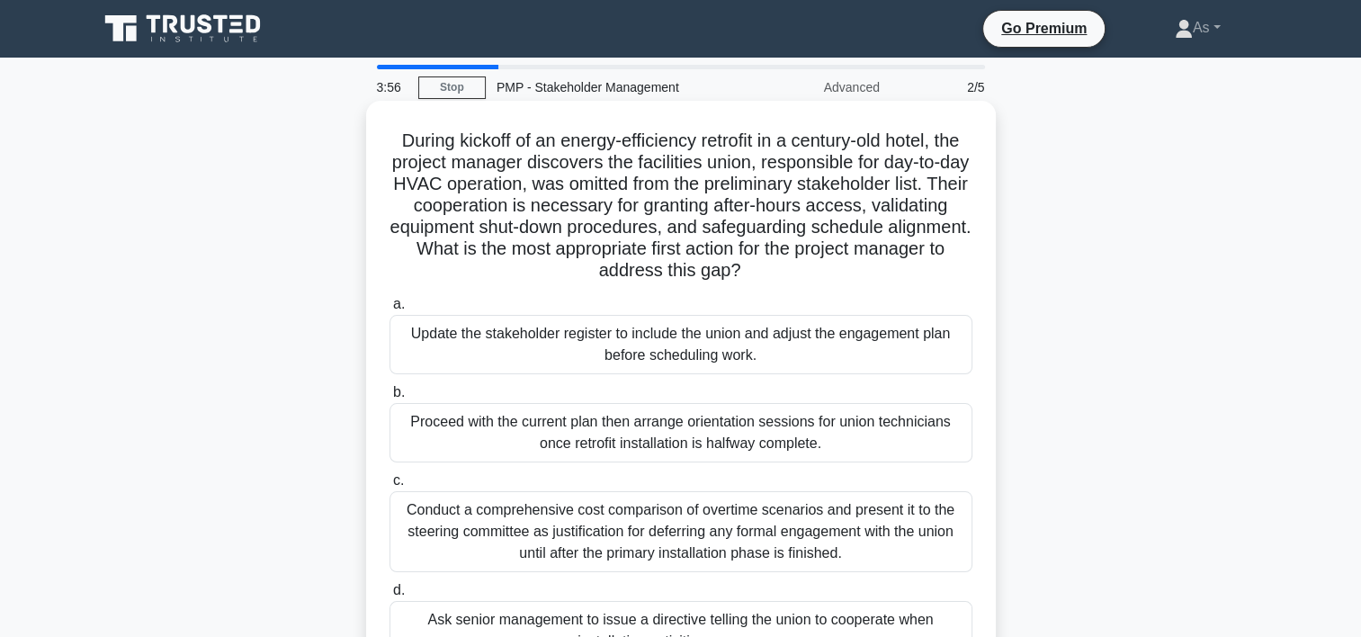
click at [891, 341] on div "Update the stakeholder register to include the union and adjust the engagement …" at bounding box center [681, 344] width 583 height 59
click at [390, 310] on input "a. Update the stakeholder register to include the union and adjust the engageme…" at bounding box center [390, 305] width 0 height 12
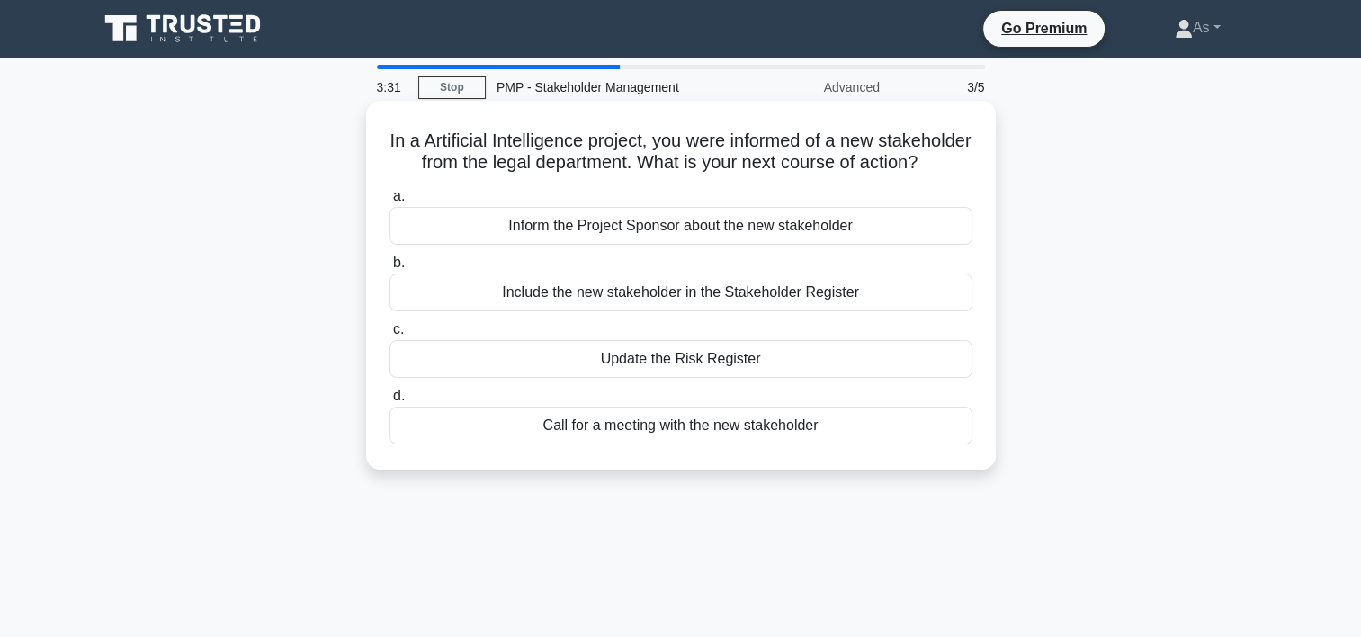
click at [909, 311] on div "Include the new stakeholder in the Stakeholder Register" at bounding box center [681, 292] width 583 height 38
click at [390, 269] on input "b. Include the new stakeholder in the Stakeholder Register" at bounding box center [390, 263] width 0 height 12
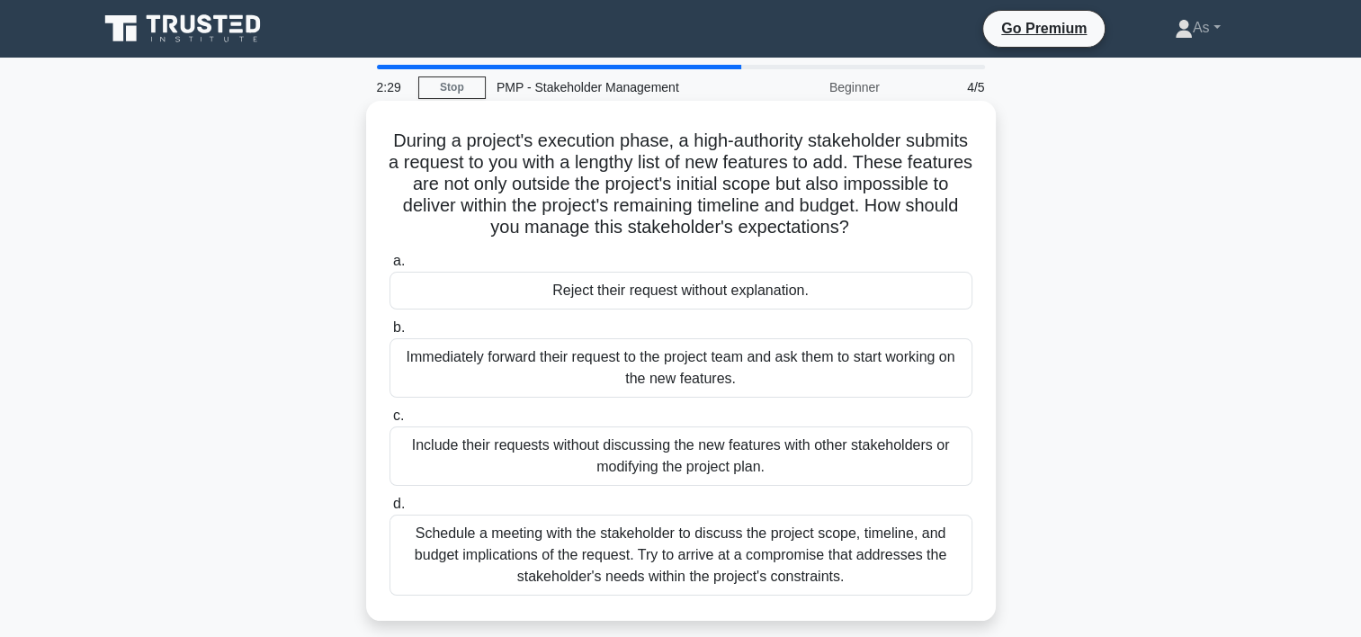
click at [883, 567] on div "Schedule a meeting with the stakeholder to discuss the project scope, timeline,…" at bounding box center [681, 555] width 583 height 81
click at [390, 510] on input "d. Schedule a meeting with the stakeholder to discuss the project scope, timeli…" at bounding box center [390, 504] width 0 height 12
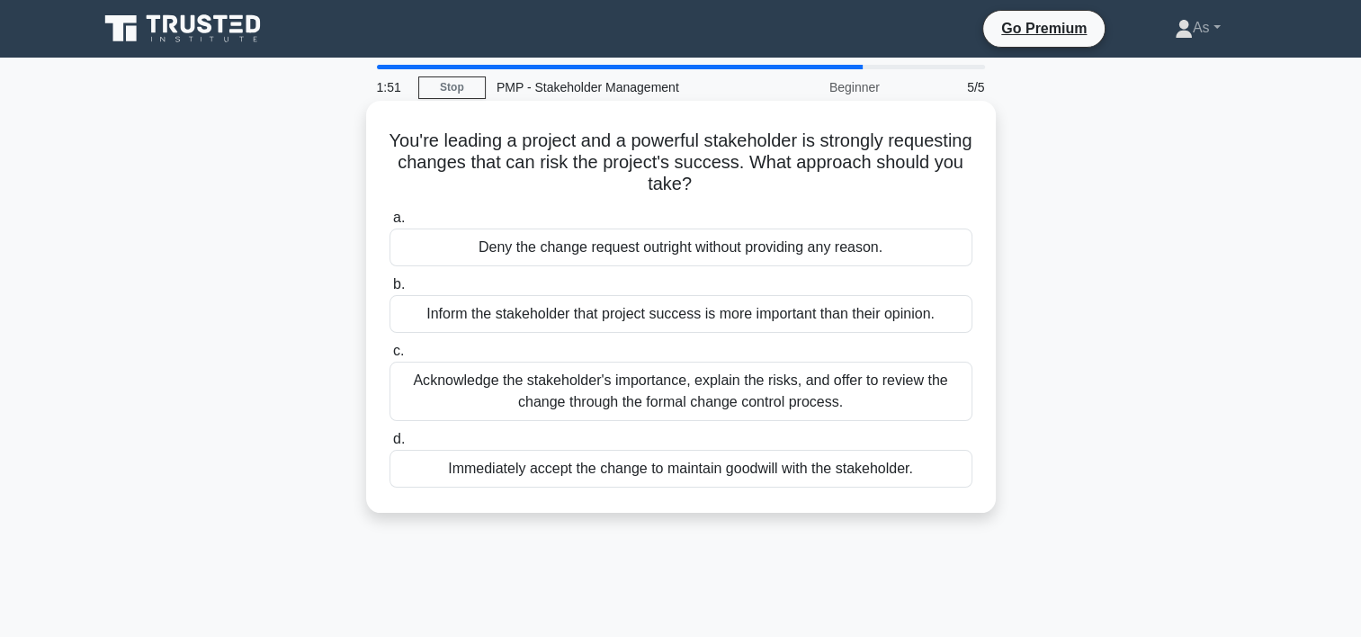
click at [907, 396] on div "Acknowledge the stakeholder's importance, explain the risks, and offer to revie…" at bounding box center [681, 391] width 583 height 59
click at [390, 357] on input "c. Acknowledge the stakeholder's importance, explain the risks, and offer to re…" at bounding box center [390, 351] width 0 height 12
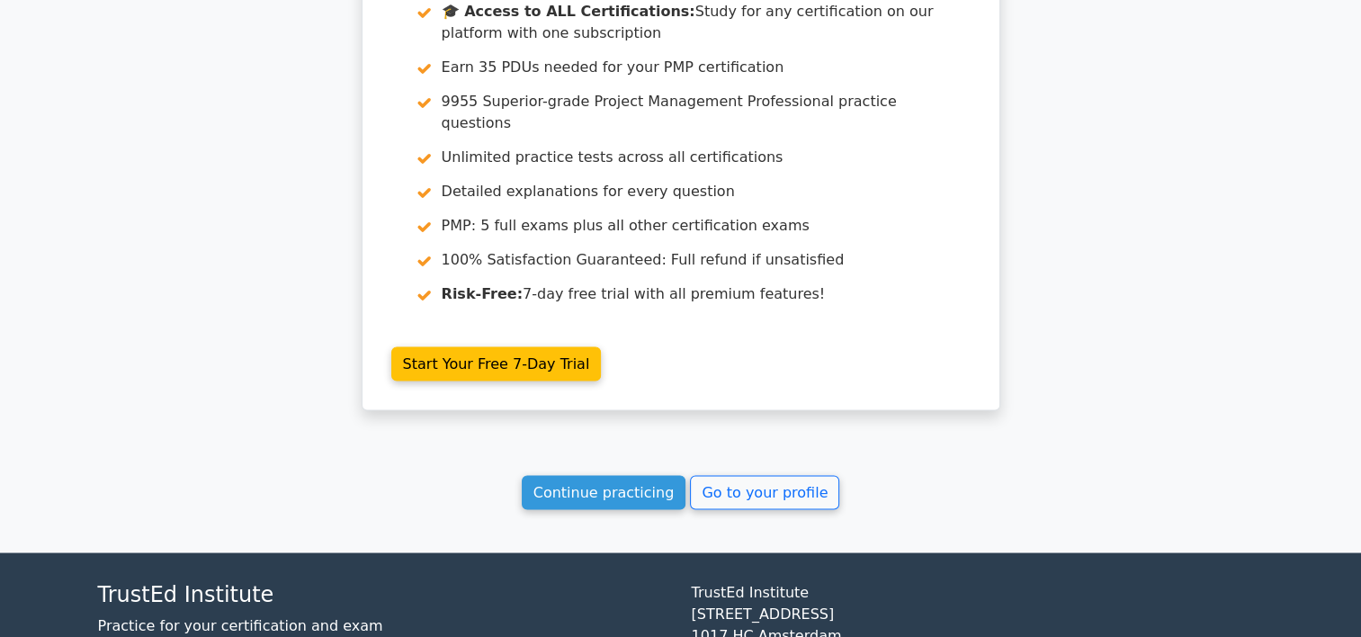
scroll to position [3073, 0]
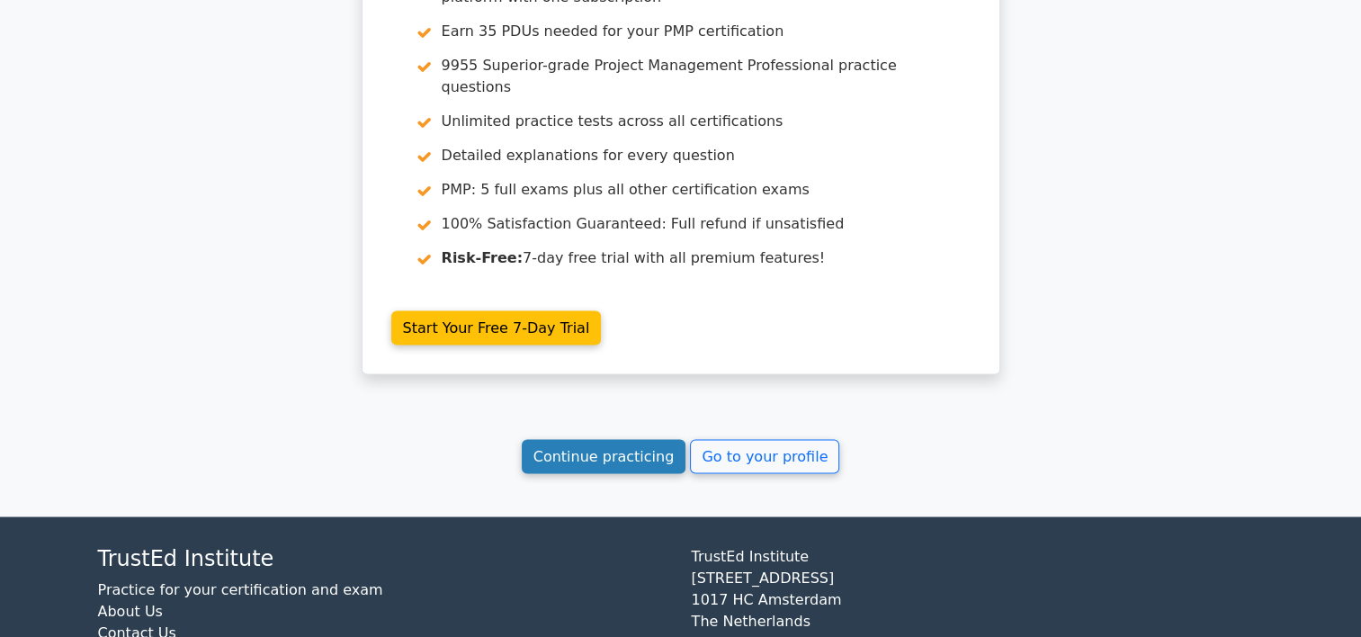
click at [623, 439] on link "Continue practicing" at bounding box center [604, 456] width 165 height 34
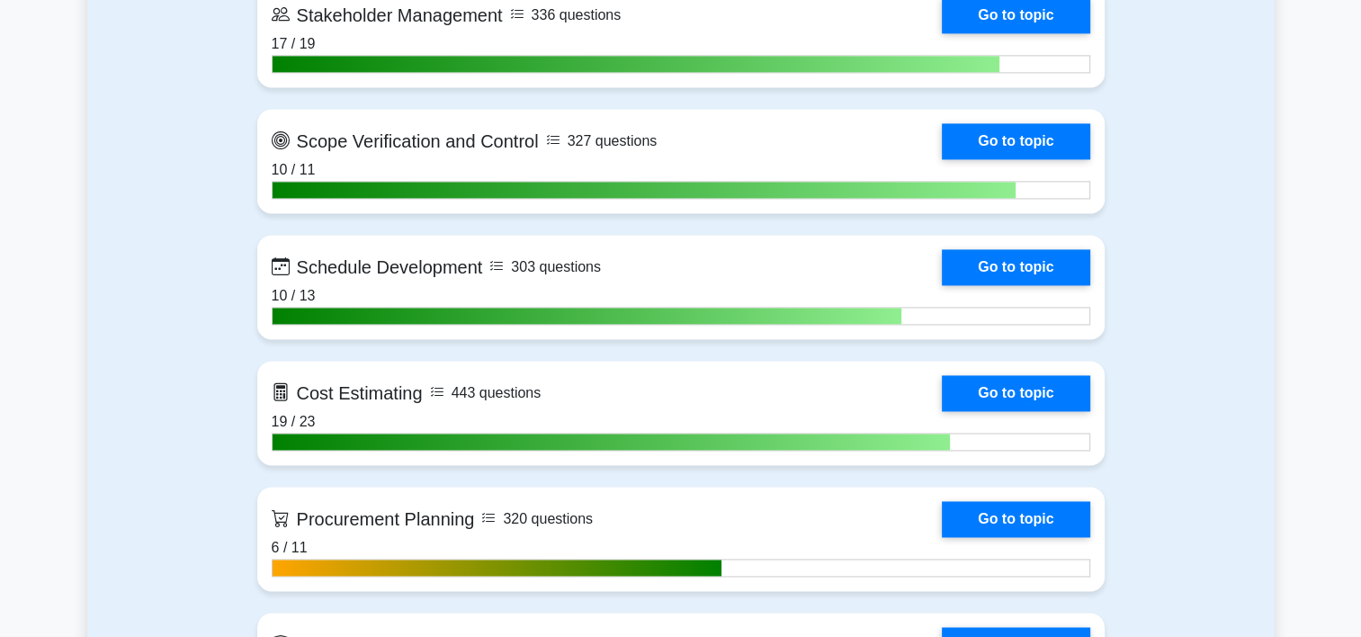
scroll to position [2396, 0]
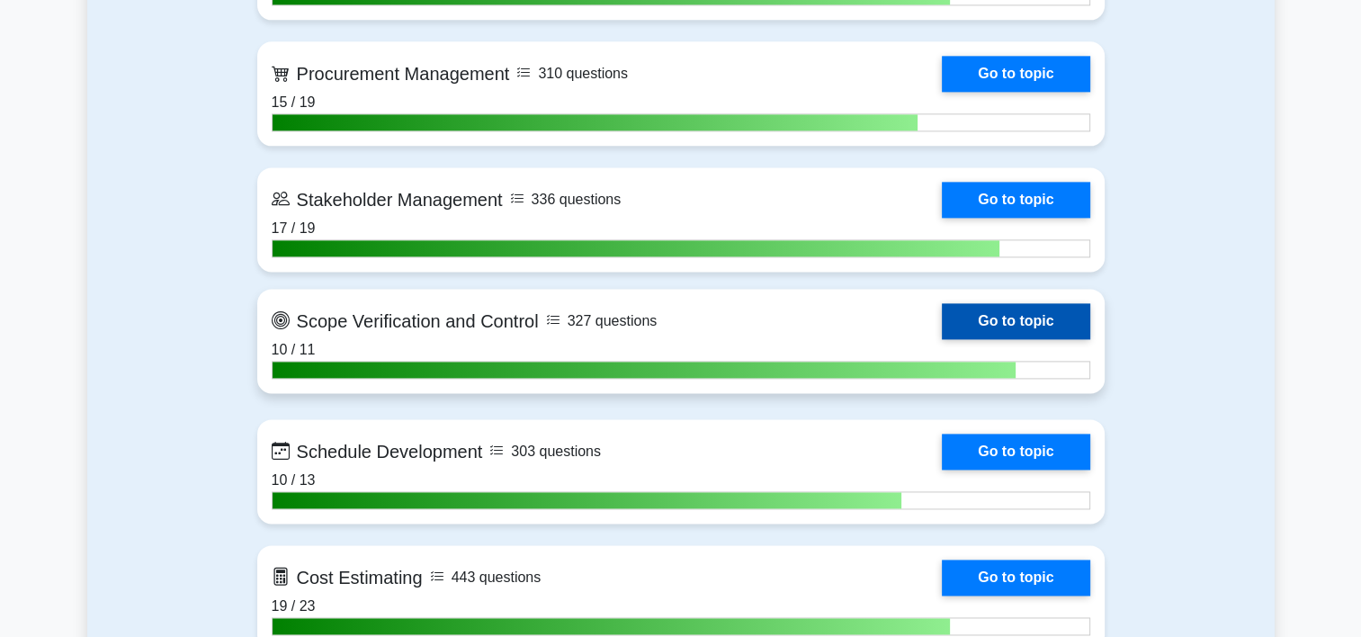
click at [942, 310] on link "Go to topic" at bounding box center [1016, 321] width 148 height 36
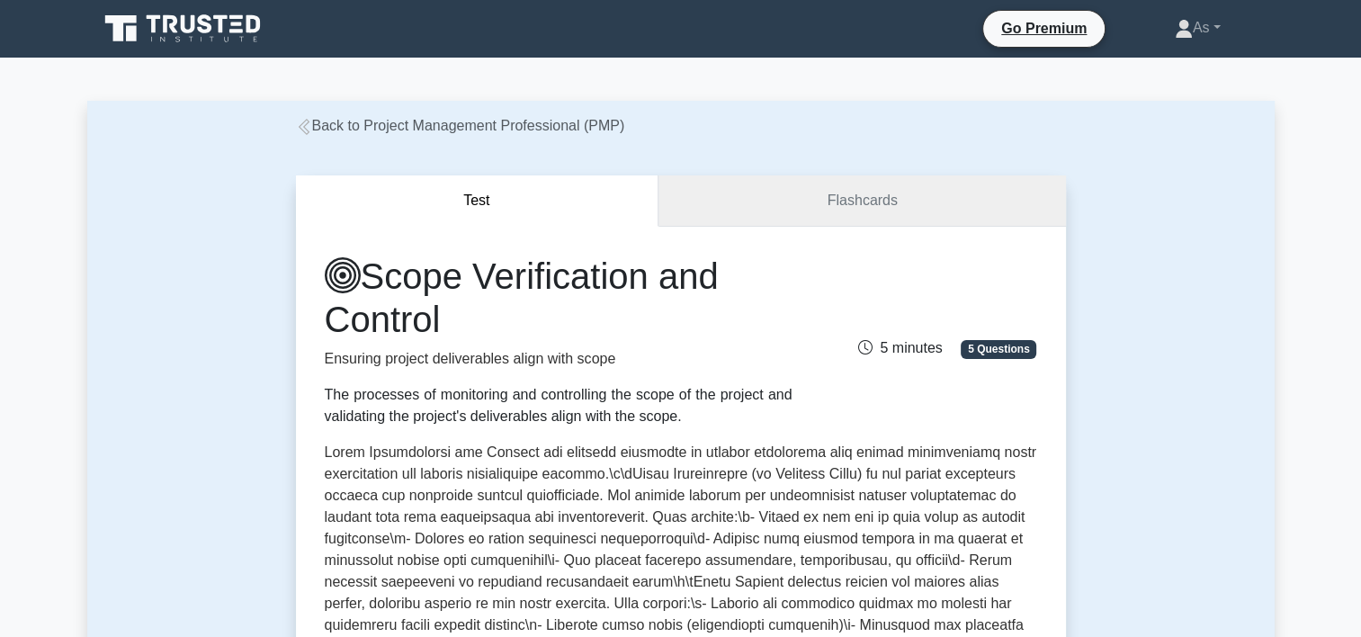
click at [946, 196] on link "Flashcards" at bounding box center [861, 200] width 407 height 51
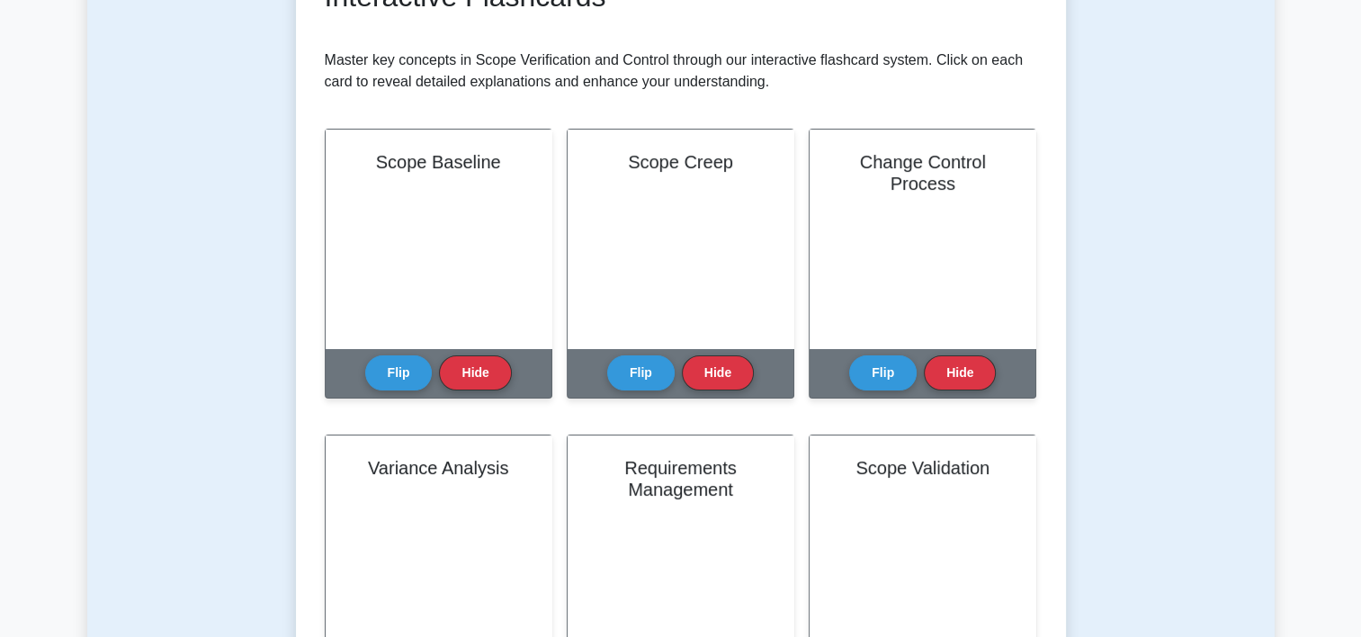
scroll to position [332, 0]
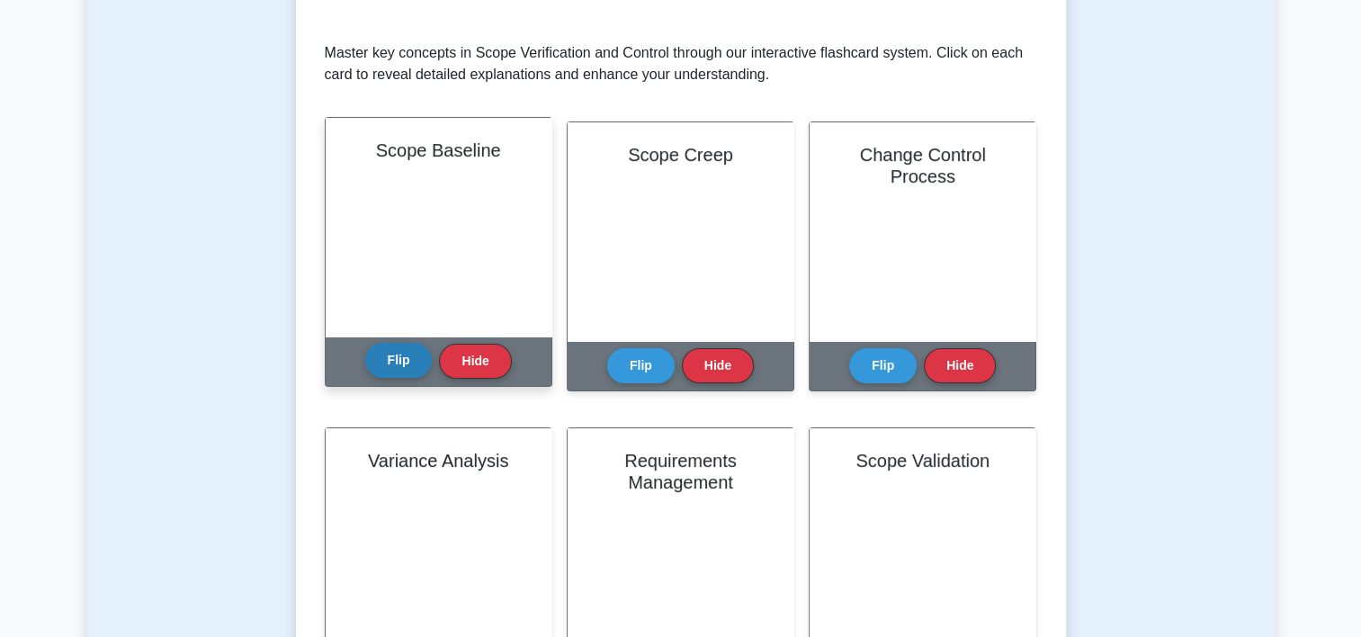
click at [407, 360] on button "Flip" at bounding box center [398, 360] width 67 height 35
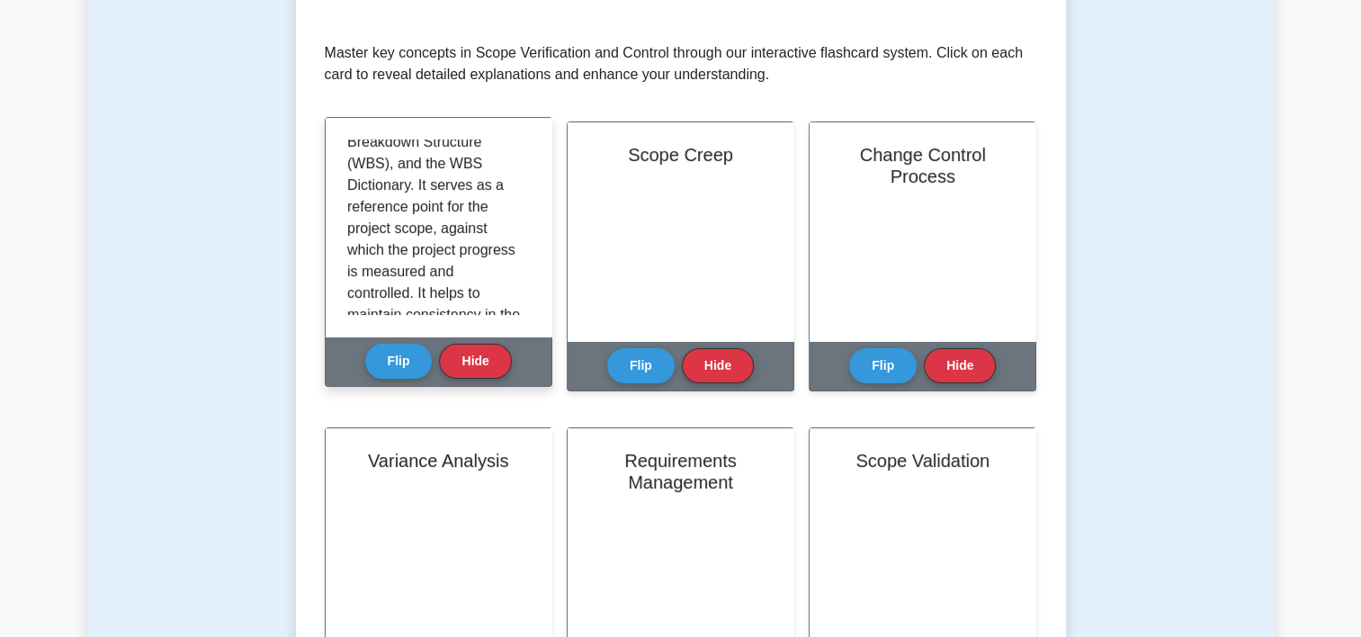
scroll to position [146, 0]
